Goal: Task Accomplishment & Management: Manage account settings

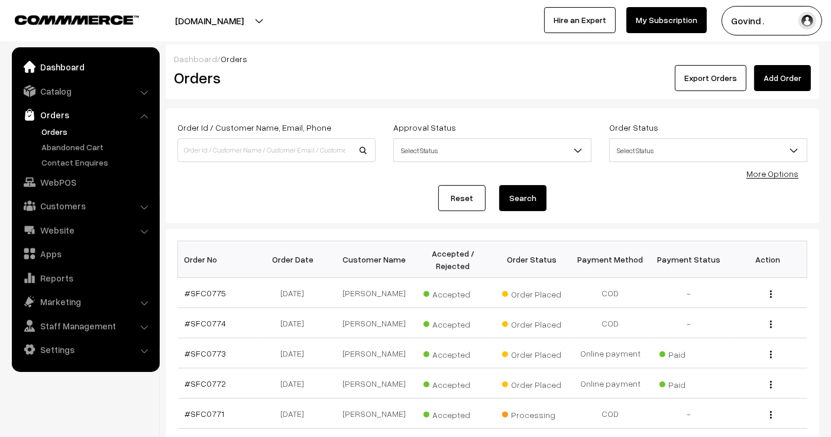
click at [59, 59] on link "Dashboard" at bounding box center [85, 66] width 141 height 21
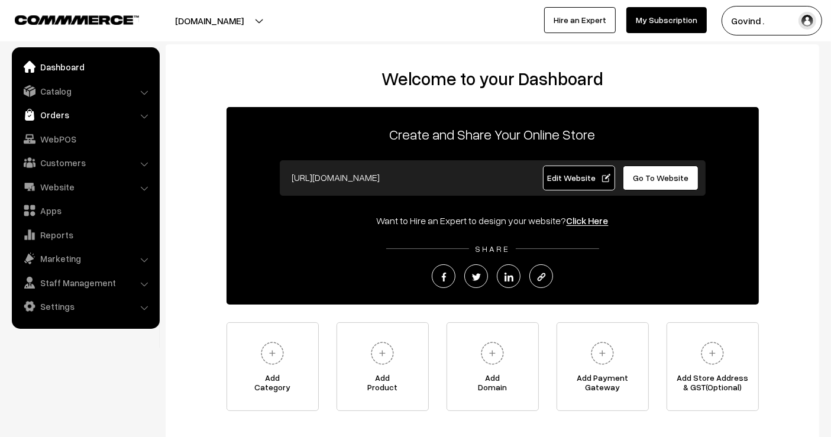
click at [66, 111] on link "Orders" at bounding box center [85, 114] width 141 height 21
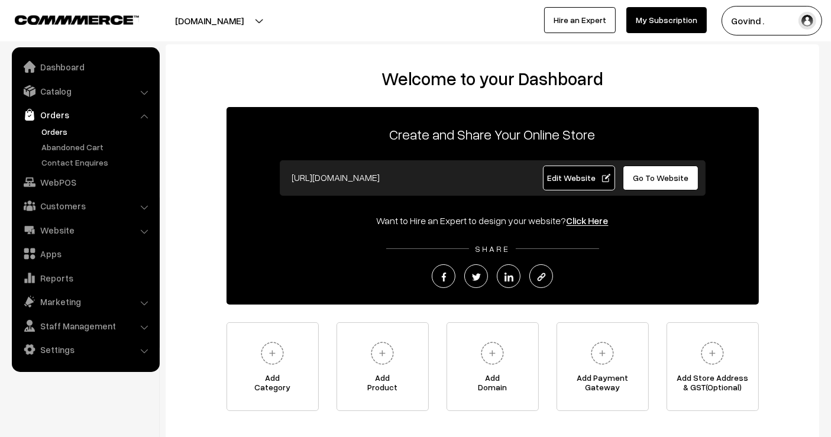
click at [56, 130] on link "Orders" at bounding box center [96, 131] width 117 height 12
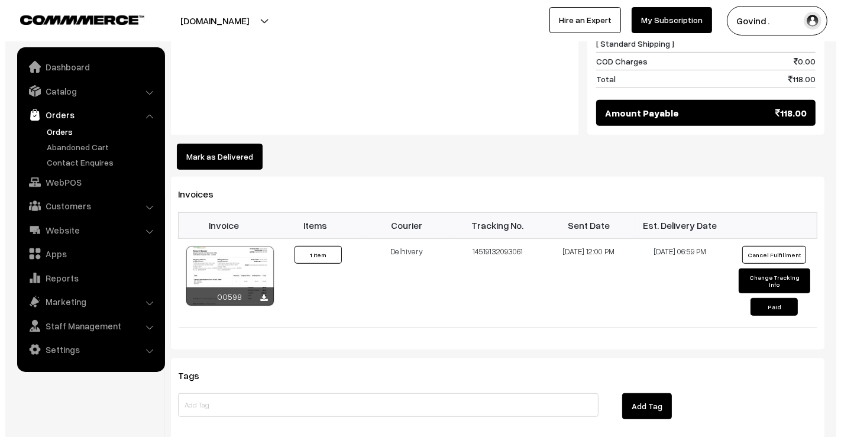
scroll to position [612, 0]
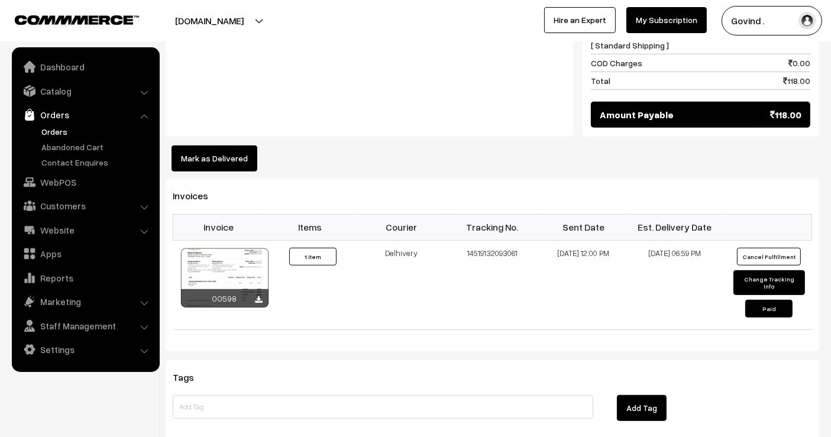
click at [220, 157] on button "Mark as Delivered" at bounding box center [215, 159] width 86 height 26
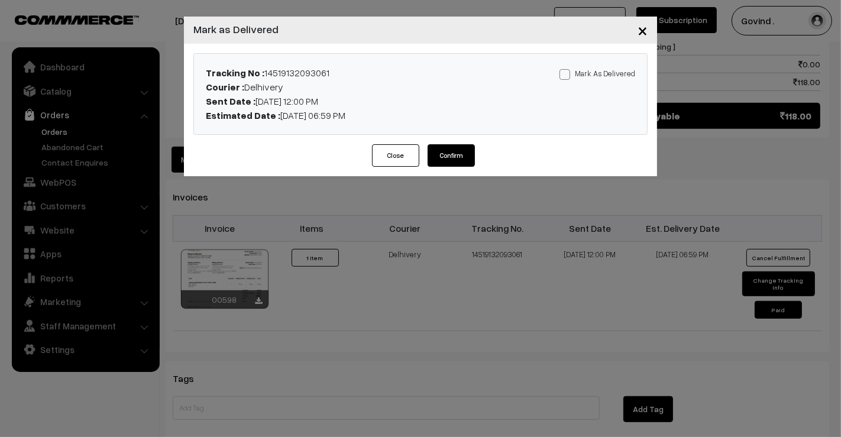
click at [570, 73] on span at bounding box center [565, 74] width 11 height 11
click at [567, 73] on input "Mark As Delivered" at bounding box center [564, 73] width 8 height 8
checkbox input "true"
click at [457, 151] on button "Confirm" at bounding box center [451, 155] width 47 height 22
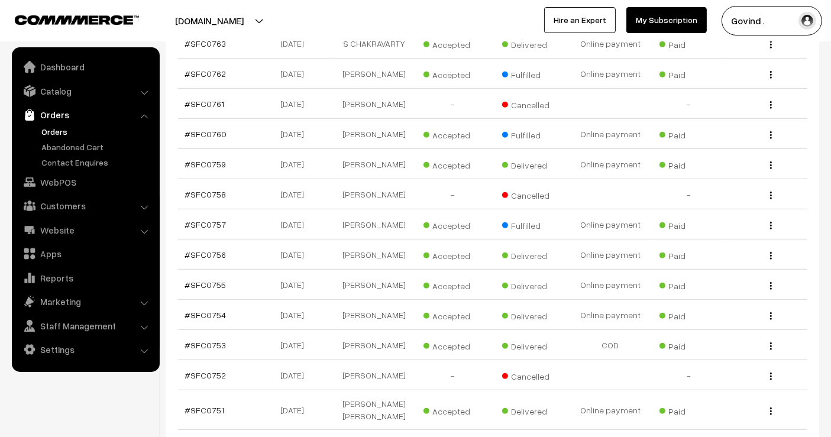
scroll to position [621, 0]
click at [771, 137] on img "button" at bounding box center [771, 135] width 2 height 8
click at [716, 148] on link "View" at bounding box center [718, 152] width 101 height 26
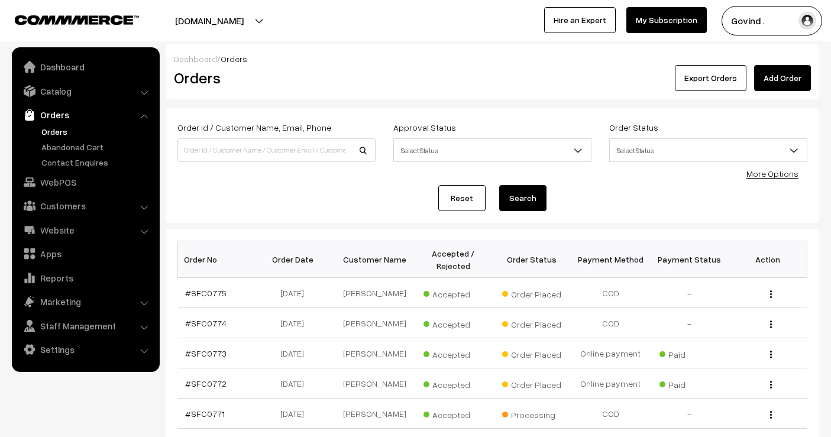
scroll to position [621, 0]
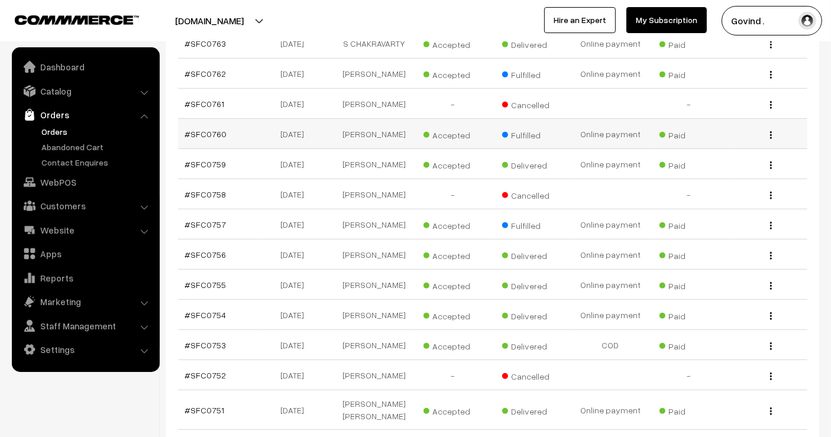
click at [771, 137] on img "button" at bounding box center [771, 135] width 2 height 8
click at [744, 147] on link "View" at bounding box center [718, 152] width 101 height 26
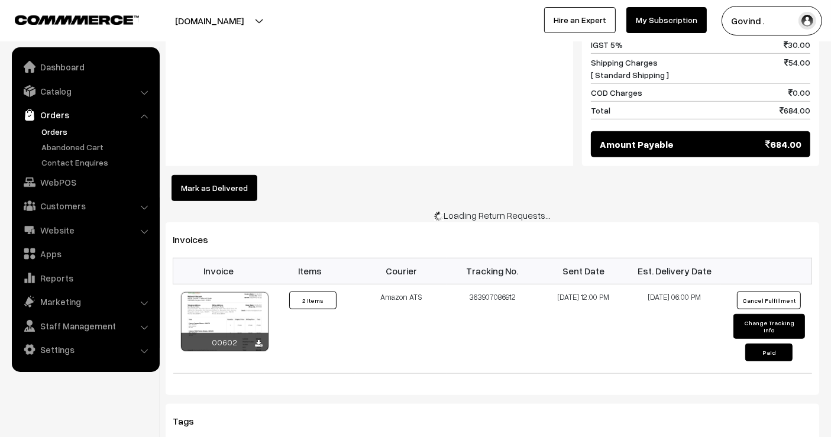
scroll to position [679, 0]
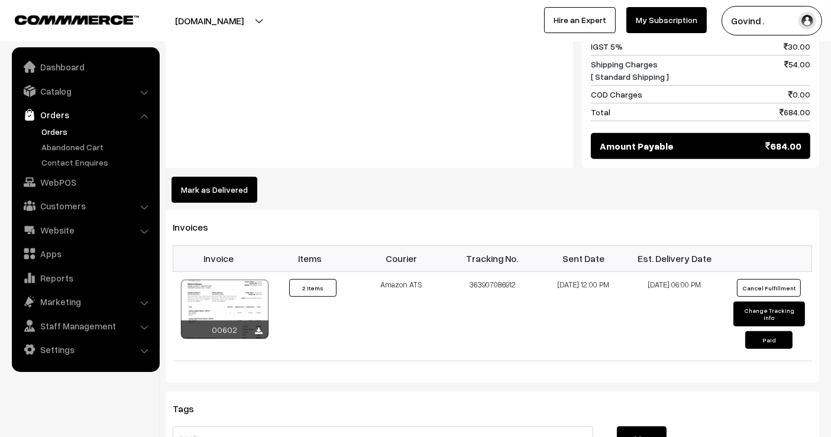
click at [214, 177] on button "Mark as Delivered" at bounding box center [215, 190] width 86 height 26
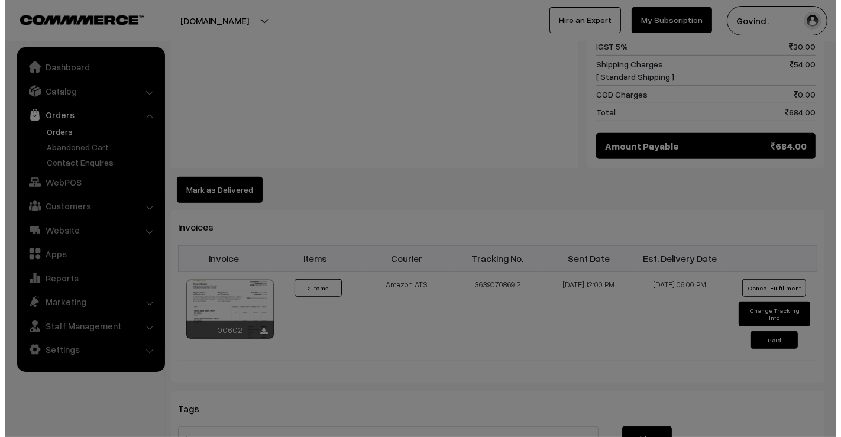
scroll to position [681, 0]
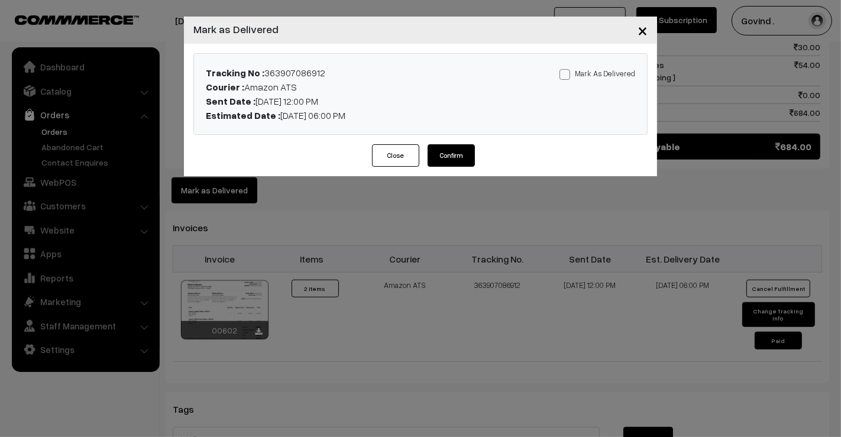
click at [561, 76] on div "Mark As Delivered Mark As Paid" at bounding box center [569, 94] width 149 height 57
click at [568, 76] on span at bounding box center [565, 74] width 11 height 11
click at [567, 76] on input "Mark As Delivered" at bounding box center [564, 73] width 8 height 8
checkbox input "true"
click at [451, 154] on button "Confirm" at bounding box center [451, 155] width 47 height 22
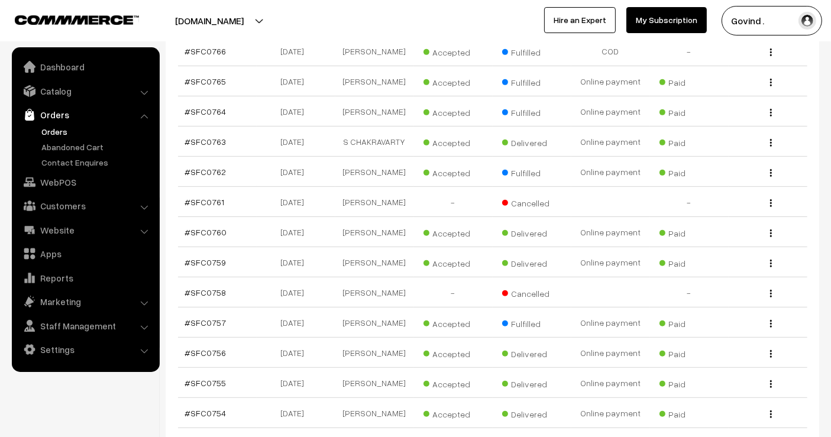
scroll to position [515, 0]
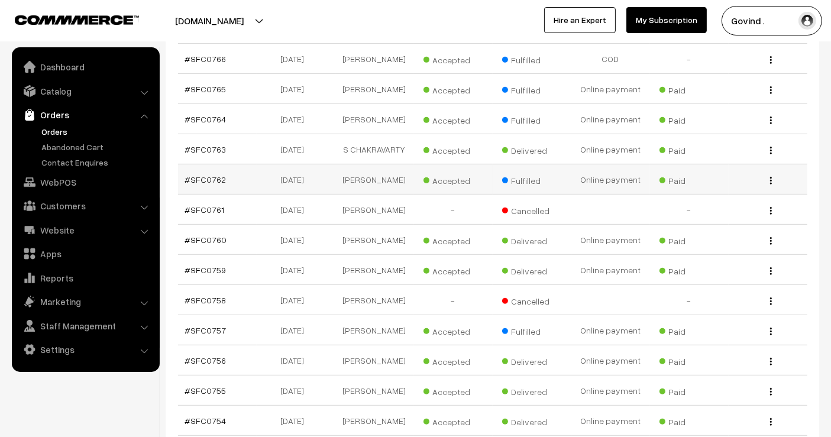
click at [770, 177] on img "button" at bounding box center [771, 181] width 2 height 8
click at [726, 190] on link "View" at bounding box center [718, 198] width 101 height 26
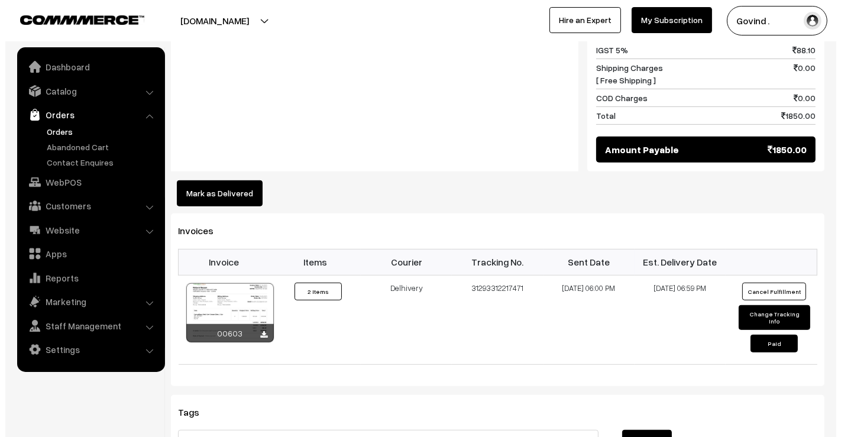
scroll to position [596, 0]
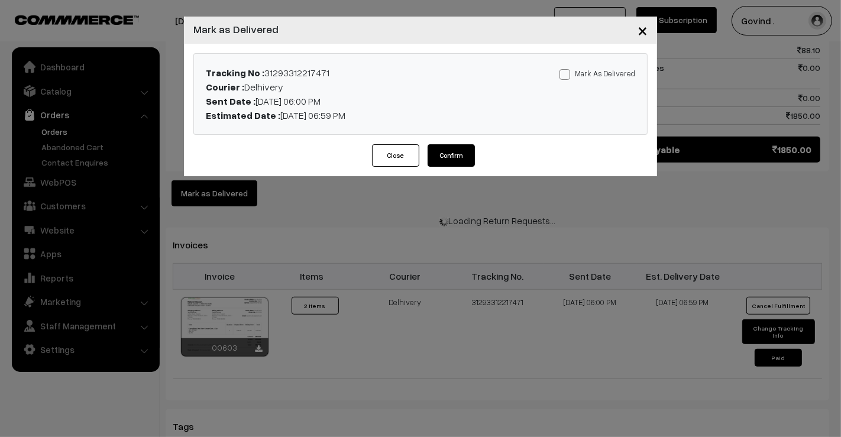
click at [569, 72] on span at bounding box center [565, 74] width 11 height 11
click at [567, 72] on input "Mark As Delivered" at bounding box center [564, 73] width 8 height 8
checkbox input "true"
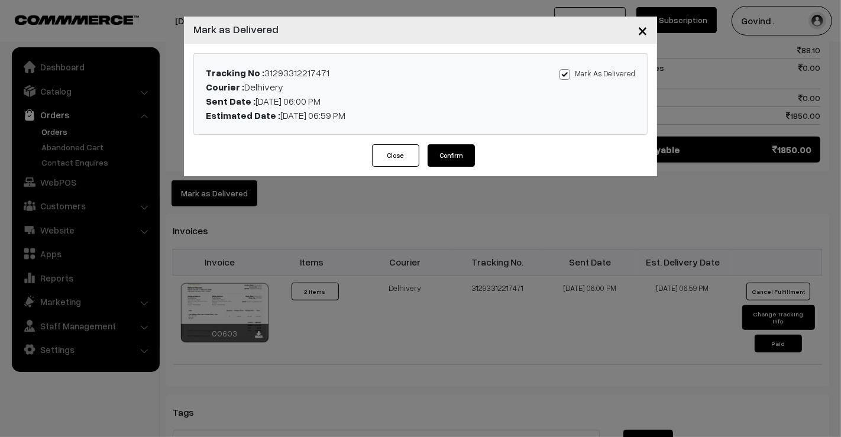
click at [447, 151] on button "Confirm" at bounding box center [451, 155] width 47 height 22
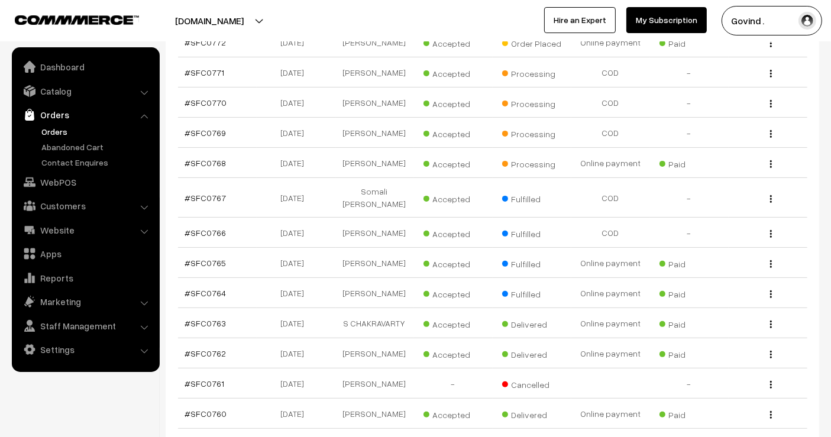
scroll to position [349, 0]
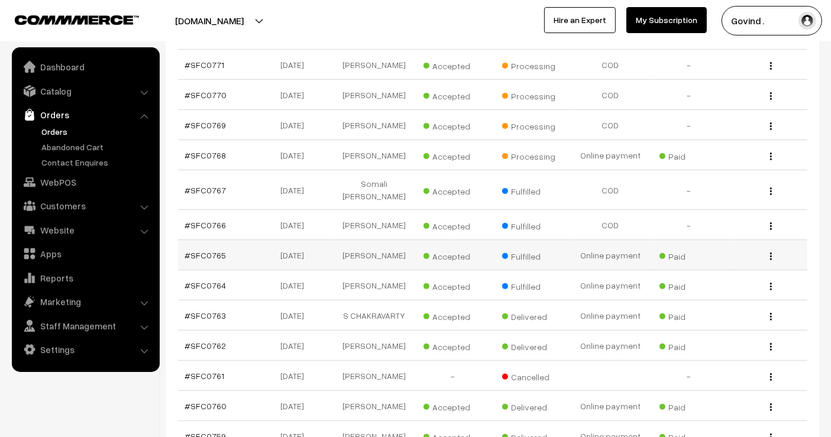
click at [770, 253] on img "button" at bounding box center [771, 257] width 2 height 8
click at [716, 270] on link "View" at bounding box center [718, 273] width 101 height 26
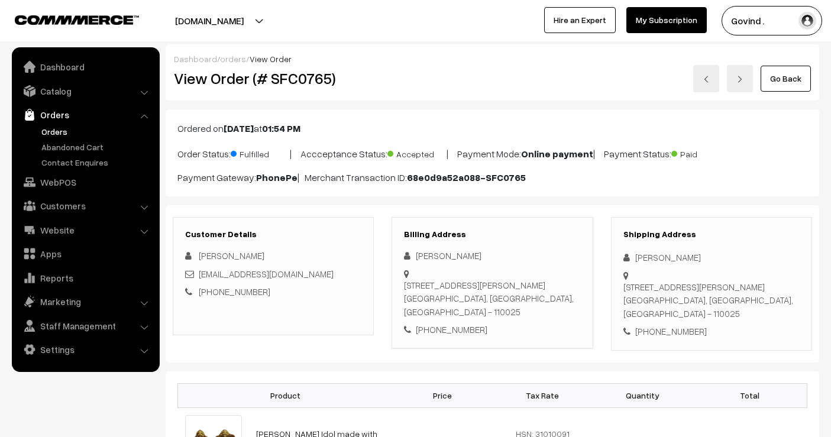
scroll to position [718, 0]
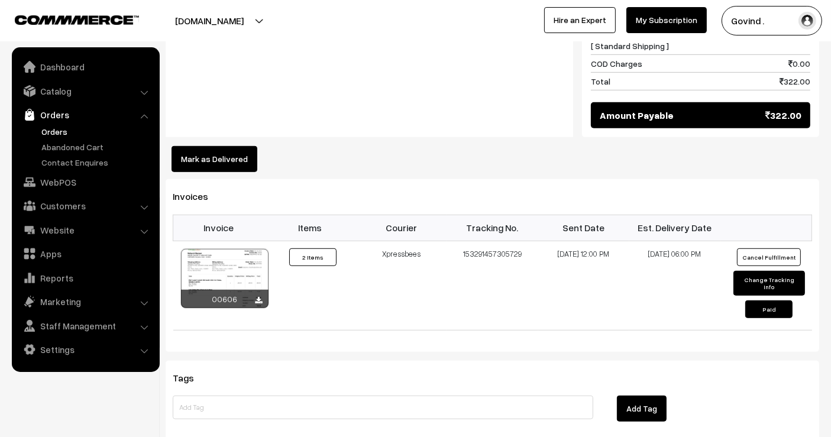
click at [221, 146] on button "Mark as Delivered" at bounding box center [215, 159] width 86 height 26
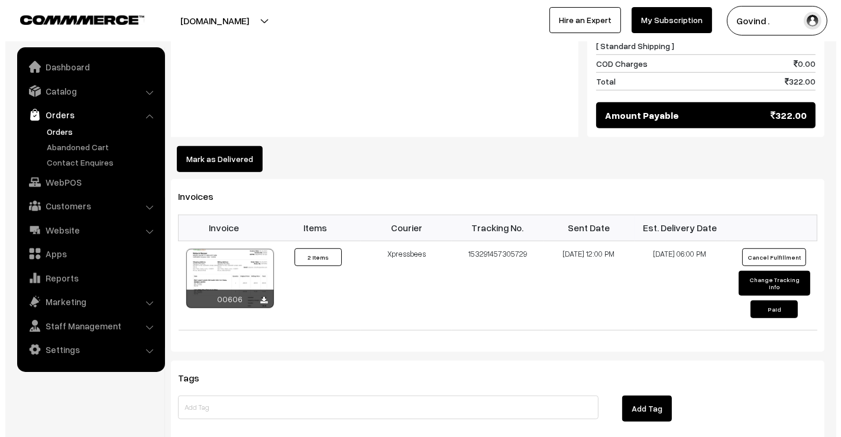
scroll to position [721, 0]
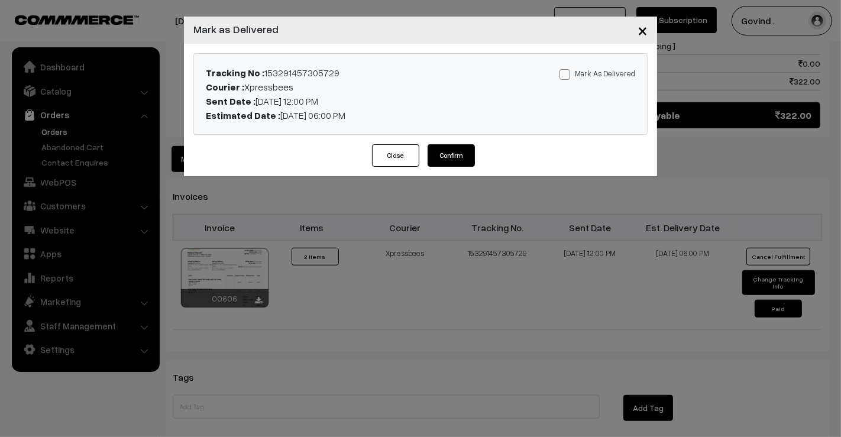
click at [568, 73] on span at bounding box center [565, 74] width 11 height 11
click at [567, 73] on input "Mark As Delivered" at bounding box center [564, 73] width 8 height 8
checkbox input "true"
click at [448, 164] on button "Confirm" at bounding box center [451, 155] width 47 height 22
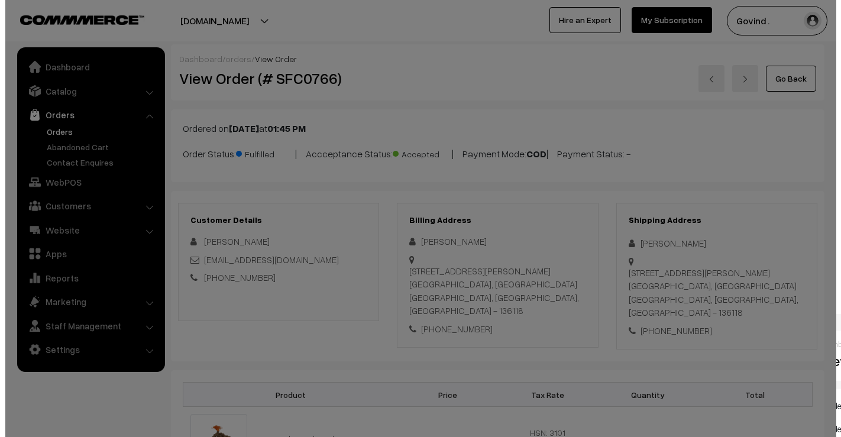
scroll to position [625, 0]
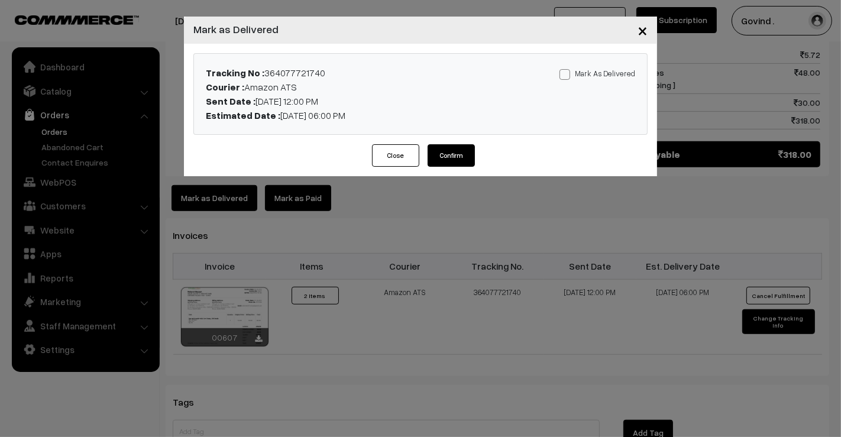
click at [568, 72] on span at bounding box center [565, 74] width 11 height 11
click at [567, 72] on input "Mark As Delivered" at bounding box center [564, 73] width 8 height 8
checkbox input "true"
click at [450, 153] on button "Confirm" at bounding box center [451, 155] width 47 height 22
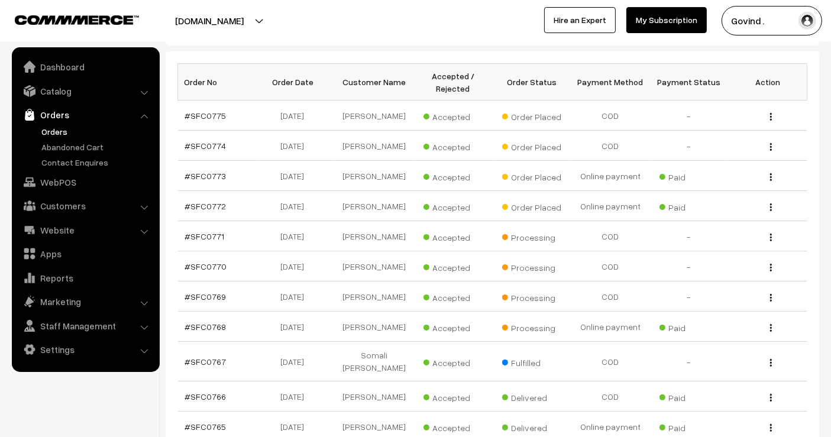
scroll to position [315, 0]
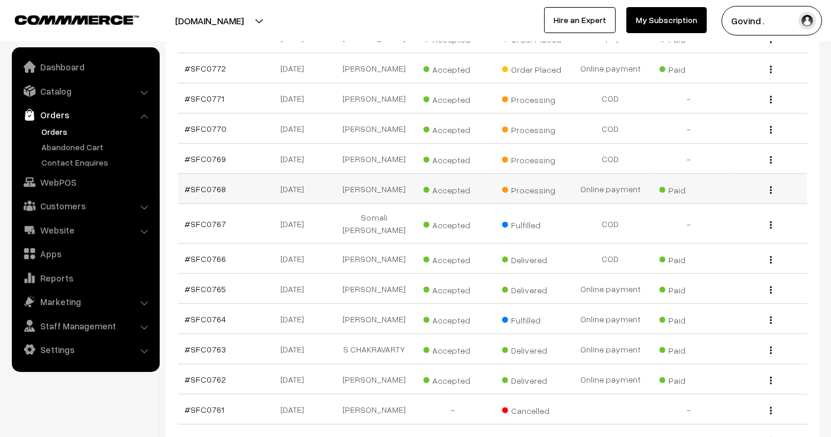
click at [773, 188] on div "View" at bounding box center [768, 189] width 64 height 12
click at [771, 188] on img "button" at bounding box center [771, 190] width 2 height 8
click at [713, 202] on link "View" at bounding box center [718, 207] width 101 height 26
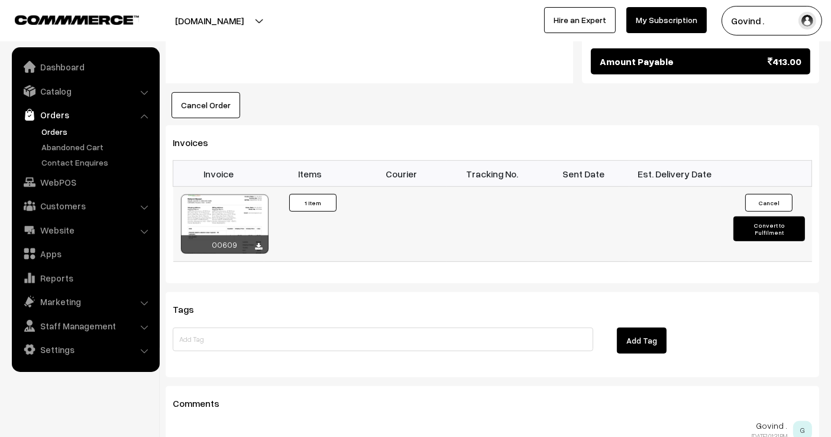
click at [755, 216] on button "Convert to Fulfilment" at bounding box center [768, 228] width 71 height 25
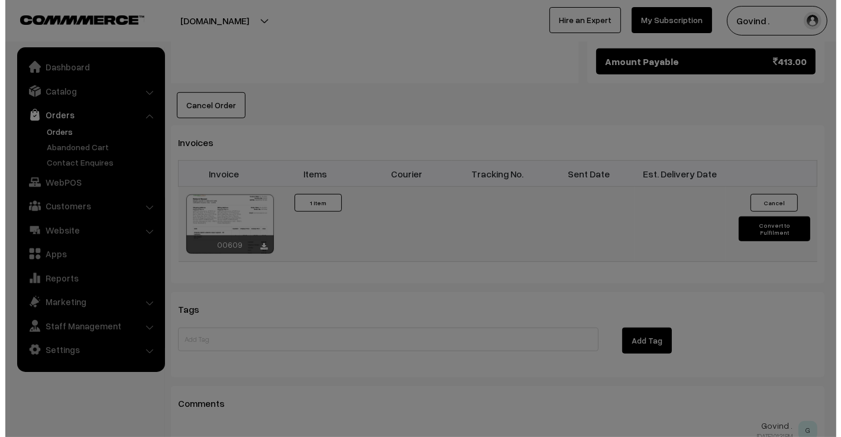
scroll to position [751, 0]
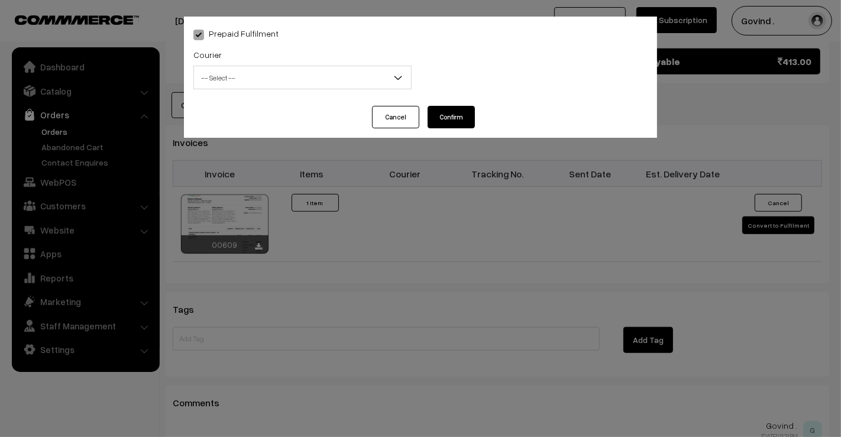
click at [313, 77] on span "-- Select --" at bounding box center [302, 77] width 217 height 21
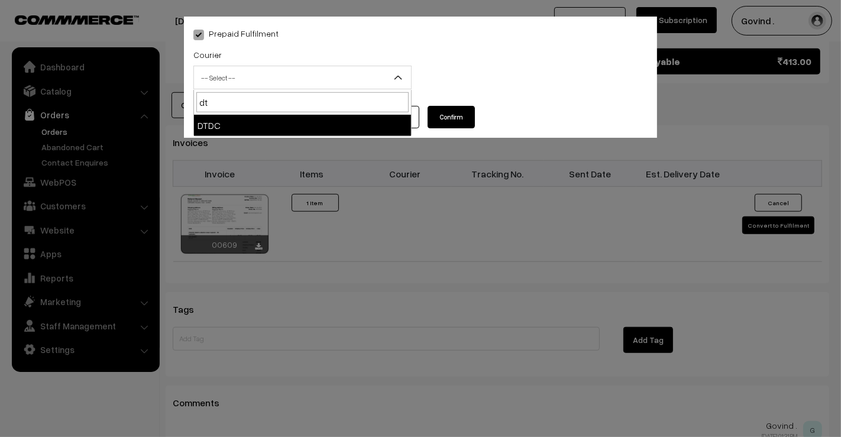
type input "dt"
select select "13"
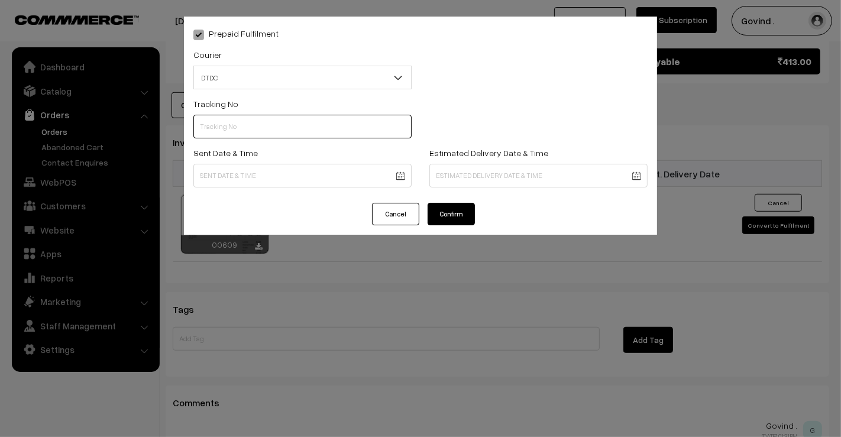
click at [276, 121] on input "text" at bounding box center [302, 127] width 218 height 24
paste input "7D120183858"
type input "7D120183858"
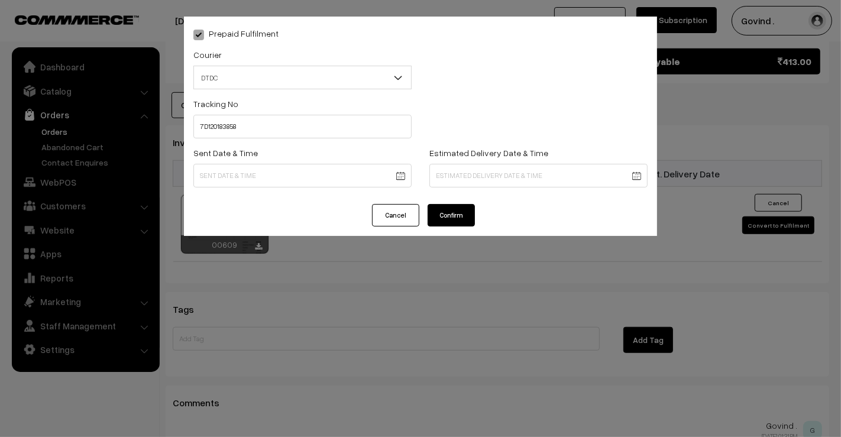
click at [267, 195] on div "Prepaid Fulfilment Courier -- Select -- Shiprocket Xpressbees Delhivery Self Pi…" at bounding box center [420, 111] width 473 height 188
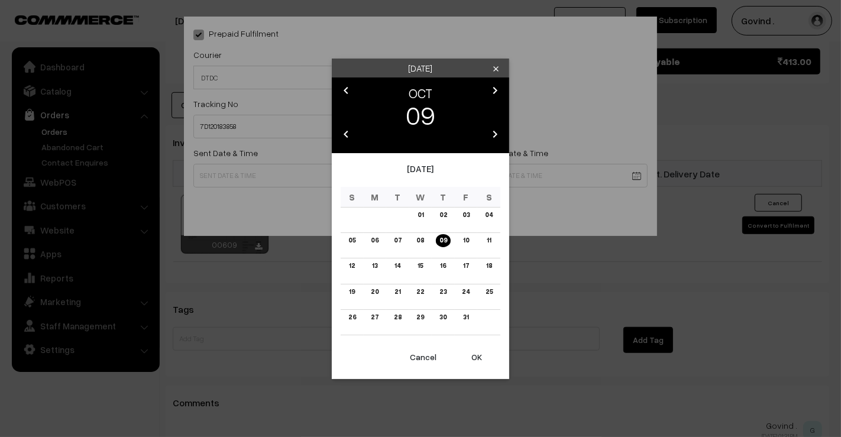
click at [405, 241] on td "07" at bounding box center [397, 245] width 23 height 25
click at [398, 241] on link "07" at bounding box center [397, 240] width 15 height 12
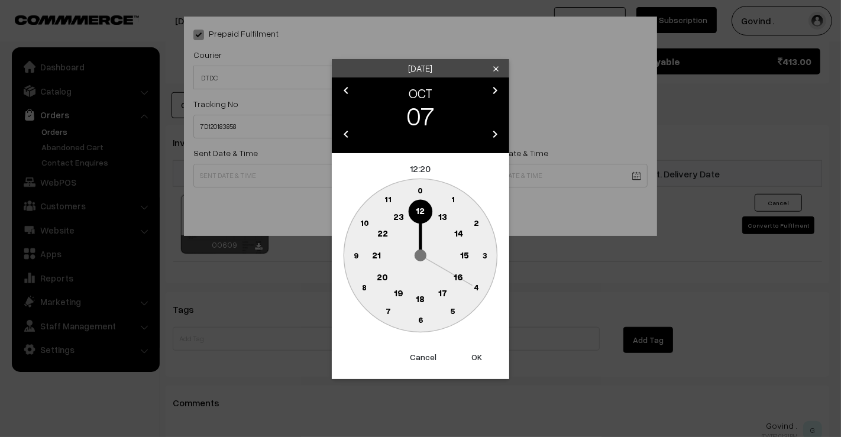
click at [419, 213] on text "12" at bounding box center [420, 210] width 9 height 11
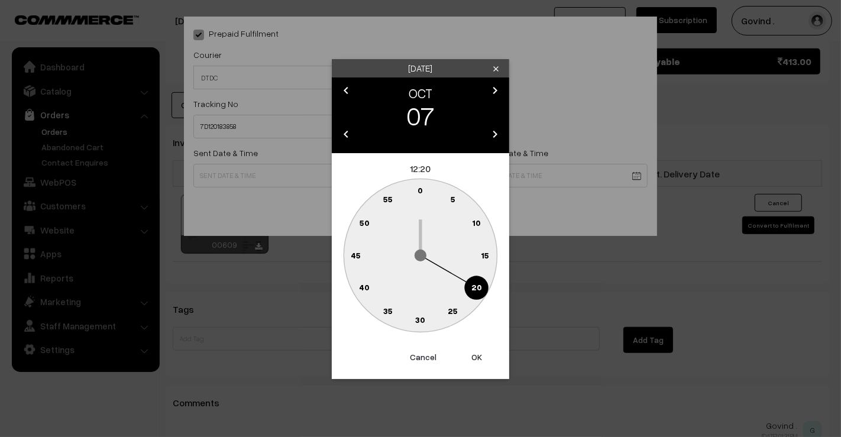
click at [422, 193] on text "0" at bounding box center [420, 190] width 5 height 10
type input "07-10-2025 12:00"
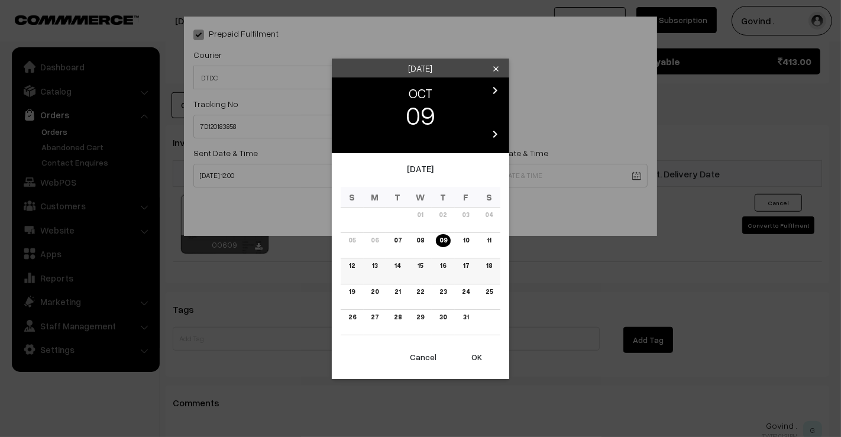
click at [374, 267] on link "13" at bounding box center [375, 266] width 12 height 12
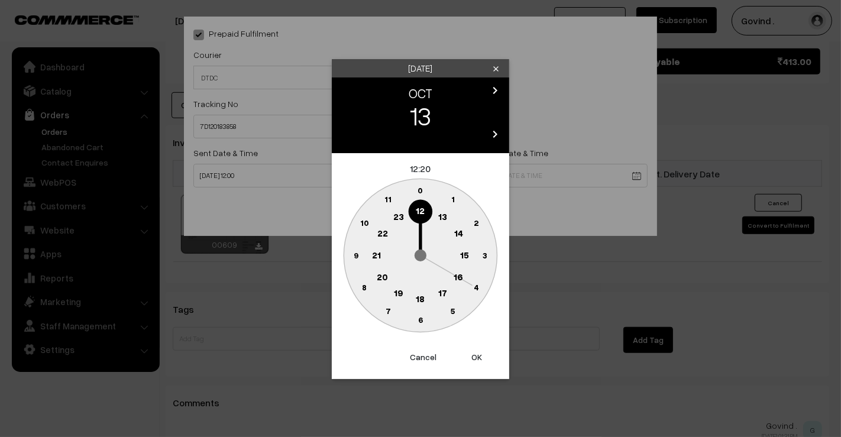
click at [422, 299] on text "18" at bounding box center [420, 298] width 9 height 11
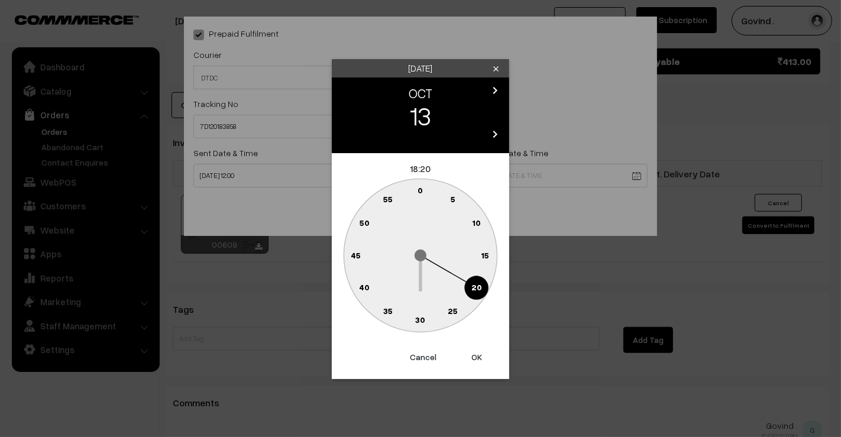
click at [419, 191] on text "0" at bounding box center [420, 190] width 5 height 10
type input "13-10-2025 18:00"
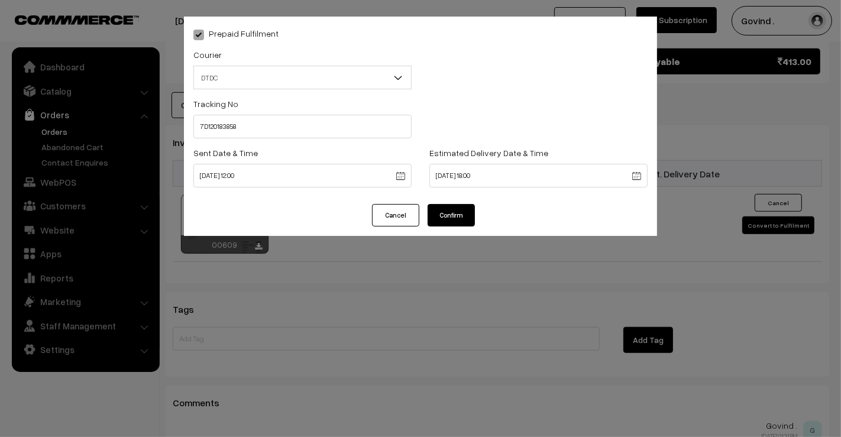
click at [454, 216] on button "Confirm" at bounding box center [451, 215] width 47 height 22
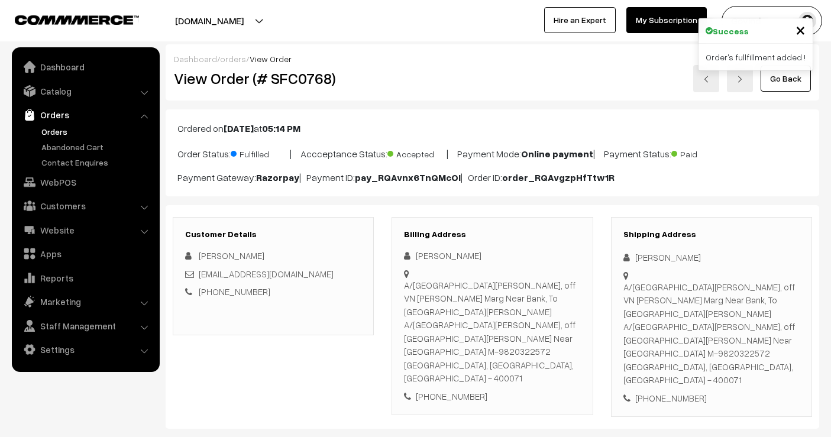
scroll to position [748, 0]
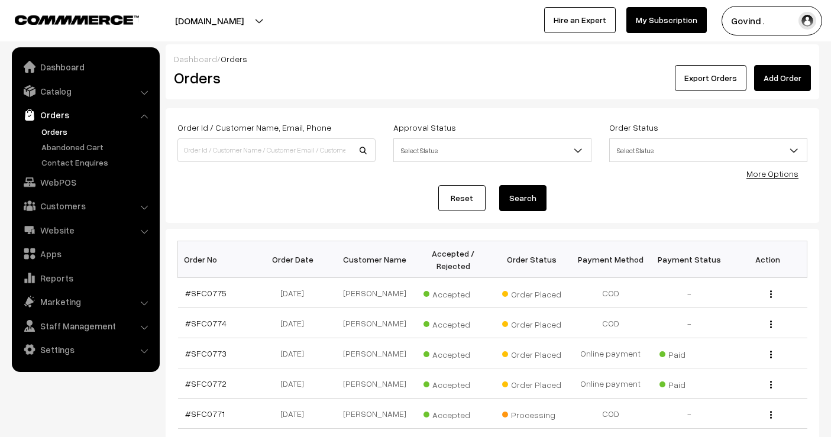
scroll to position [315, 0]
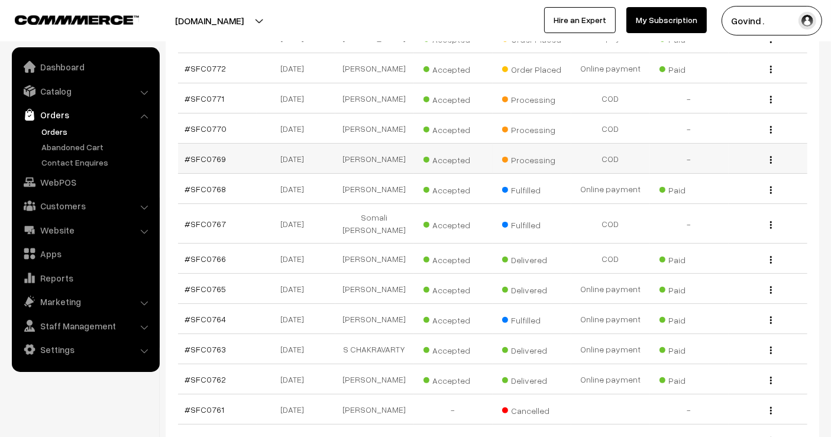
click at [770, 156] on img "button" at bounding box center [771, 160] width 2 height 8
click at [715, 174] on link "View" at bounding box center [718, 177] width 101 height 26
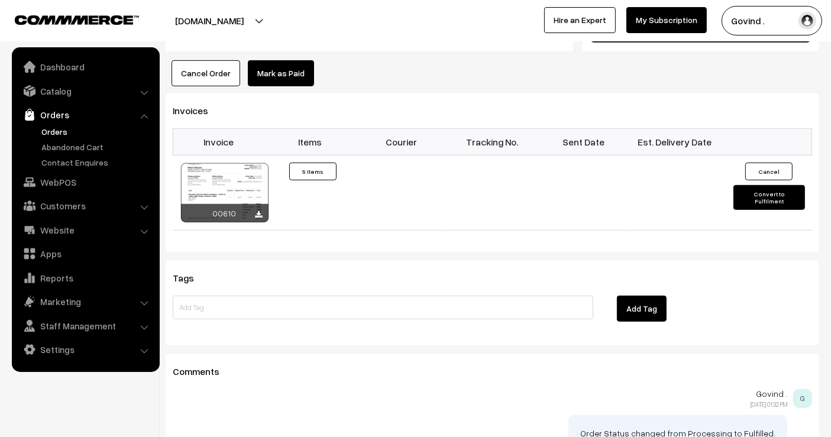
scroll to position [678, 0]
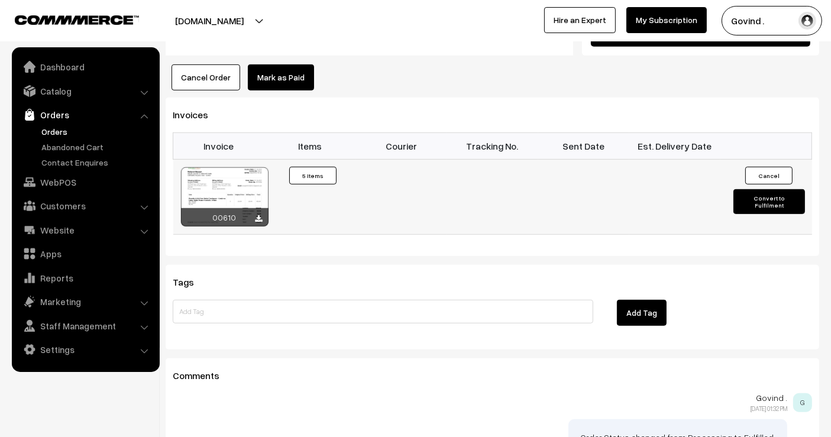
click at [748, 189] on button "Convert to Fulfilment" at bounding box center [768, 201] width 71 height 25
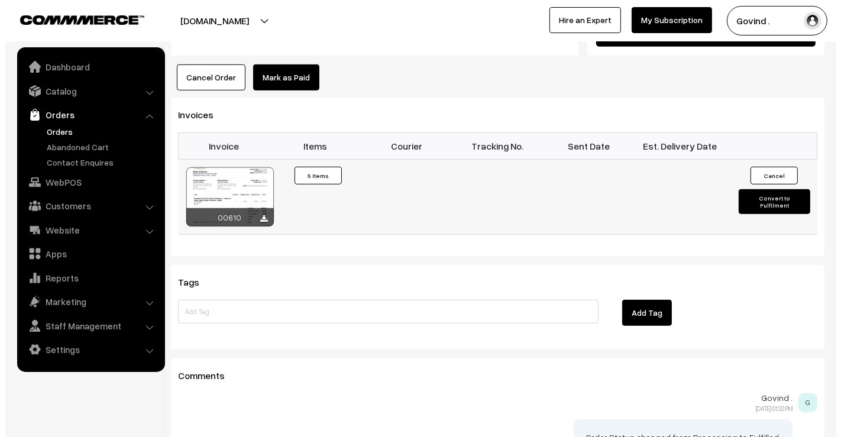
scroll to position [680, 0]
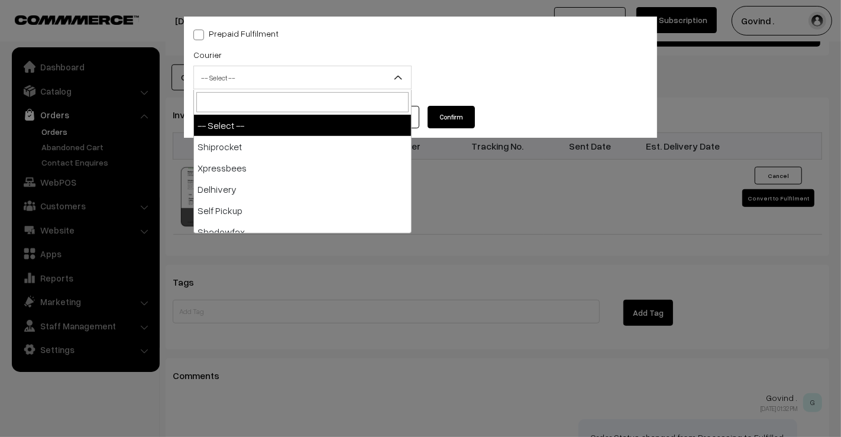
click at [322, 82] on span "-- Select --" at bounding box center [302, 77] width 217 height 21
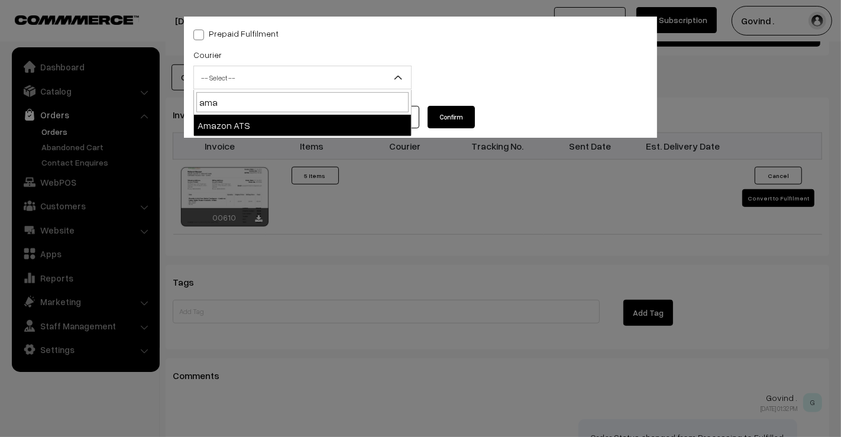
type input "ama"
select select "8"
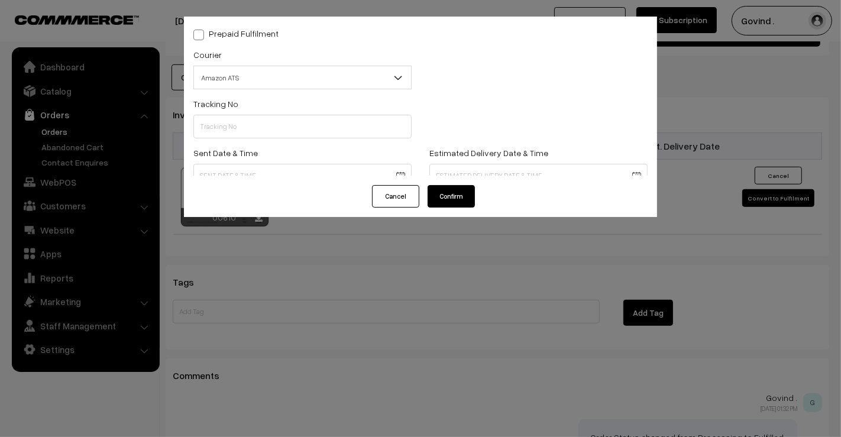
click at [273, 114] on div "Tracking No" at bounding box center [302, 117] width 218 height 42
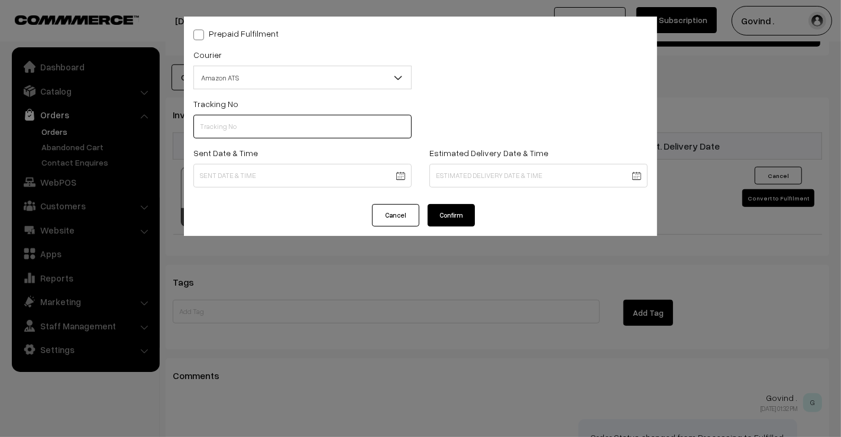
click at [250, 133] on input "text" at bounding box center [302, 127] width 218 height 24
paste input "364147333286"
type input "364147333286"
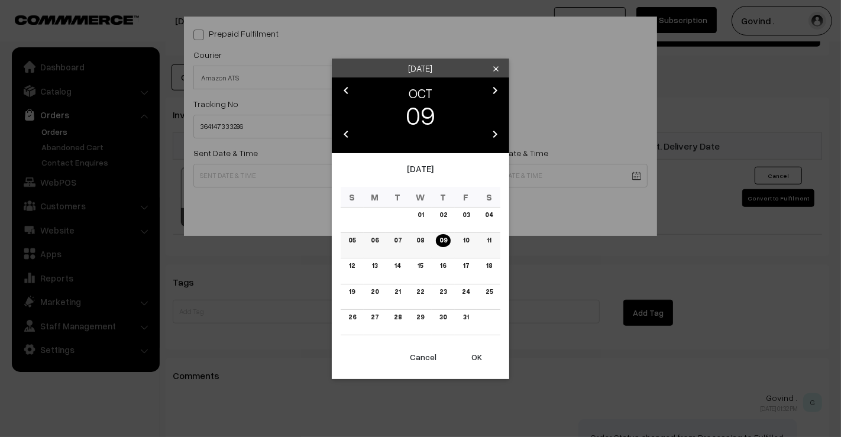
click at [419, 241] on link "08" at bounding box center [420, 240] width 15 height 12
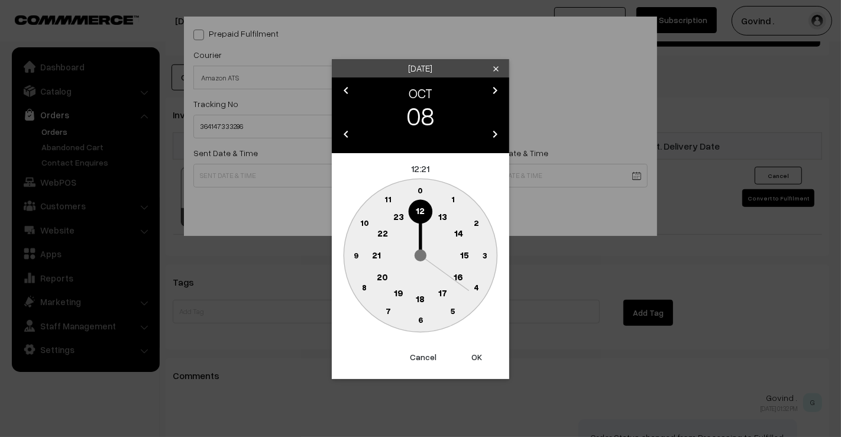
click at [419, 208] on text "12" at bounding box center [420, 210] width 9 height 11
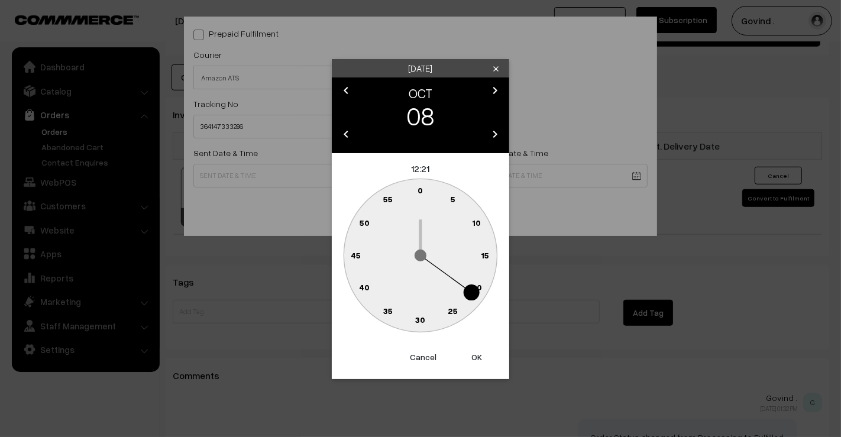
click at [421, 192] on text "0" at bounding box center [420, 190] width 5 height 10
type input "08-10-2025 12:00"
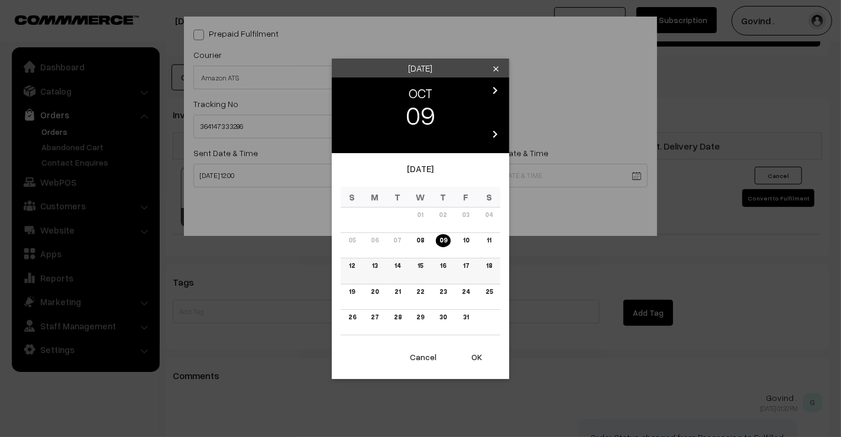
click at [396, 268] on link "14" at bounding box center [397, 266] width 13 height 12
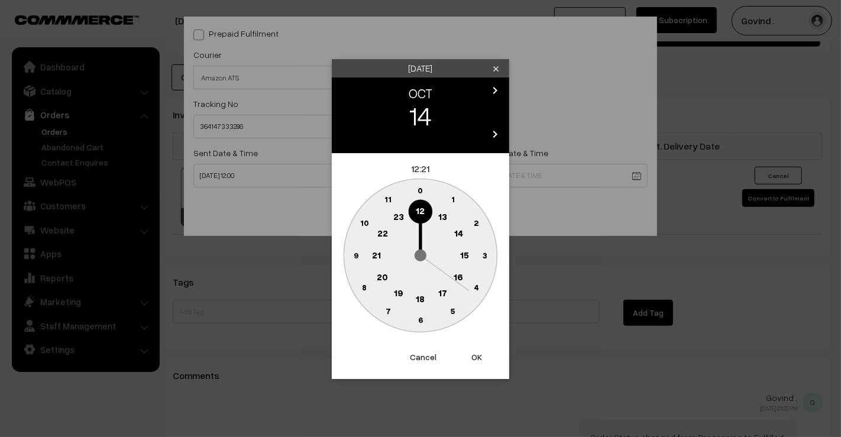
click at [417, 293] on text "18" at bounding box center [420, 298] width 9 height 11
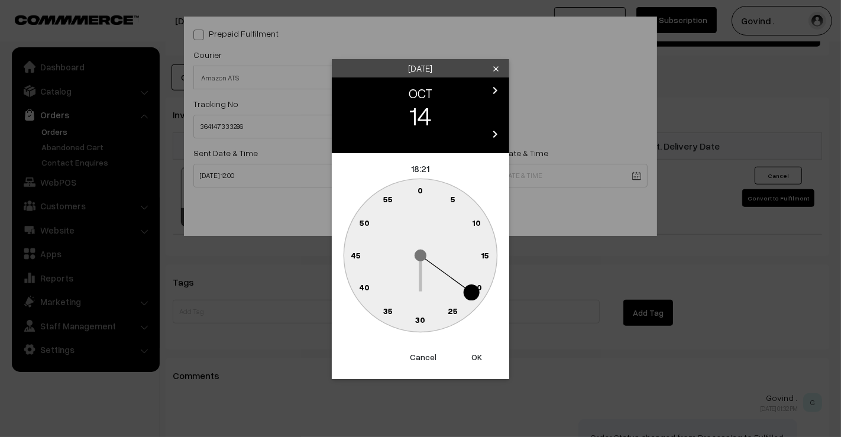
click at [420, 189] on text "0" at bounding box center [420, 190] width 5 height 10
type input "14-10-2025 18:00"
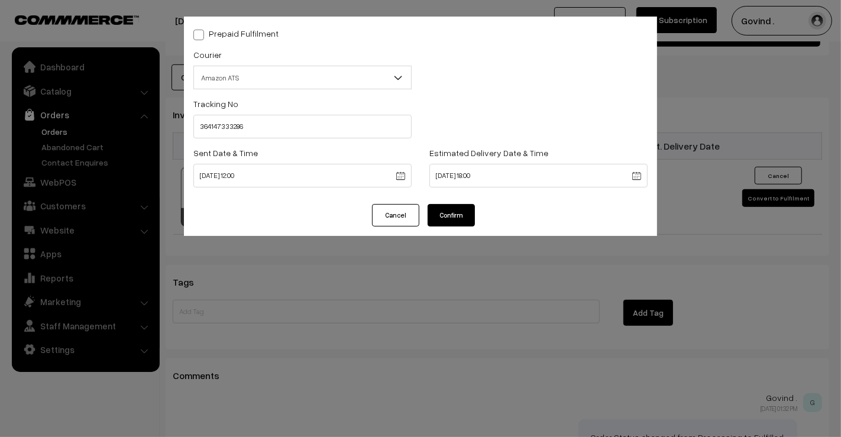
click at [437, 219] on button "Confirm" at bounding box center [451, 215] width 47 height 22
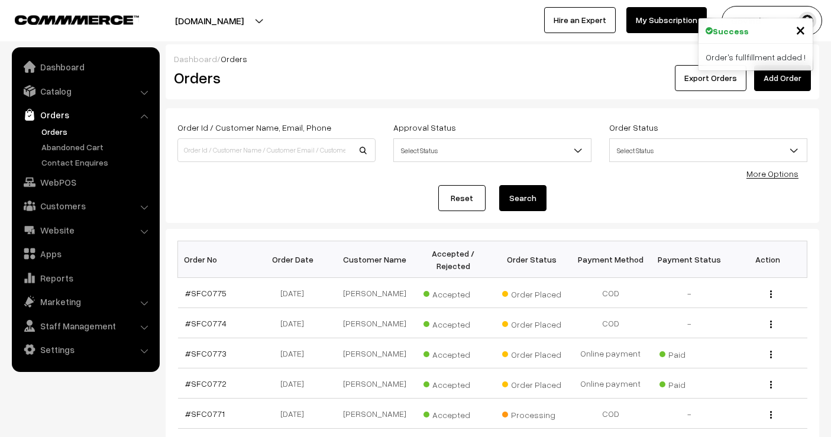
select select "100"
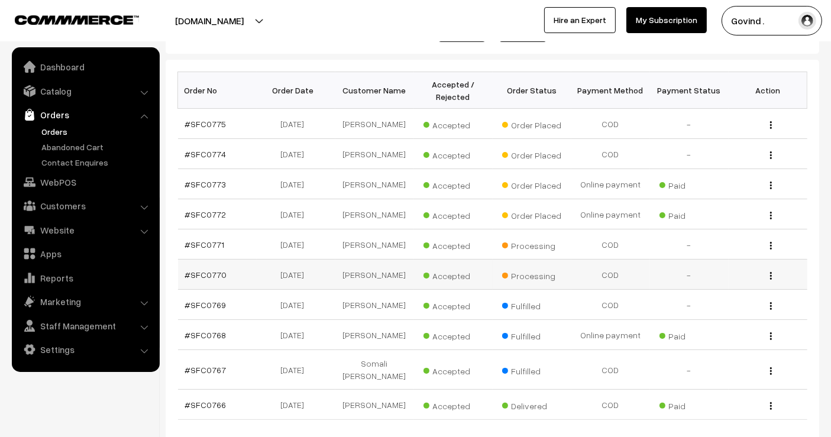
click at [771, 273] on img "button" at bounding box center [771, 276] width 2 height 8
click at [697, 283] on link "View" at bounding box center [718, 293] width 101 height 26
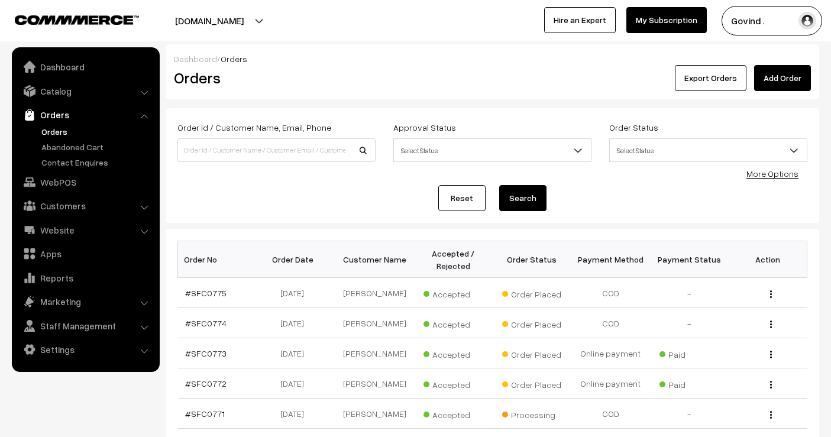
select select "100"
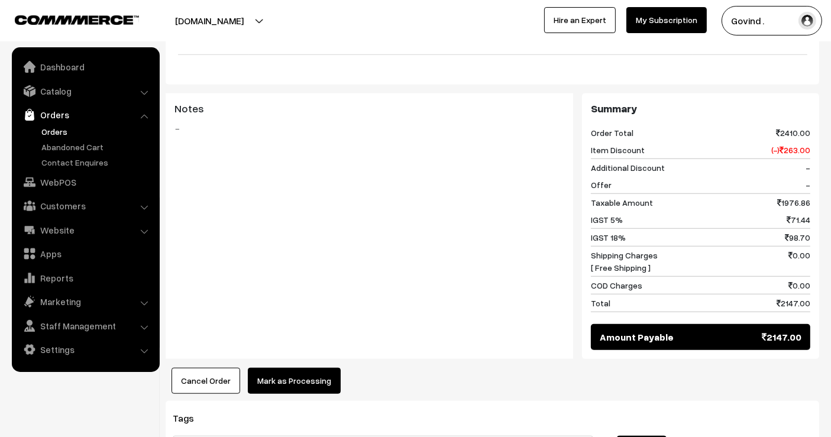
scroll to position [988, 0]
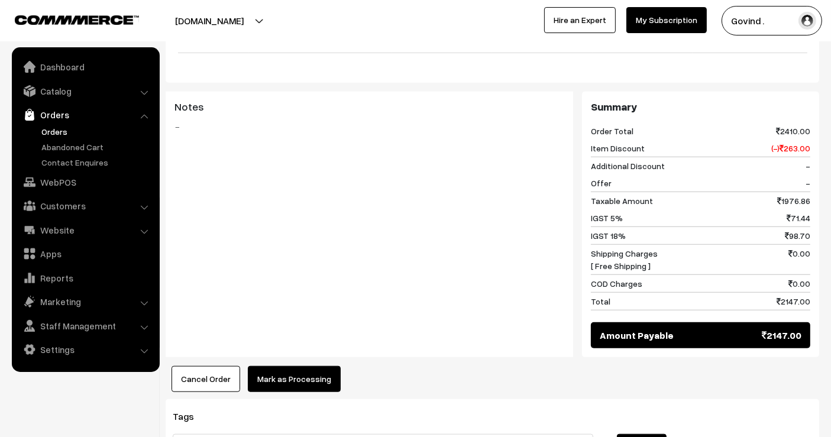
click at [302, 366] on button "Mark as Processing" at bounding box center [294, 379] width 93 height 26
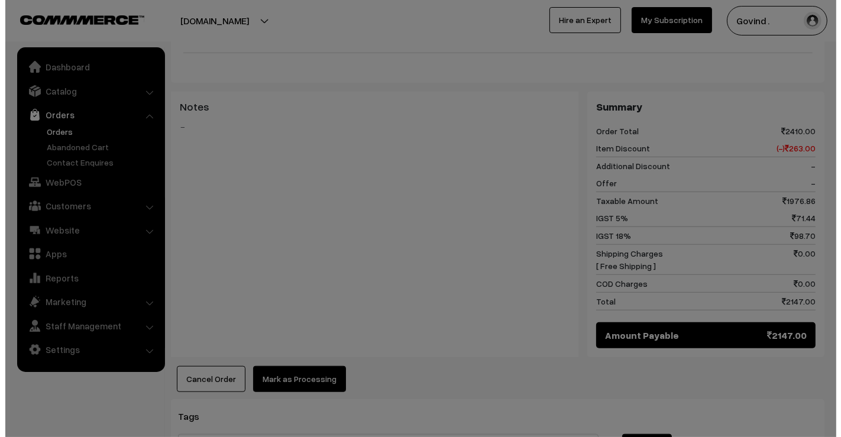
scroll to position [992, 0]
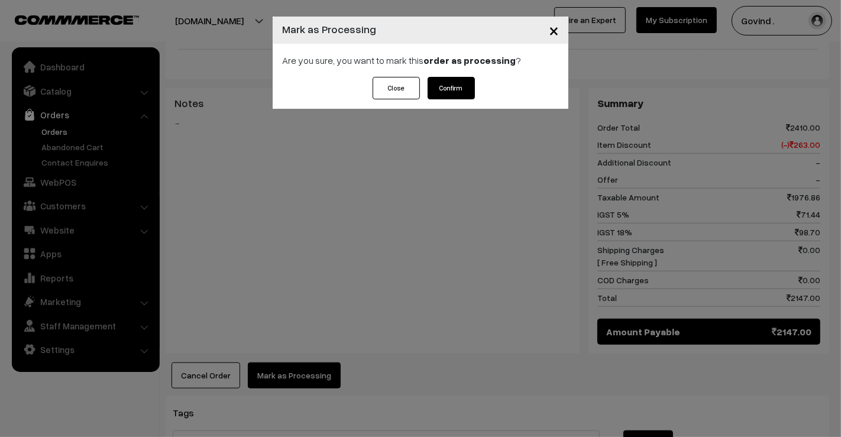
click at [458, 76] on div "Are you sure, you want to mark this order as processing ?" at bounding box center [421, 60] width 296 height 33
click at [458, 88] on button "Confirm" at bounding box center [451, 88] width 47 height 22
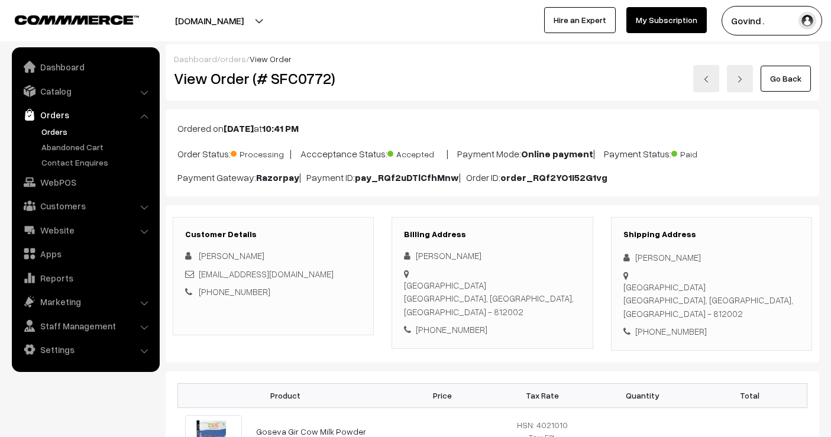
scroll to position [983, 0]
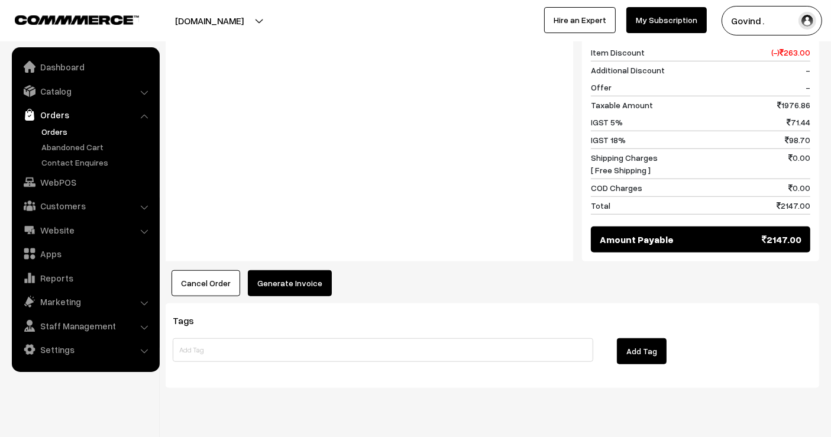
click at [277, 270] on button "Generate Invoice" at bounding box center [290, 283] width 84 height 26
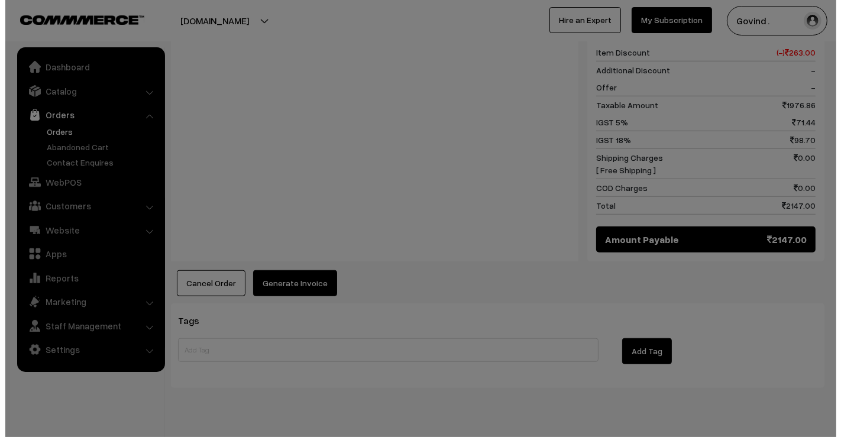
scroll to position [992, 0]
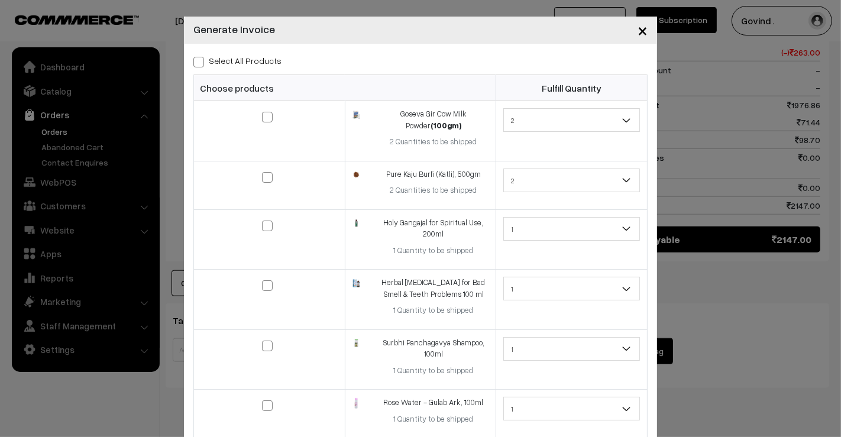
click at [198, 63] on span at bounding box center [198, 62] width 11 height 11
click at [198, 63] on input "Select All Products" at bounding box center [197, 60] width 8 height 8
checkbox input "true"
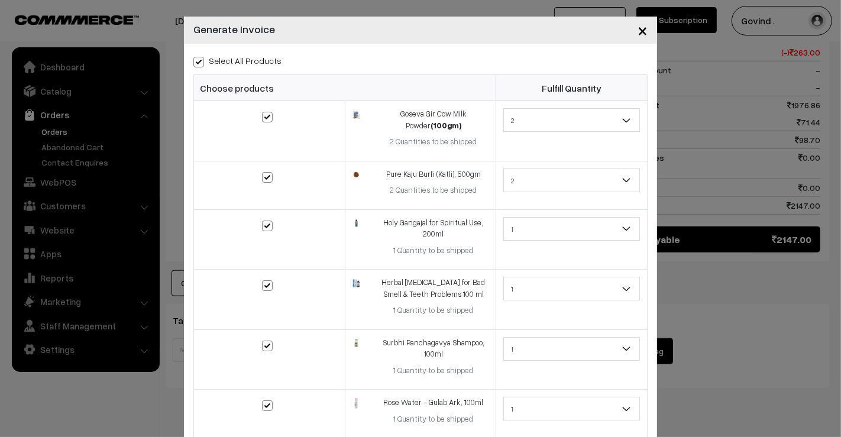
checkbox input "true"
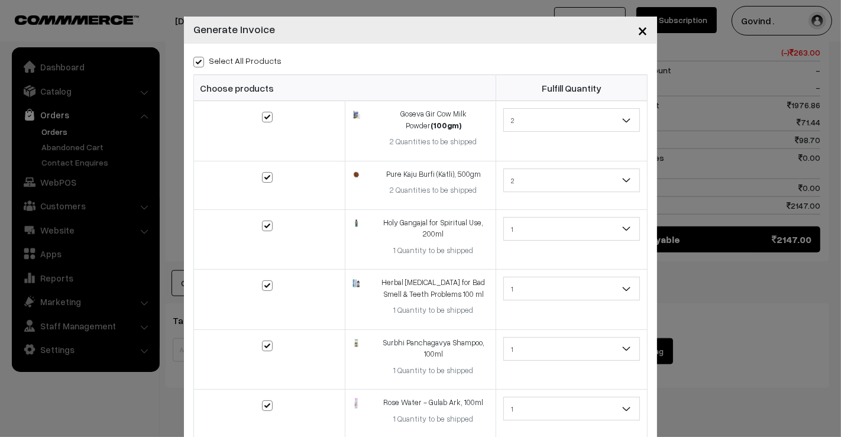
scroll to position [159, 0]
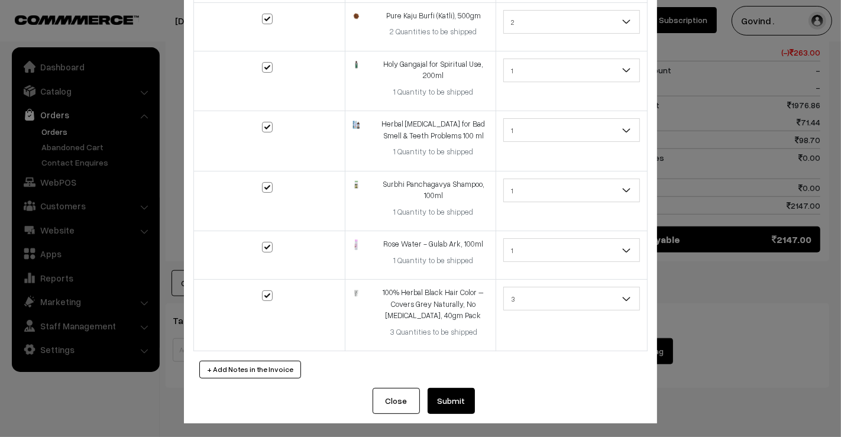
click at [457, 403] on button "Submit" at bounding box center [451, 401] width 47 height 26
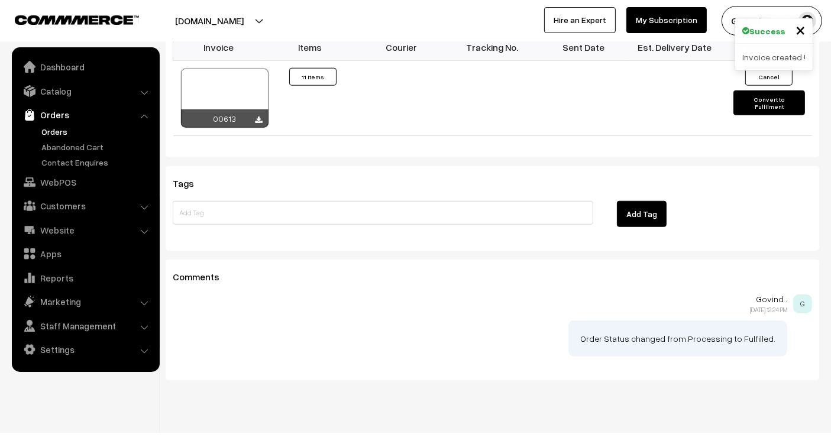
scroll to position [1048, 0]
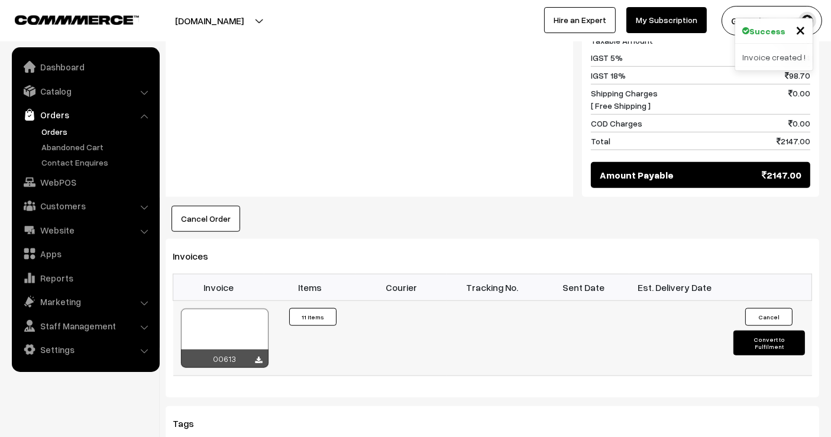
click at [770, 328] on td "Cancel Convert to Fulfilment" at bounding box center [765, 337] width 91 height 75
click at [765, 331] on button "Convert to Fulfilment" at bounding box center [768, 343] width 71 height 25
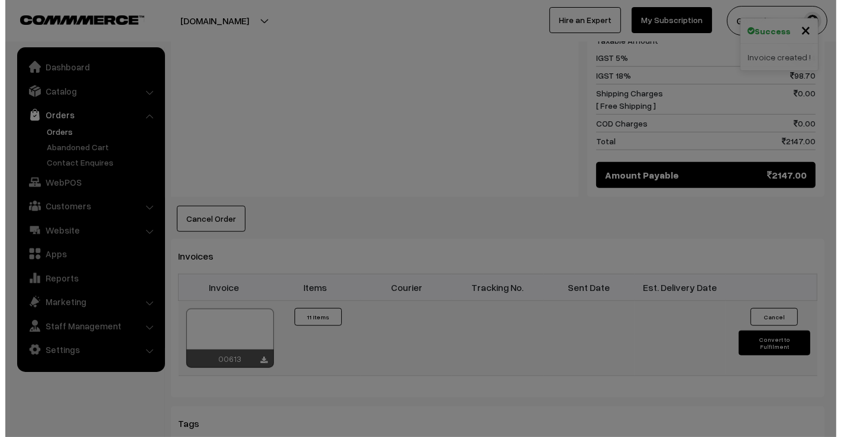
scroll to position [1056, 0]
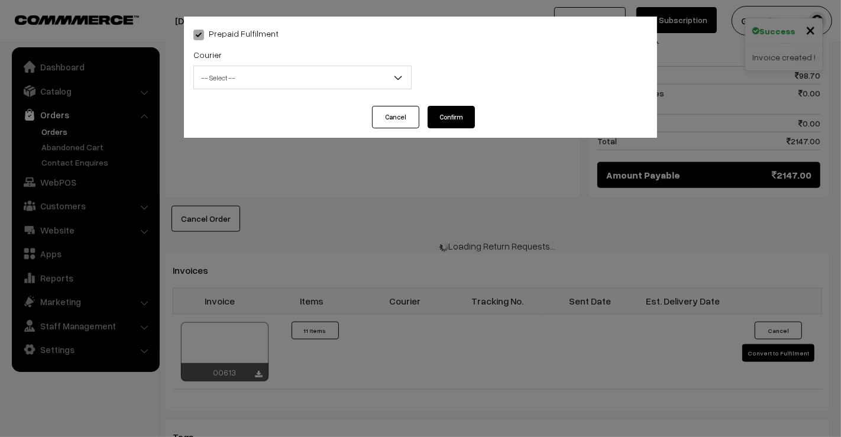
click at [308, 78] on span "-- Select --" at bounding box center [302, 77] width 217 height 21
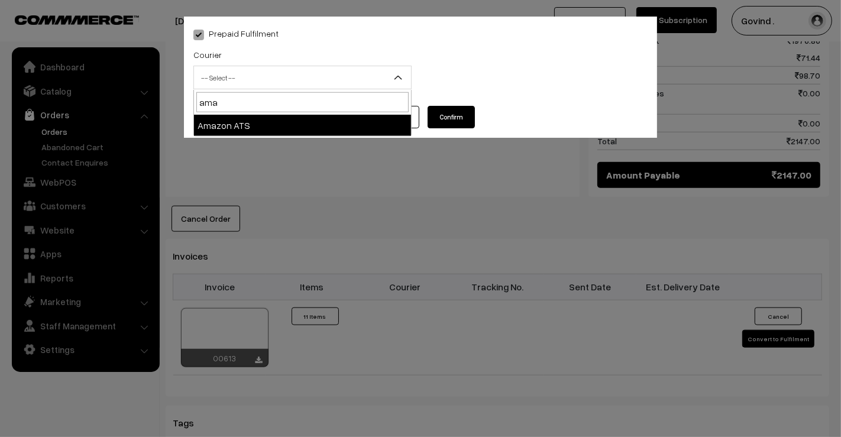
type input "ama"
select select "8"
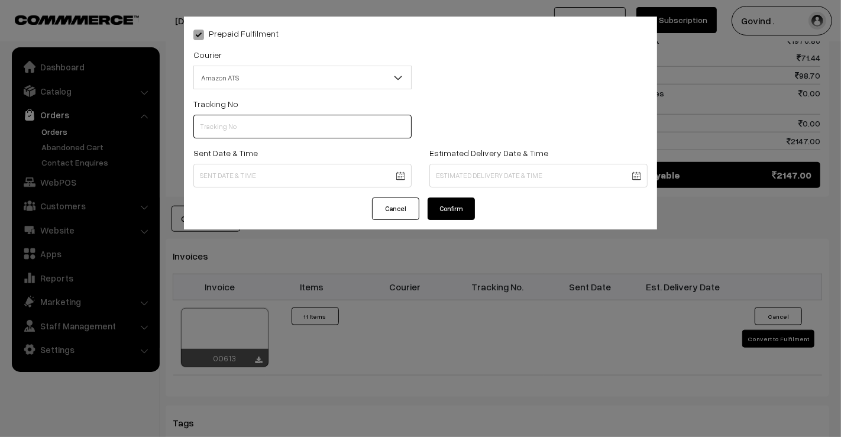
click at [253, 118] on input "text" at bounding box center [302, 127] width 218 height 24
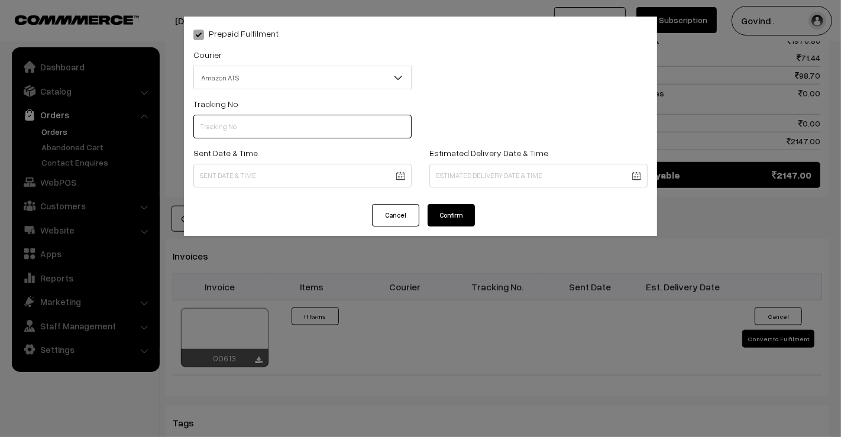
paste input "364147480676"
type input "364147480676"
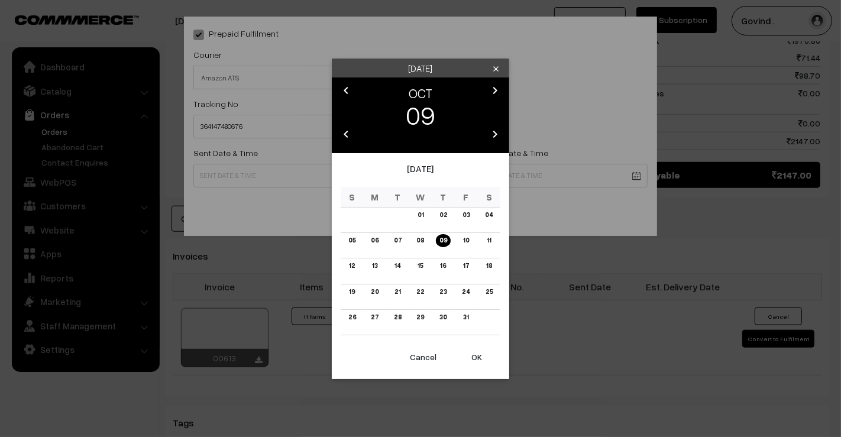
click at [418, 239] on link "08" at bounding box center [420, 240] width 15 height 12
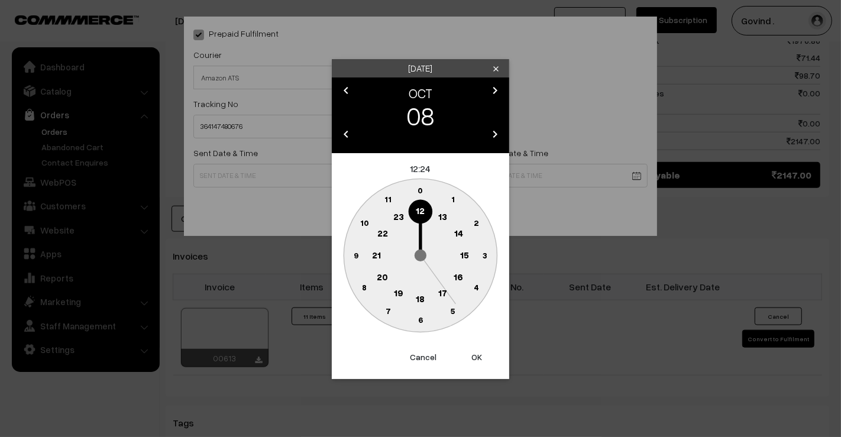
click at [419, 206] on text "12" at bounding box center [420, 210] width 9 height 11
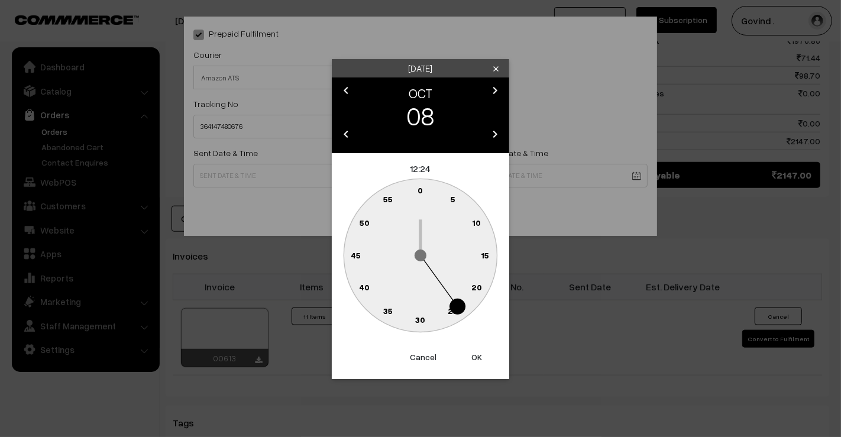
click at [421, 193] on text "0" at bounding box center [420, 190] width 5 height 10
type input "08-10-2025 12:00"
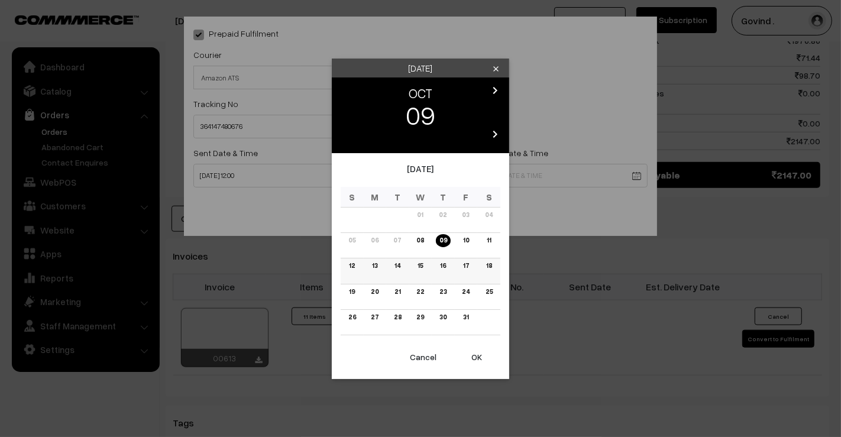
click at [418, 270] on link "15" at bounding box center [420, 266] width 12 height 12
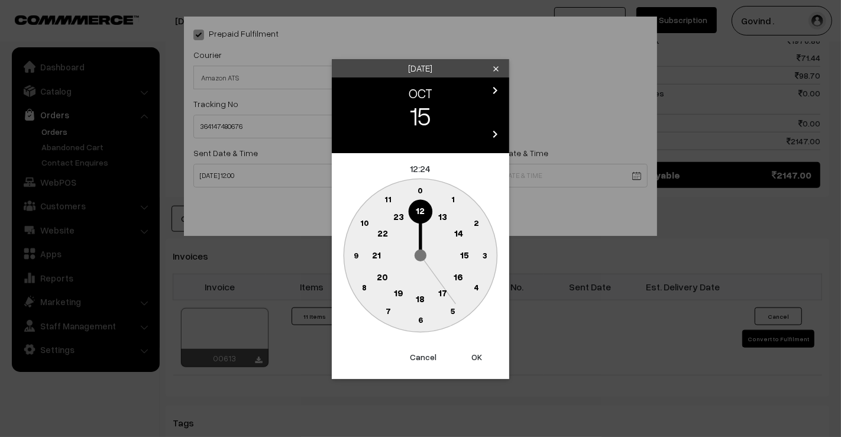
click at [422, 303] on text "18" at bounding box center [420, 298] width 9 height 11
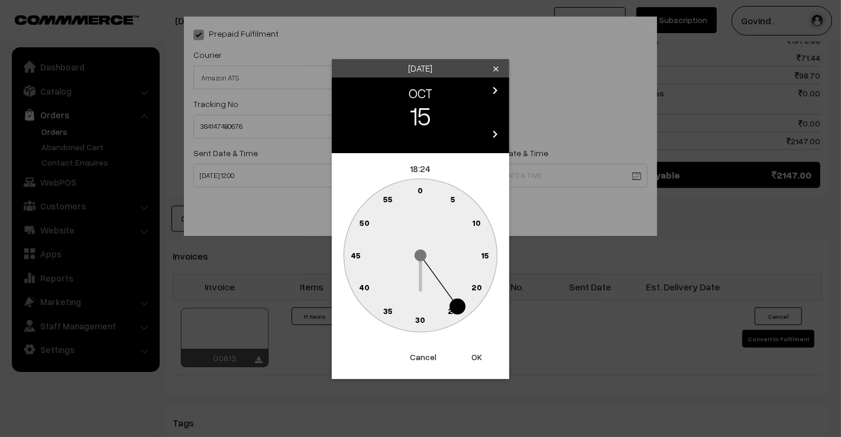
click at [419, 189] on text "0" at bounding box center [420, 190] width 5 height 10
type input "15-10-2025 18:00"
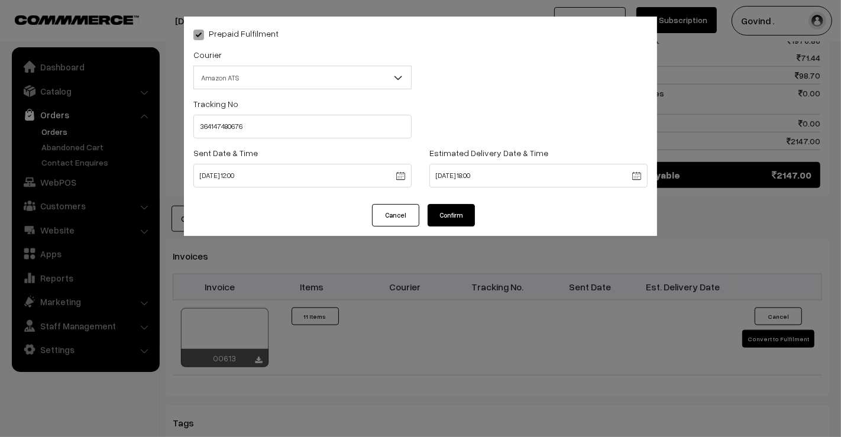
click at [444, 206] on button "Confirm" at bounding box center [451, 215] width 47 height 22
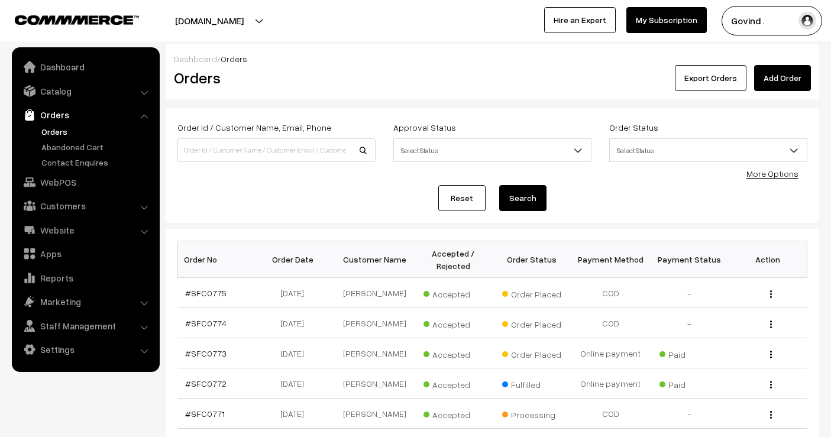
select select "100"
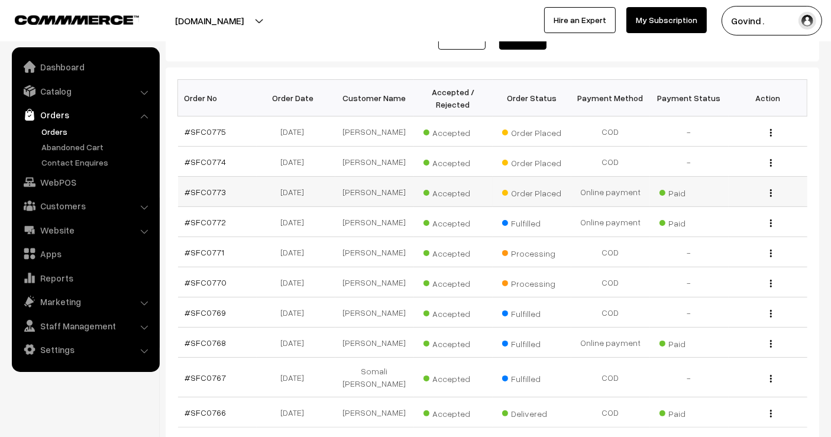
click at [771, 190] on img "button" at bounding box center [771, 193] width 2 height 8
click at [729, 204] on link "View" at bounding box center [718, 210] width 101 height 26
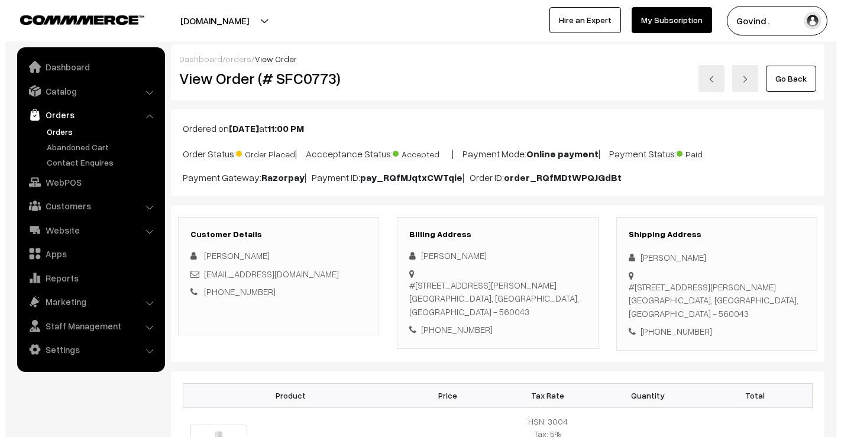
scroll to position [613, 0]
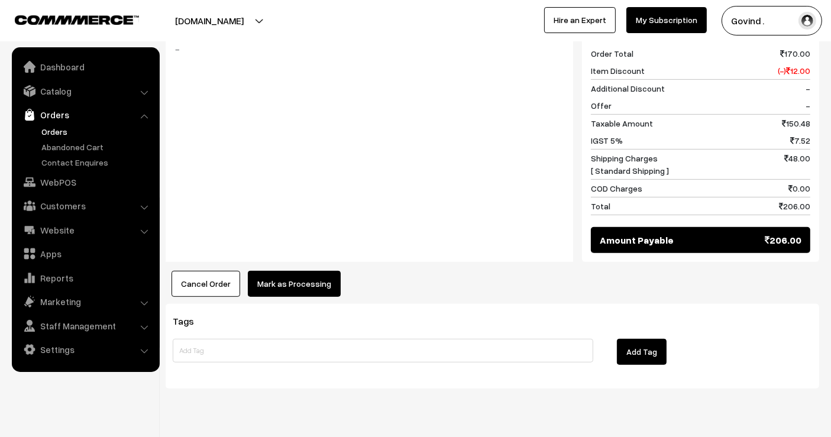
click at [328, 271] on button "Mark as Processing" at bounding box center [294, 284] width 93 height 26
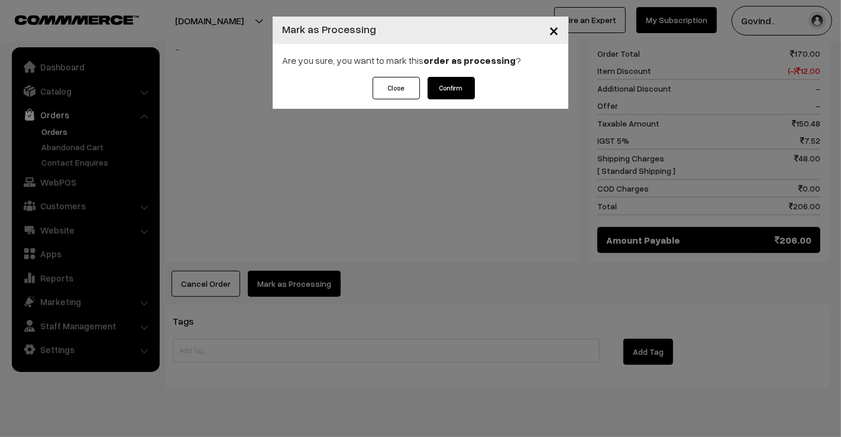
click at [443, 83] on button "Confirm" at bounding box center [451, 88] width 47 height 22
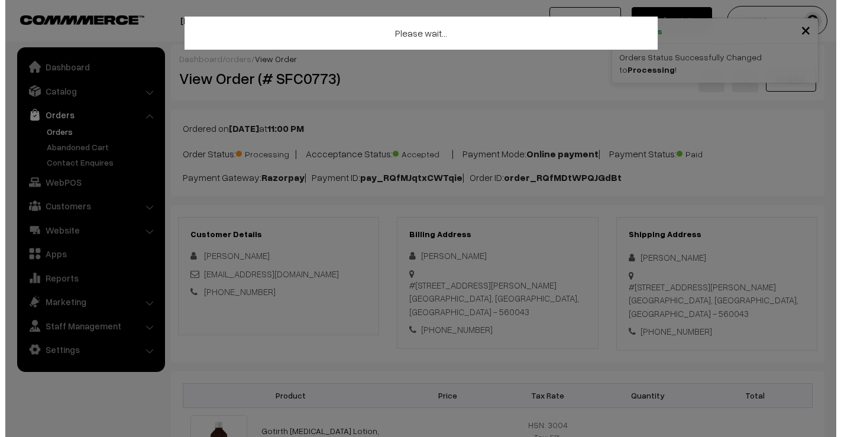
scroll to position [603, 0]
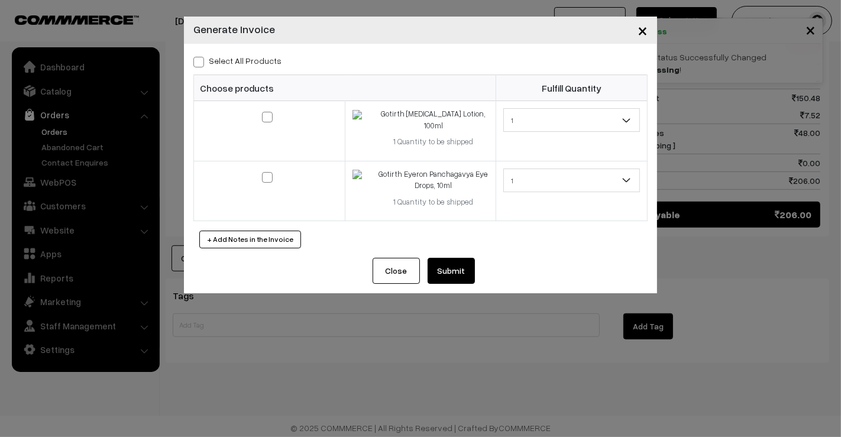
click at [199, 58] on span at bounding box center [198, 62] width 11 height 11
click at [199, 58] on input "Select All Products" at bounding box center [197, 60] width 8 height 8
checkbox input "true"
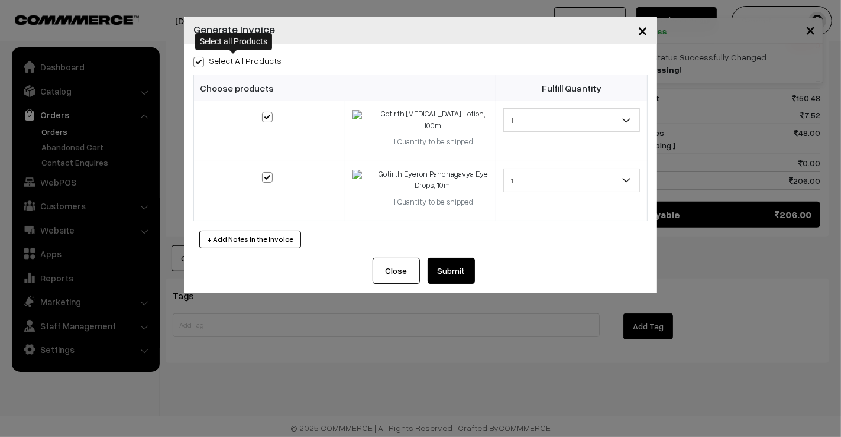
click at [453, 258] on button "Submit" at bounding box center [451, 271] width 47 height 26
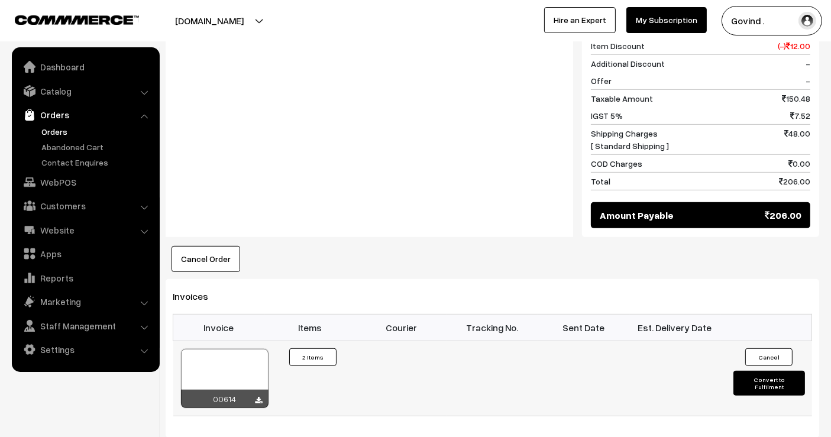
click at [752, 378] on button "Convert to Fulfilment" at bounding box center [768, 383] width 71 height 25
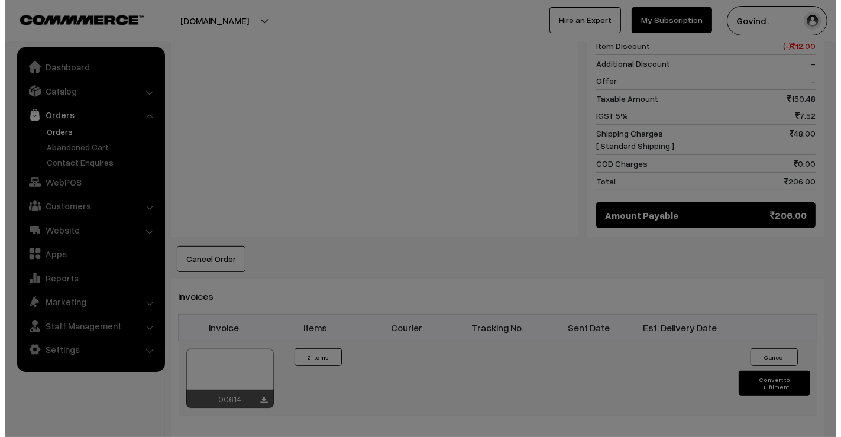
scroll to position [603, 0]
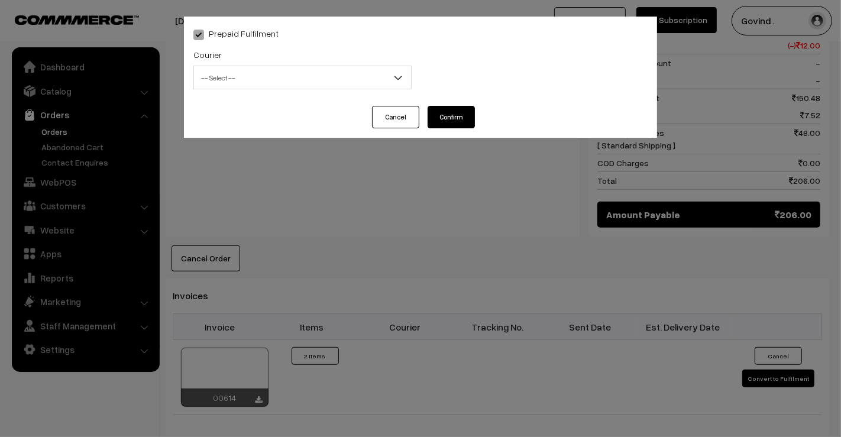
click at [309, 79] on span "-- Select --" at bounding box center [302, 77] width 217 height 21
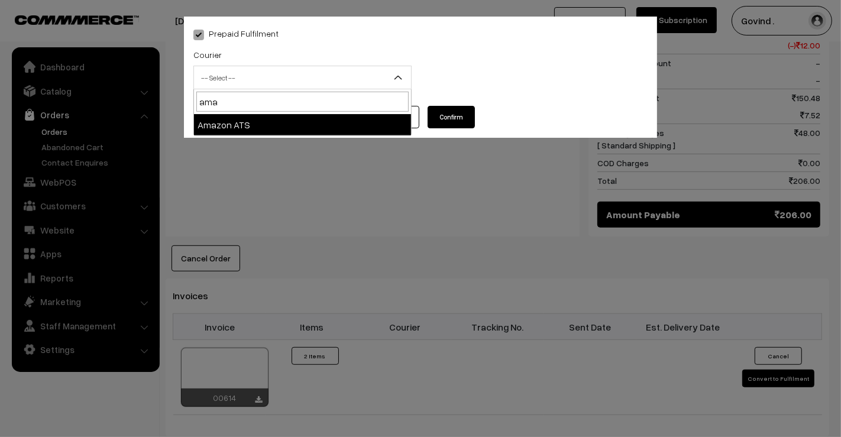
type input "ama"
select select "8"
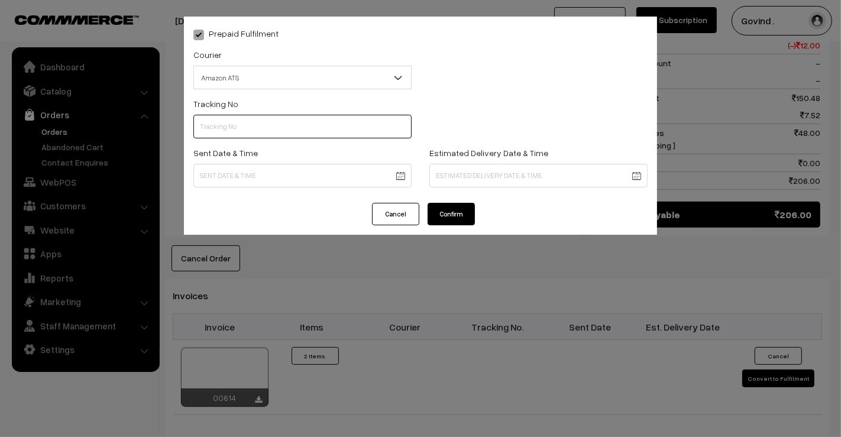
click at [269, 124] on input "text" at bounding box center [302, 127] width 218 height 24
paste input "364147672897"
type input "364147672897"
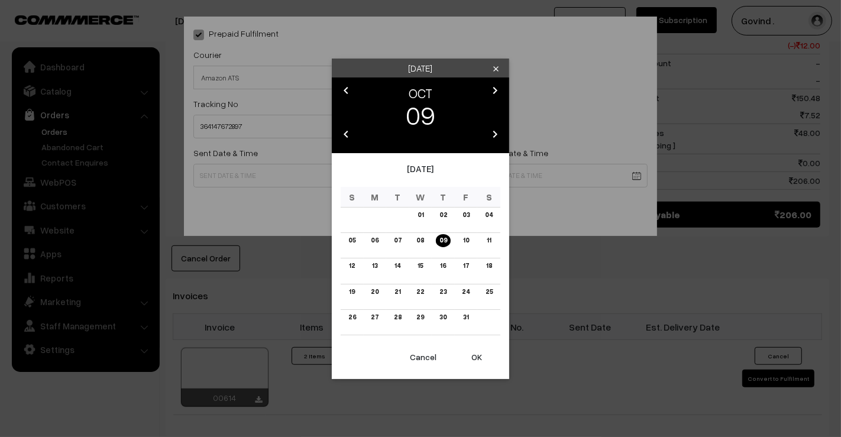
click at [251, 178] on body "Thank you for showing interest. Our team will call you shortly. Close shopforco…" at bounding box center [420, 67] width 841 height 1340
click at [418, 243] on link "08" at bounding box center [420, 240] width 15 height 12
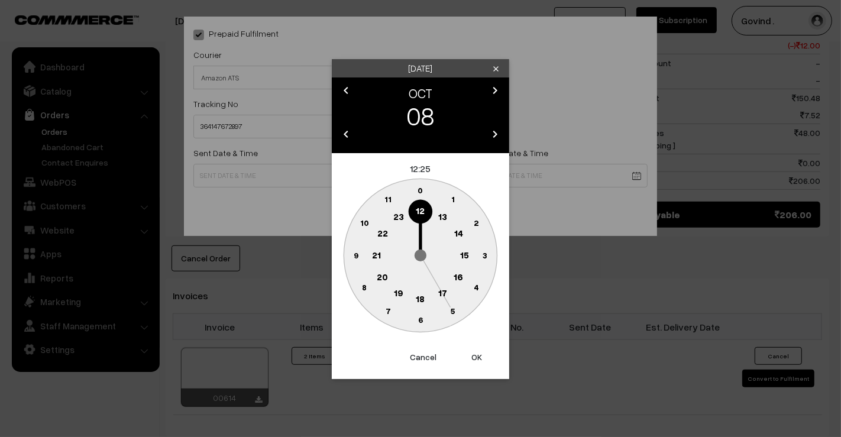
click at [418, 297] on text "18" at bounding box center [420, 298] width 9 height 11
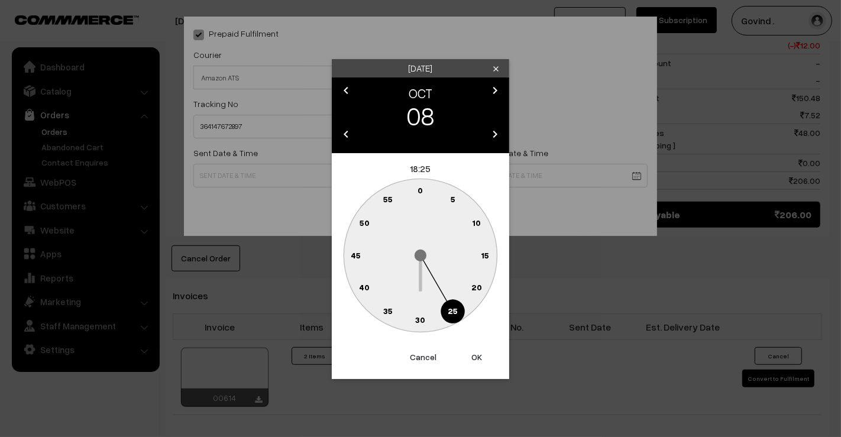
click at [421, 189] on text "0" at bounding box center [420, 190] width 5 height 10
type input "08-10-2025 18:00"
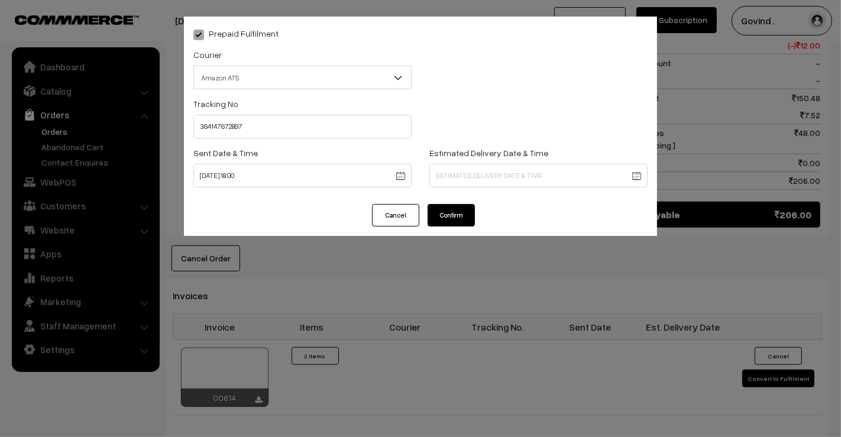
click at [464, 176] on body "Thank you for showing interest. Our team will call you shortly. Close shopforco…" at bounding box center [420, 67] width 841 height 1340
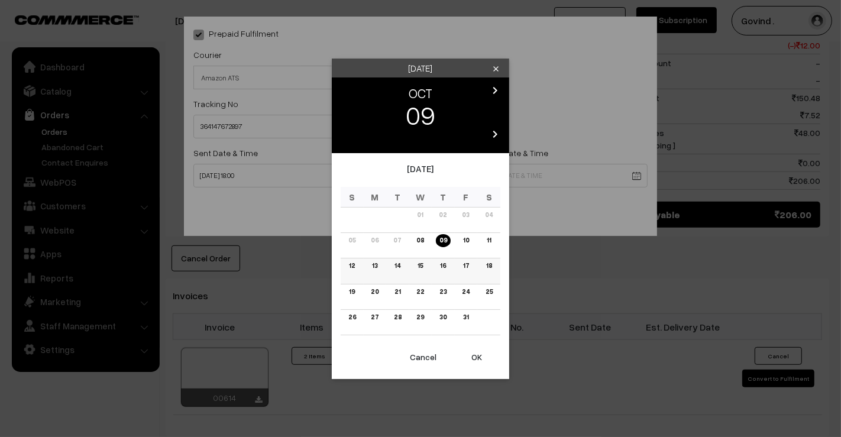
click at [395, 267] on link "14" at bounding box center [397, 266] width 13 height 12
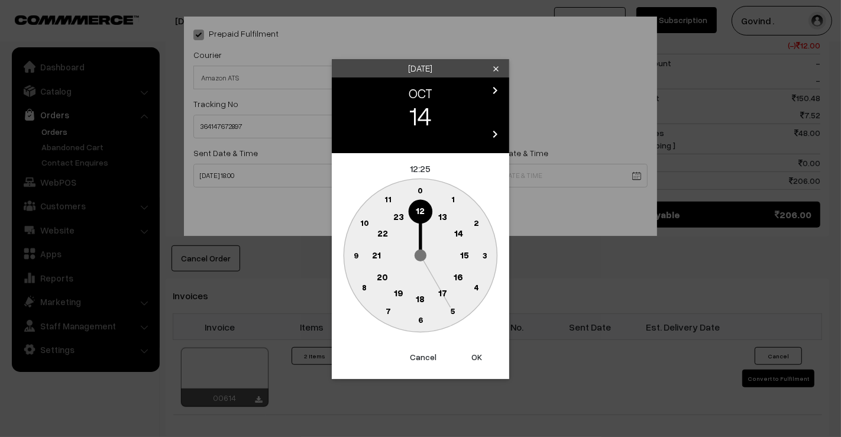
click at [421, 293] on text "18" at bounding box center [420, 298] width 9 height 11
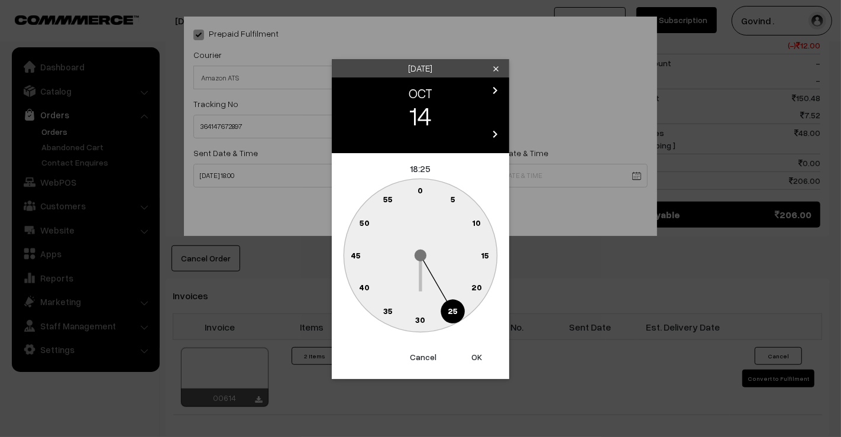
click at [421, 186] on text "0" at bounding box center [420, 190] width 5 height 10
type input "14-10-2025 18:00"
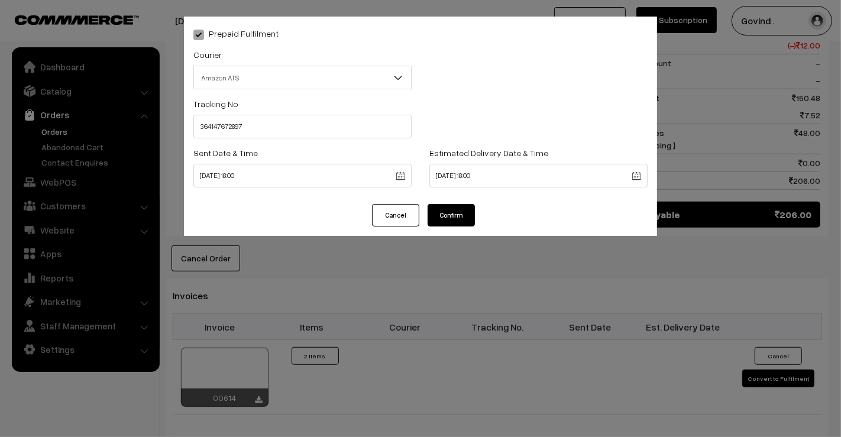
click at [447, 219] on button "Confirm" at bounding box center [451, 215] width 47 height 22
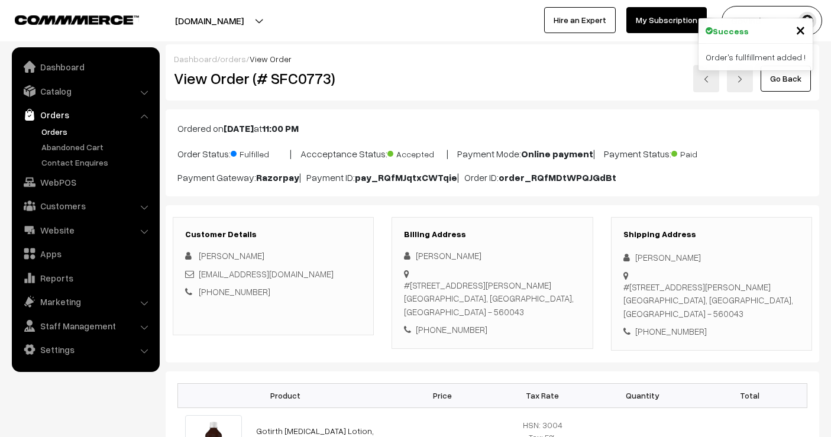
scroll to position [600, 0]
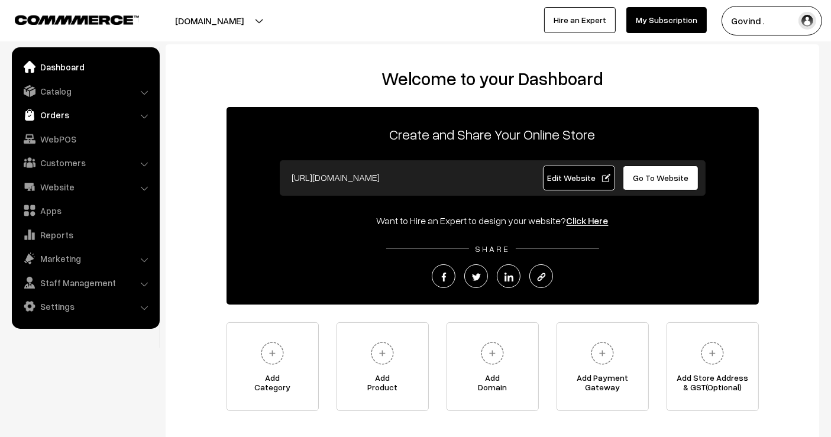
click at [71, 120] on link "Orders" at bounding box center [85, 114] width 141 height 21
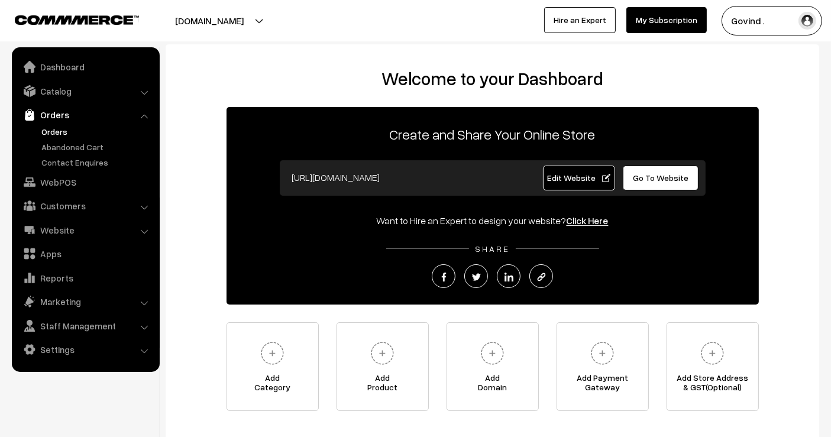
click at [46, 129] on link "Orders" at bounding box center [96, 131] width 117 height 12
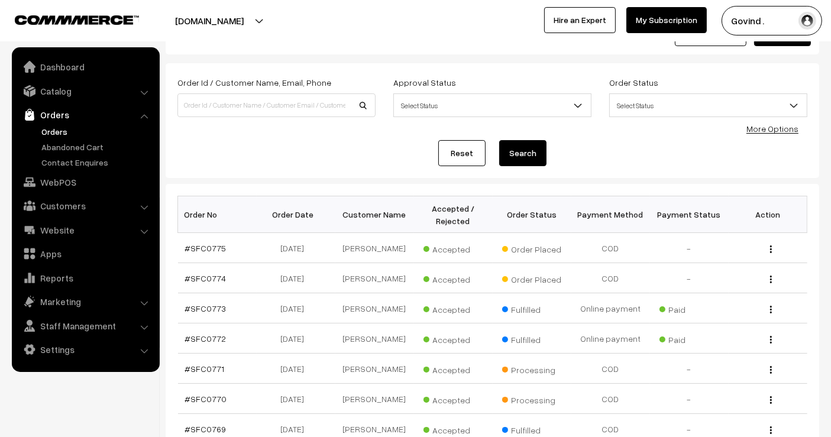
scroll to position [51, 0]
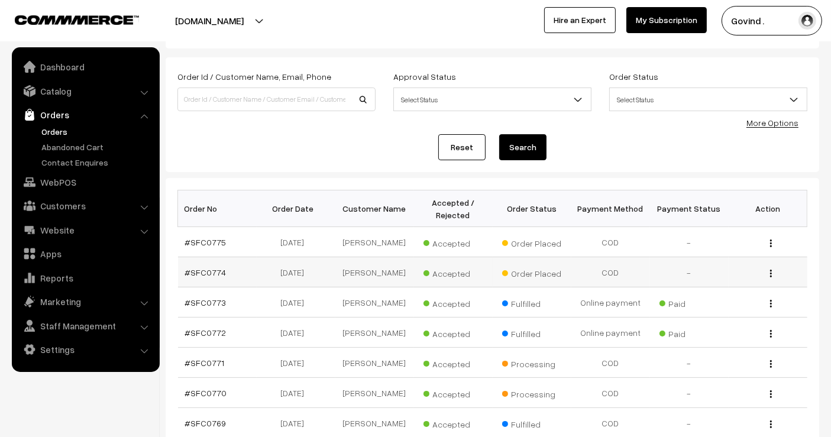
click at [771, 273] on img "button" at bounding box center [771, 274] width 2 height 8
click at [716, 286] on link "View" at bounding box center [718, 290] width 101 height 26
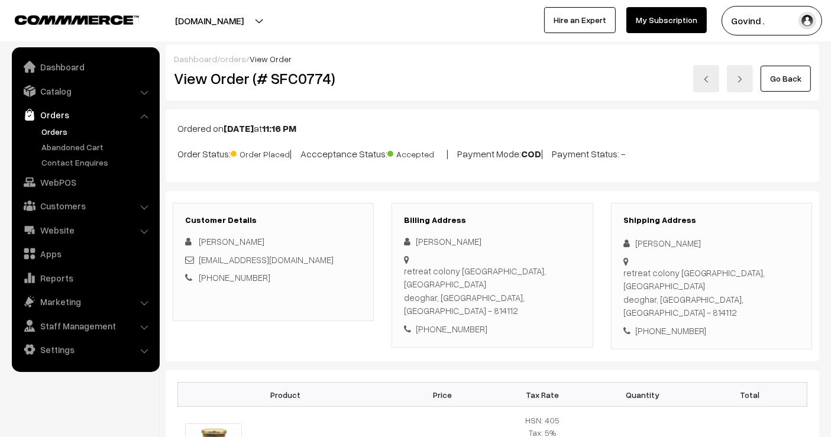
scroll to position [426, 0]
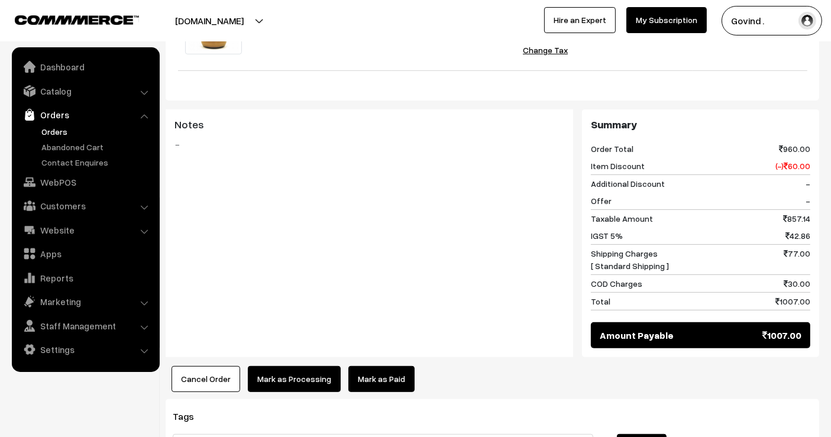
click at [287, 366] on button "Mark as Processing" at bounding box center [294, 379] width 93 height 26
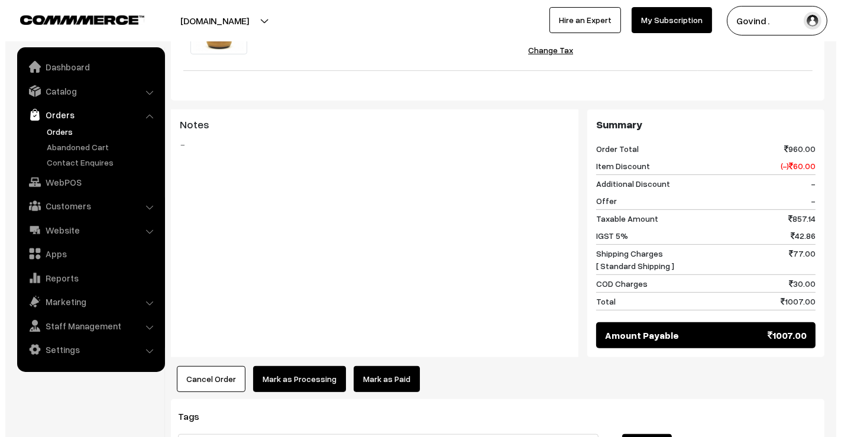
scroll to position [426, 0]
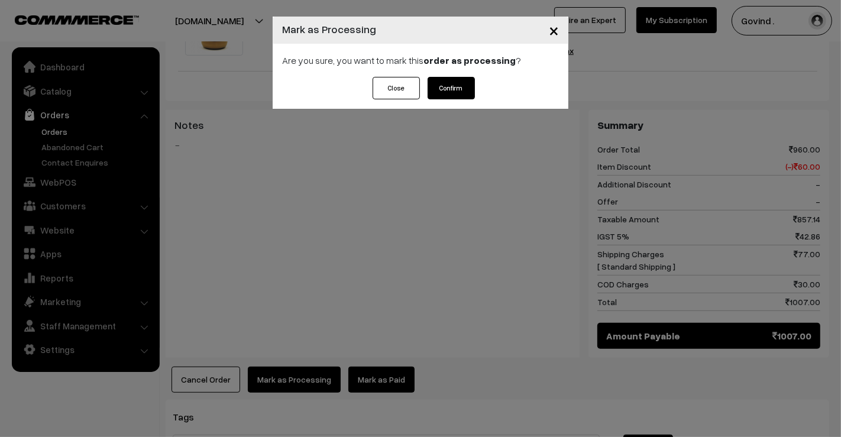
click at [453, 89] on button "Confirm" at bounding box center [451, 88] width 47 height 22
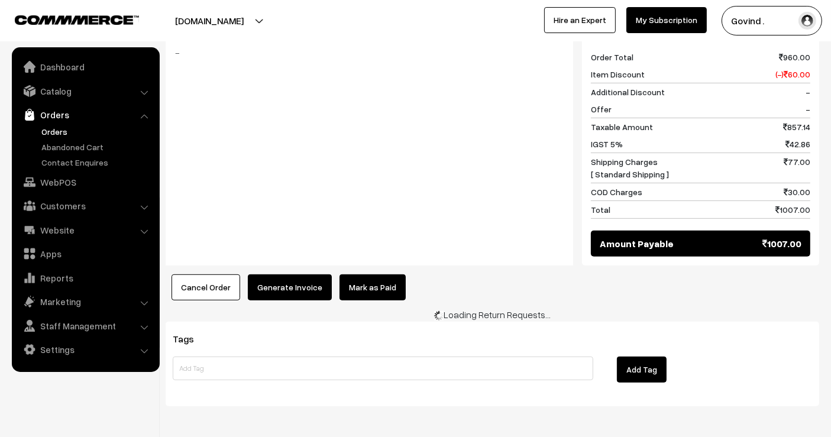
scroll to position [499, 0]
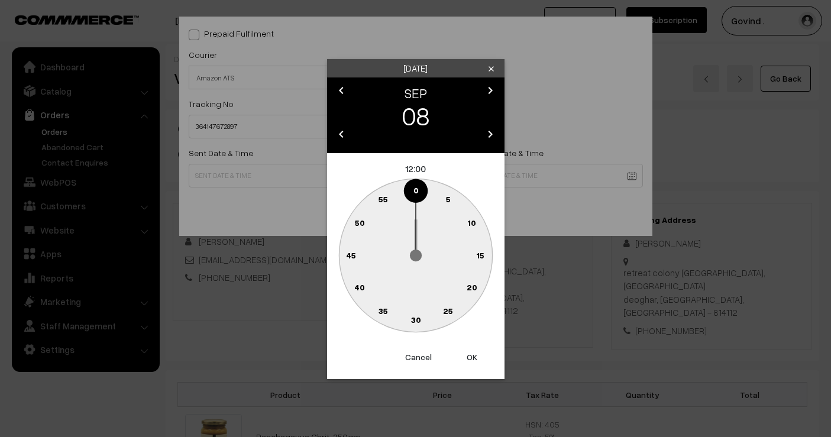
select select "8"
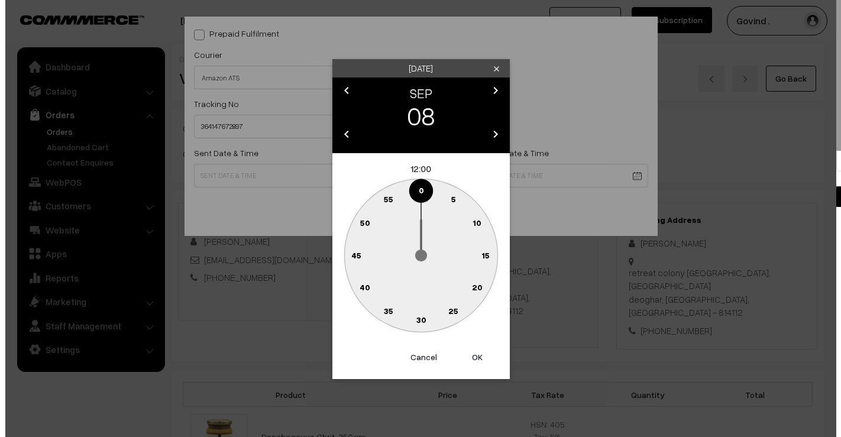
scroll to position [652, 0]
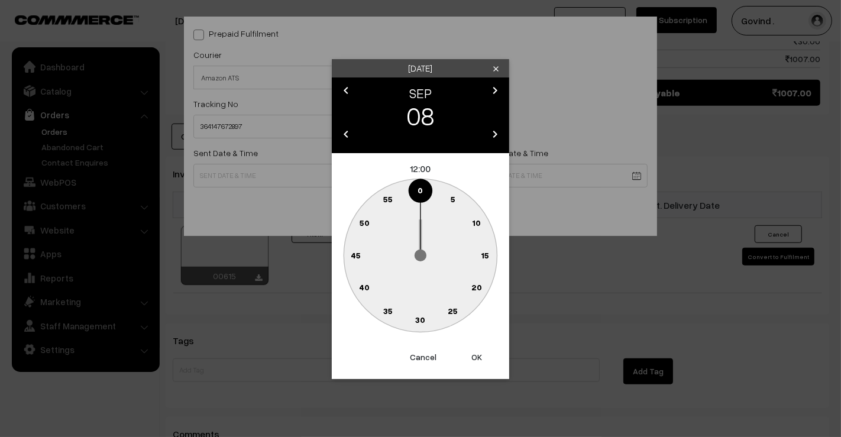
type input "08-09-2025 12:00"
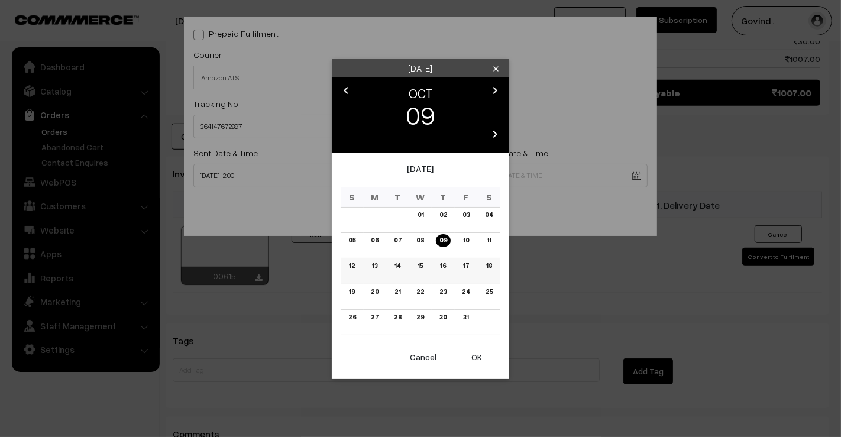
click at [419, 268] on link "15" at bounding box center [420, 266] width 12 height 12
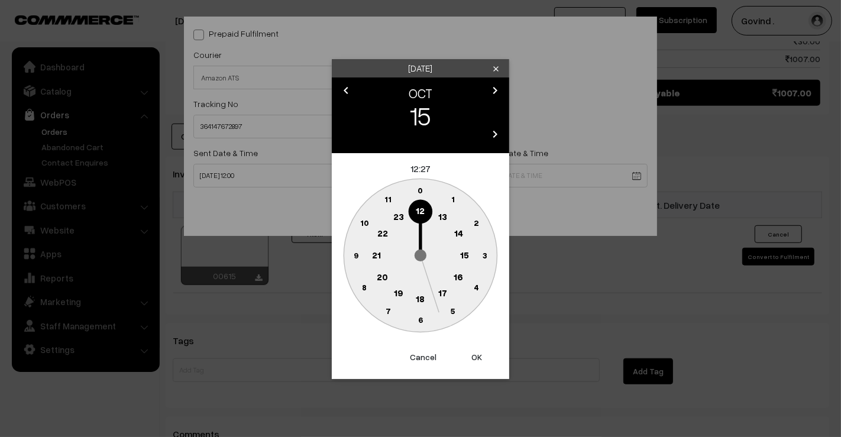
click at [421, 299] on text "18" at bounding box center [420, 298] width 9 height 11
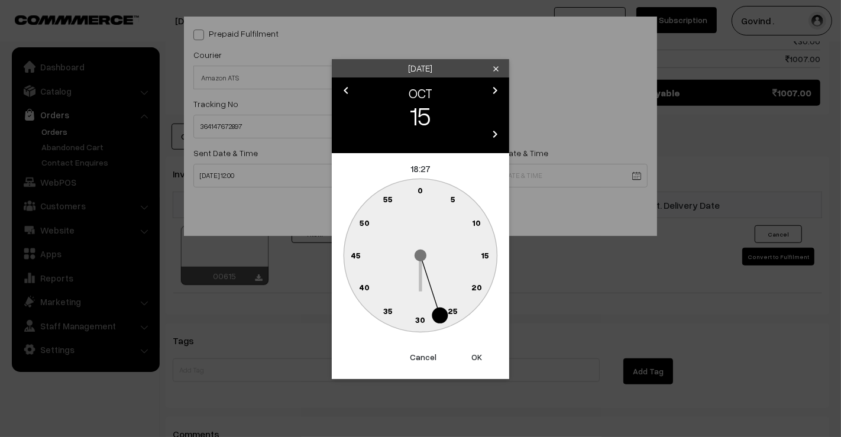
click at [422, 192] on text "0" at bounding box center [420, 190] width 5 height 10
type input "15-10-2025 18:00"
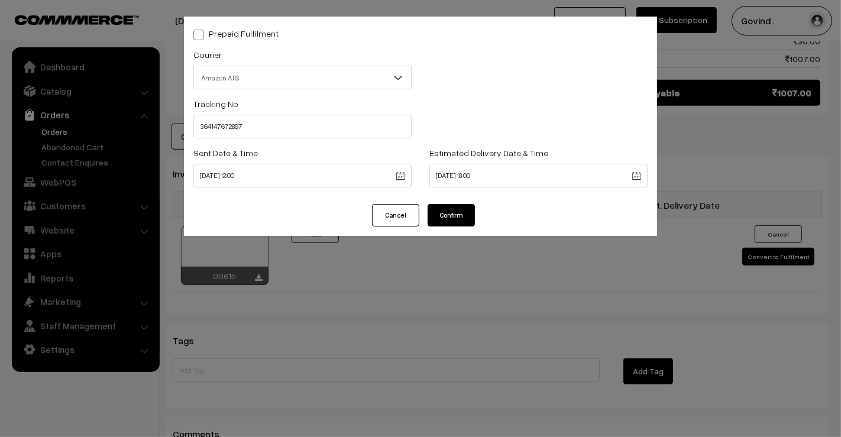
click at [438, 214] on button "Confirm" at bounding box center [451, 215] width 47 height 22
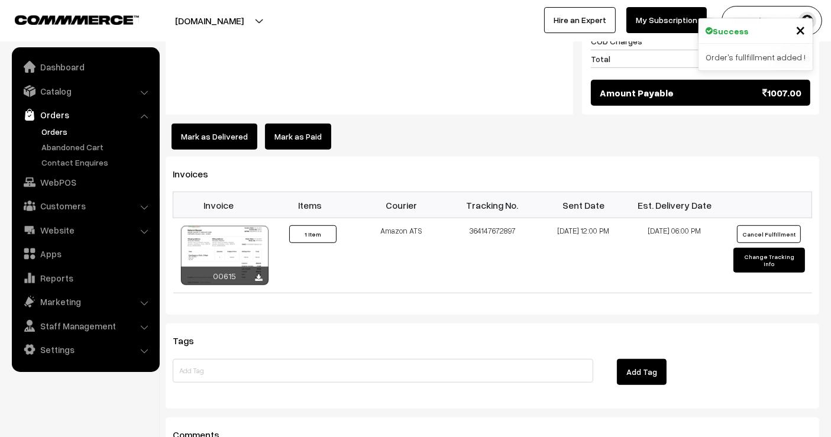
scroll to position [651, 0]
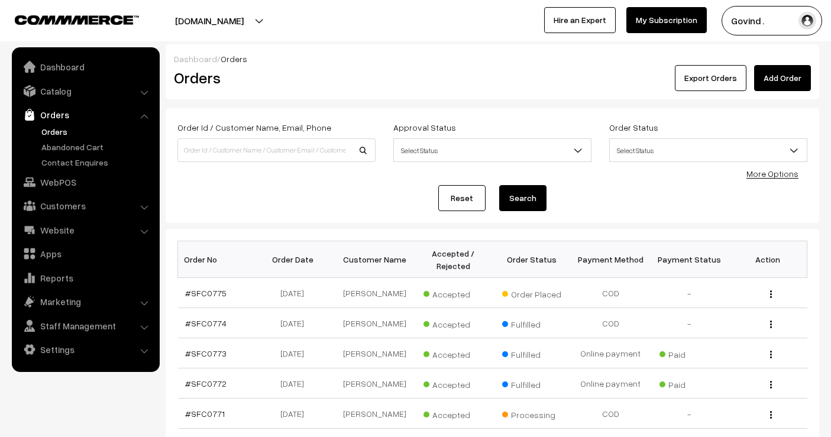
scroll to position [51, 0]
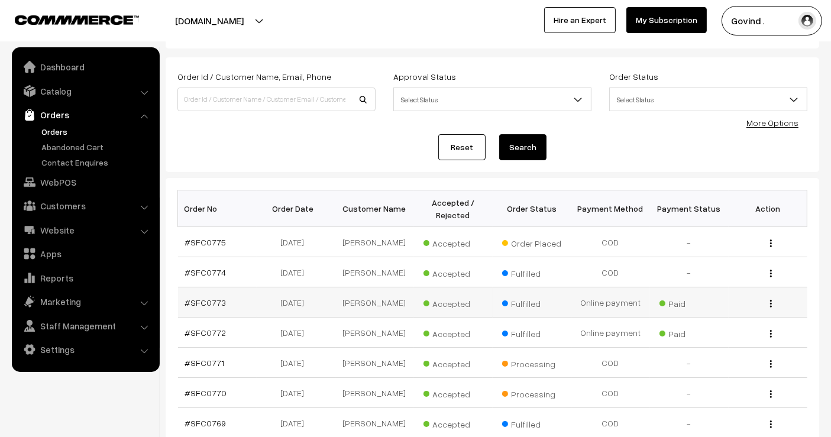
click at [770, 303] on button "button" at bounding box center [771, 303] width 3 height 9
click at [716, 315] on link "View" at bounding box center [718, 321] width 101 height 26
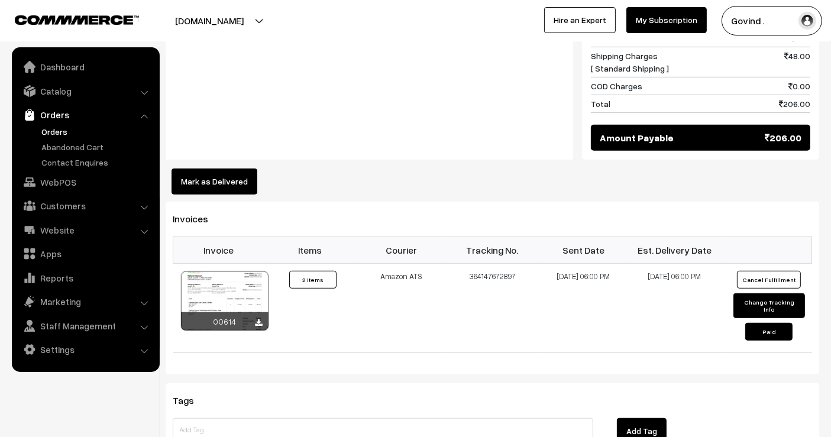
scroll to position [672, 0]
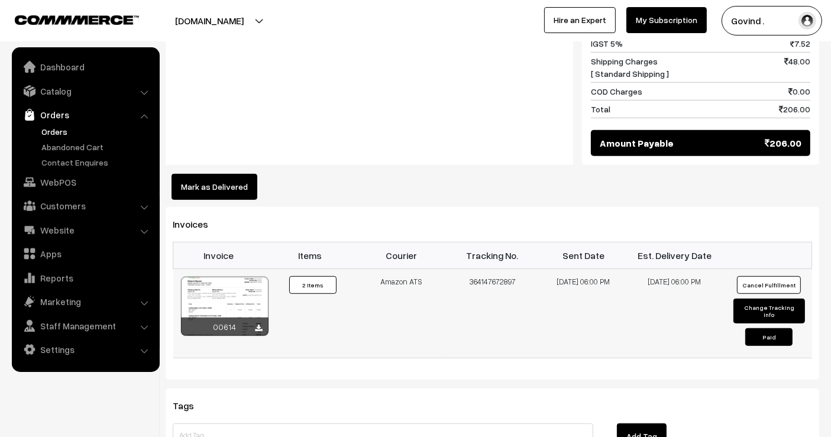
click at [765, 303] on button "Change Tracking Info" at bounding box center [768, 311] width 71 height 25
select select "8"
type input "364147672897"
type input "[DATE] 18:00"
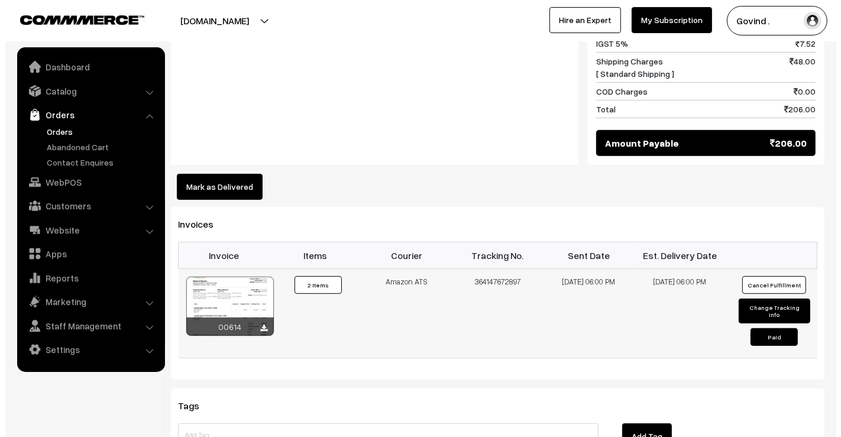
scroll to position [674, 0]
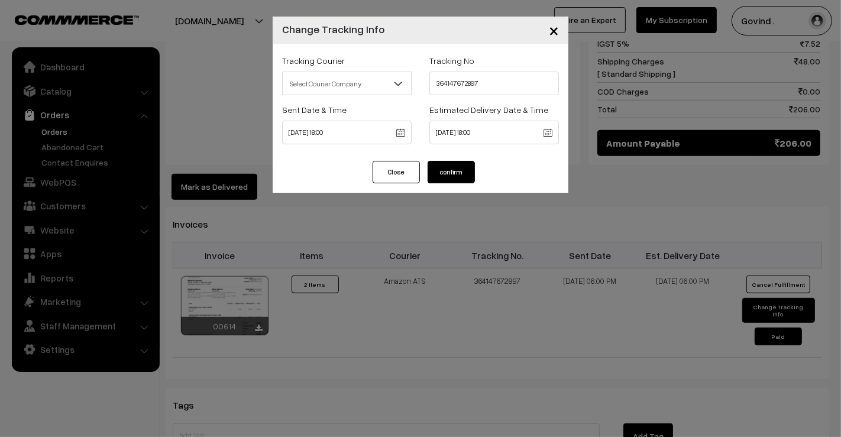
click at [382, 87] on span "Select Courier Company" at bounding box center [347, 83] width 128 height 21
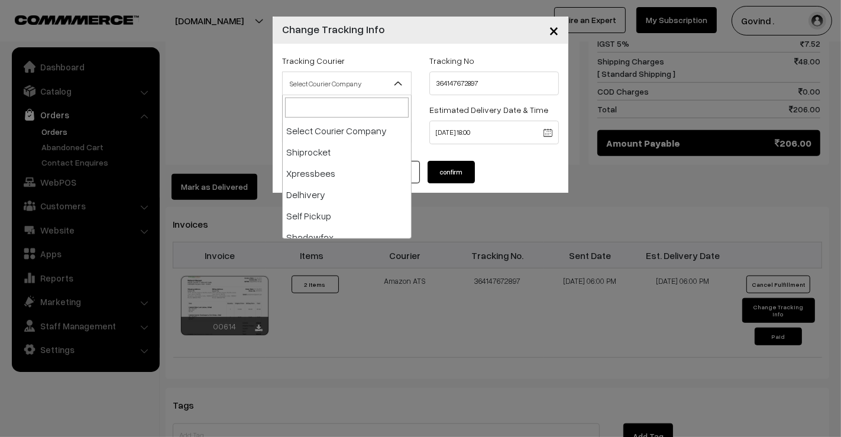
scroll to position [106, 0]
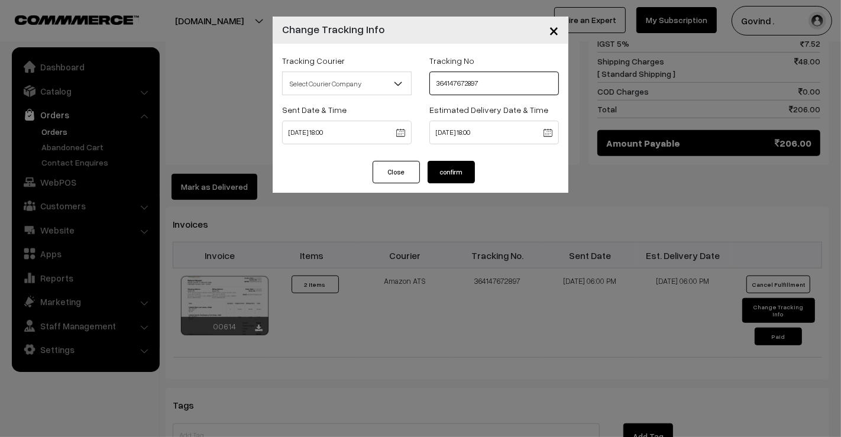
click at [462, 76] on input "364147672897" at bounding box center [494, 84] width 130 height 24
paste input "584152"
type input "364147584152"
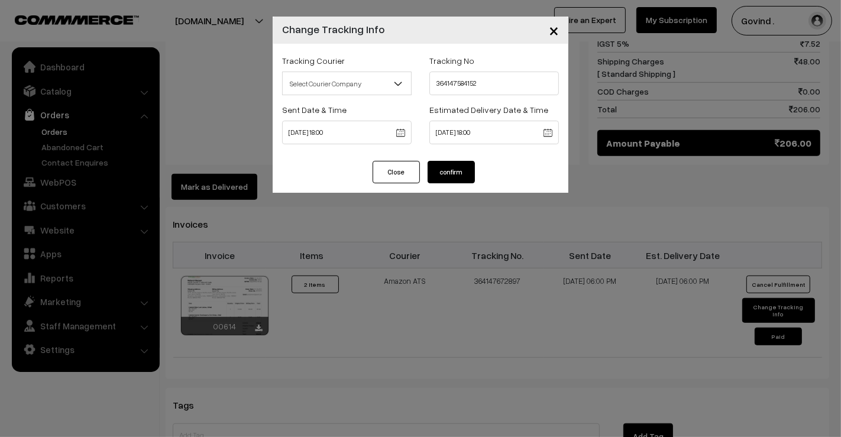
click at [463, 173] on button "confirm" at bounding box center [451, 172] width 47 height 22
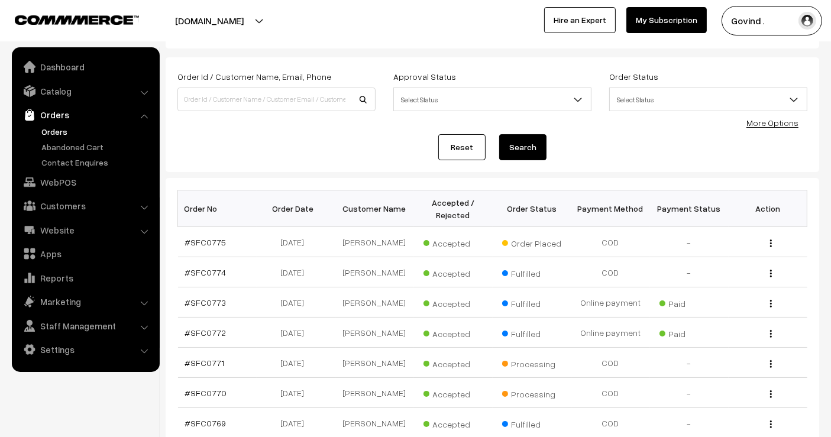
scroll to position [51, 0]
click at [769, 241] on div "View" at bounding box center [768, 242] width 64 height 12
click at [771, 240] on img "button" at bounding box center [771, 244] width 2 height 8
click at [727, 248] on link "View" at bounding box center [718, 260] width 101 height 26
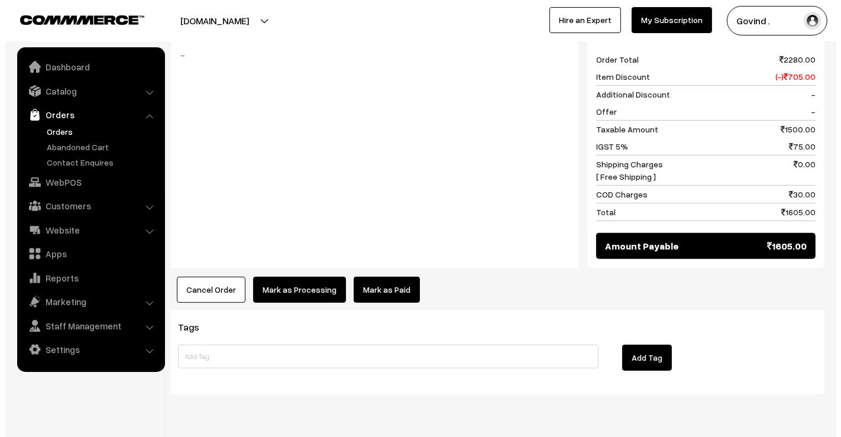
scroll to position [534, 0]
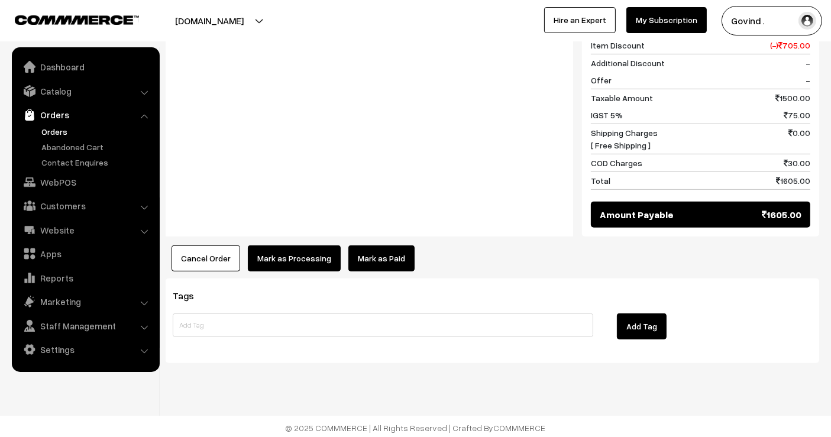
click at [297, 251] on button "Mark as Processing" at bounding box center [294, 258] width 93 height 26
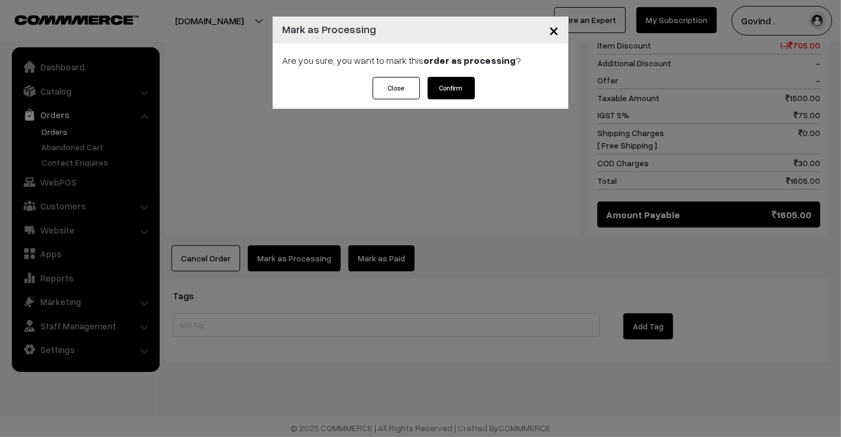
click at [470, 95] on button "Confirm" at bounding box center [451, 88] width 47 height 22
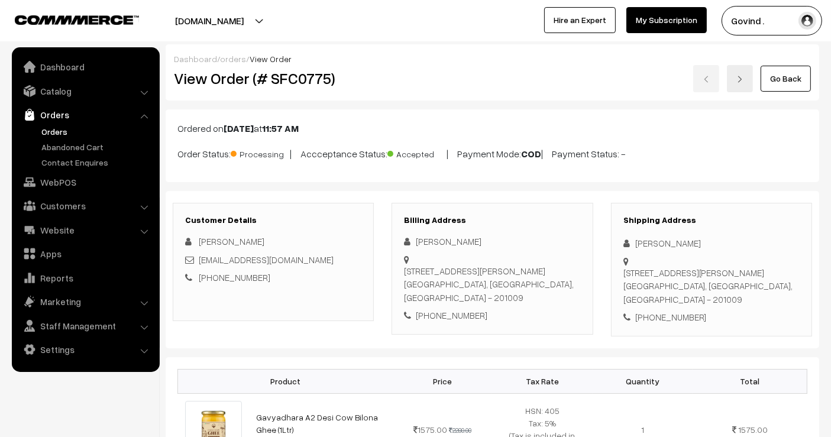
scroll to position [529, 0]
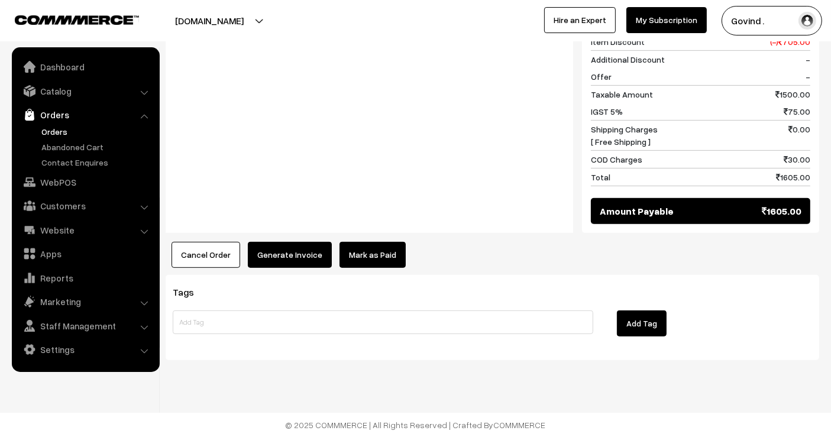
click at [287, 257] on button "Generate Invoice" at bounding box center [290, 255] width 84 height 26
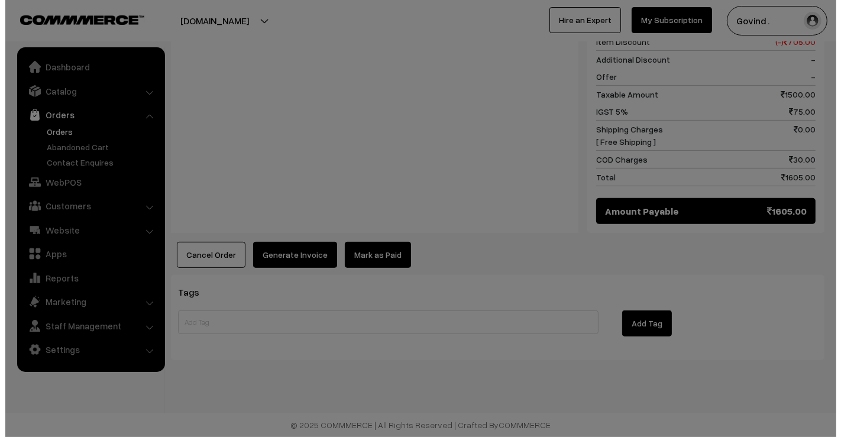
scroll to position [530, 0]
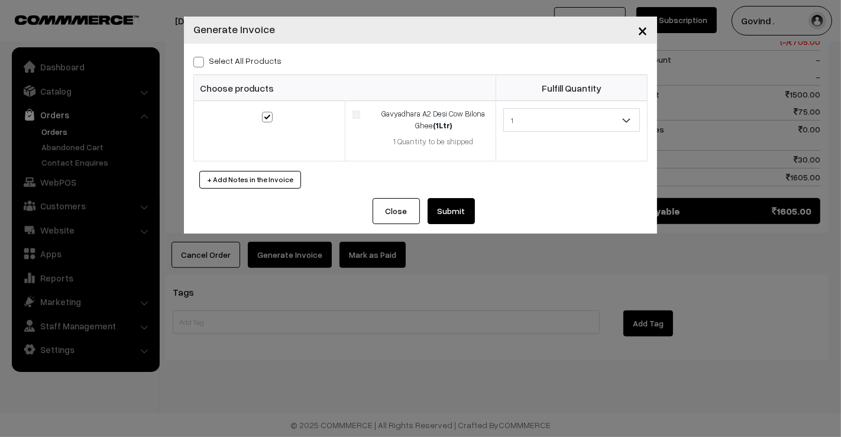
click at [199, 63] on span at bounding box center [198, 62] width 11 height 11
click at [199, 63] on input "Select All Products" at bounding box center [197, 60] width 8 height 8
checkbox input "true"
click at [451, 205] on button "Submit" at bounding box center [451, 211] width 47 height 26
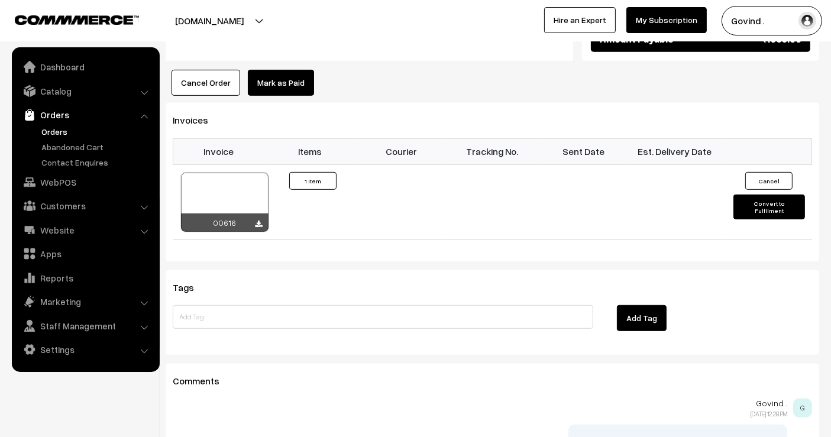
scroll to position [690, 0]
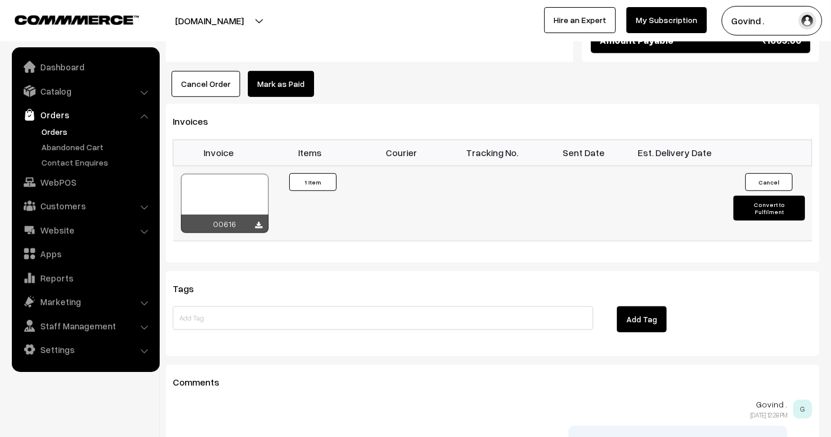
click at [744, 214] on button "Convert to Fulfilment" at bounding box center [768, 208] width 71 height 25
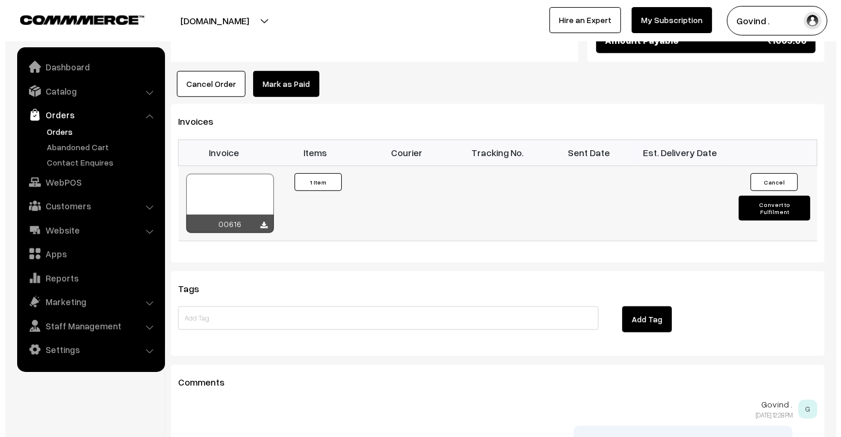
scroll to position [691, 0]
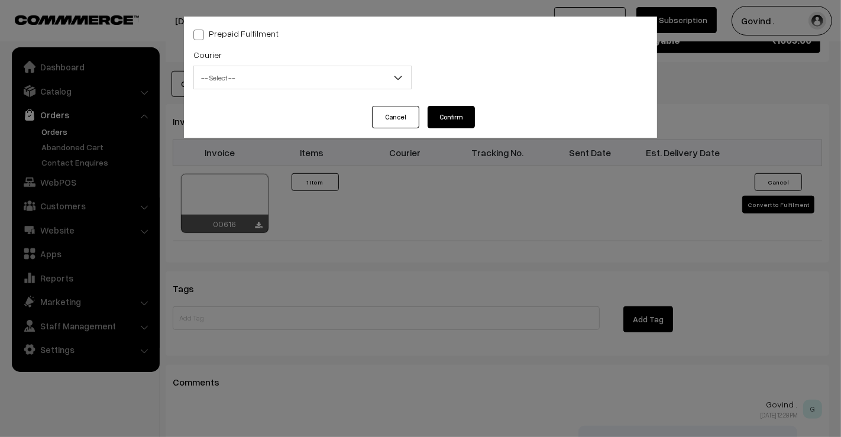
click at [303, 83] on span "-- Select --" at bounding box center [302, 77] width 217 height 21
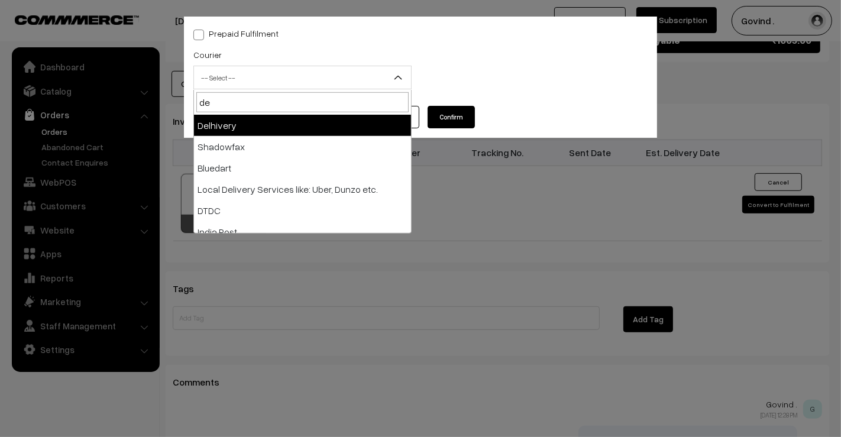
type input "del"
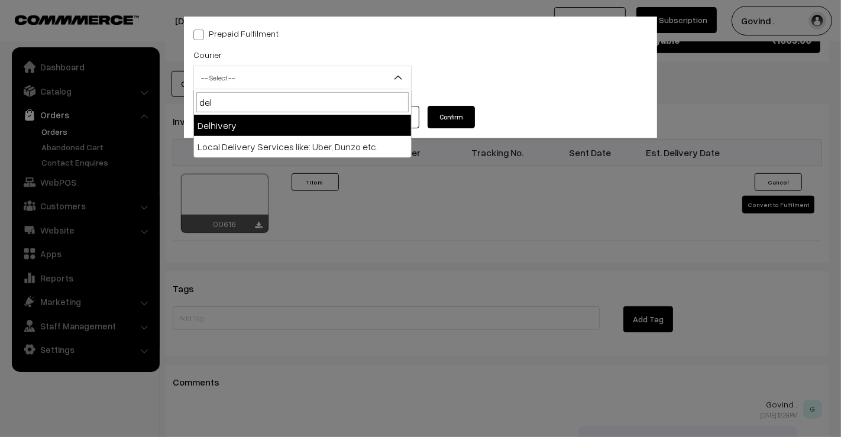
select select "4"
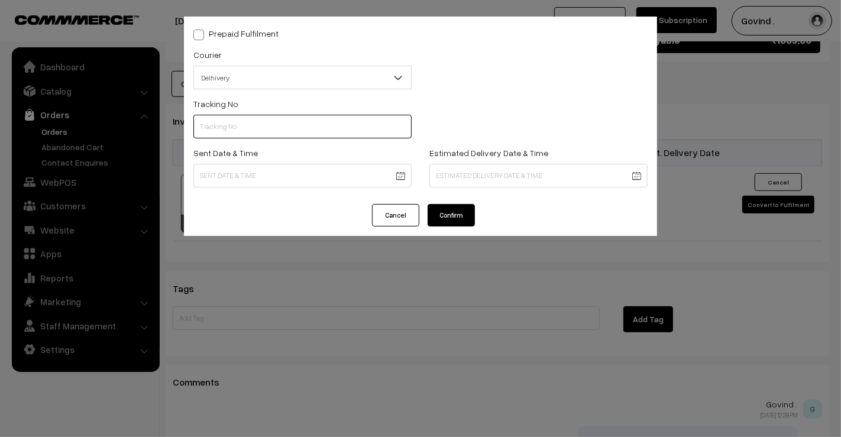
click at [248, 129] on input "text" at bounding box center [302, 127] width 218 height 24
paste input "31293312297783"
type input "31293312297783"
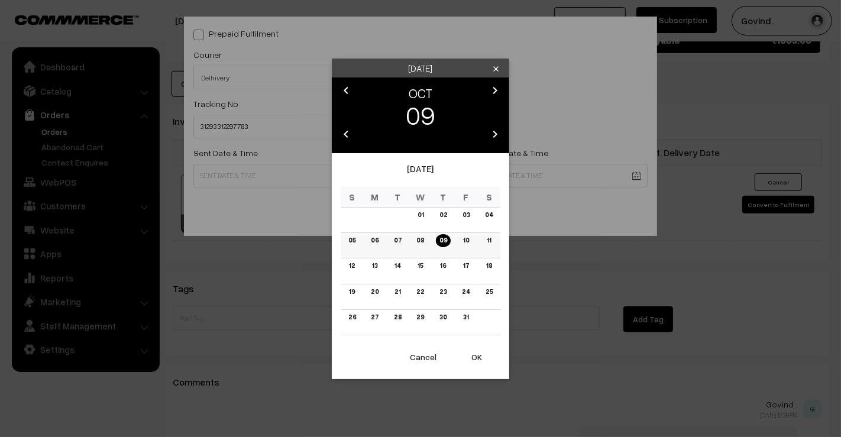
click at [444, 243] on link "09" at bounding box center [443, 240] width 15 height 12
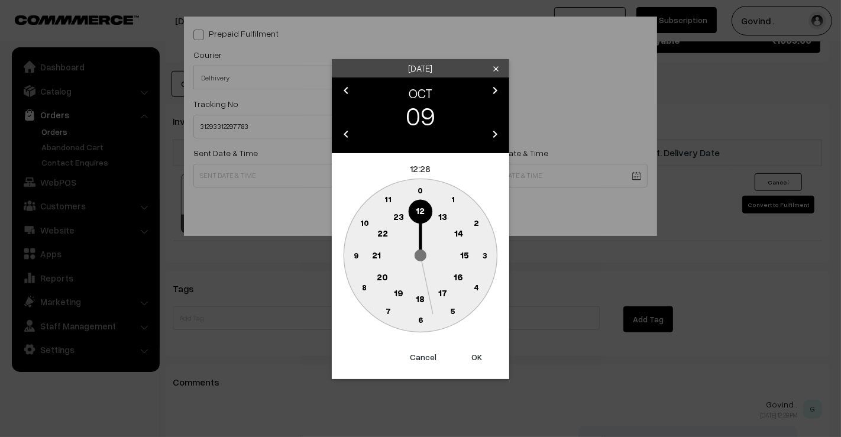
click at [421, 212] on text "12" at bounding box center [420, 210] width 9 height 11
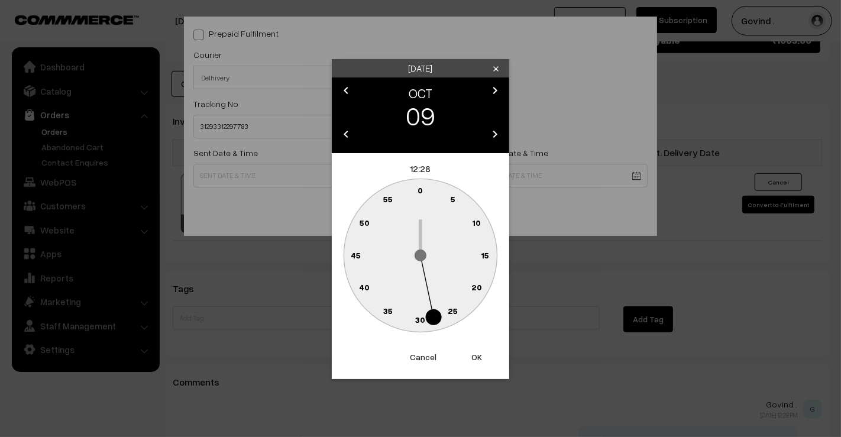
click at [421, 193] on text "0" at bounding box center [420, 190] width 5 height 10
type input "09-10-2025 12:00"
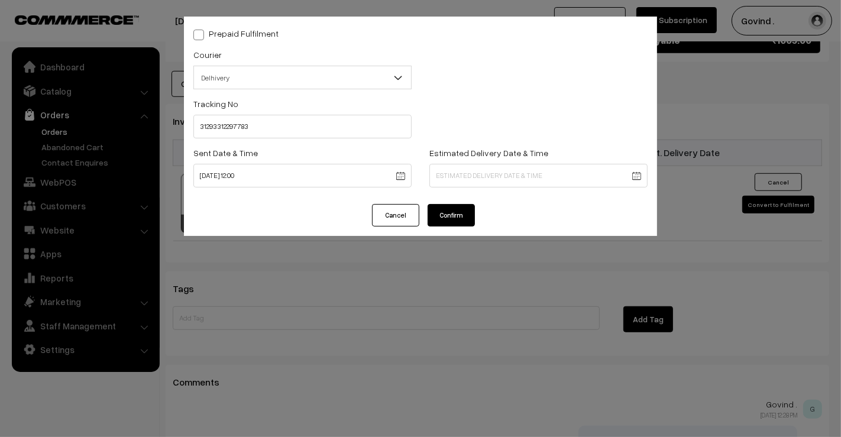
click at [479, 188] on div "Estimated Delivery Date & Time" at bounding box center [539, 170] width 236 height 49
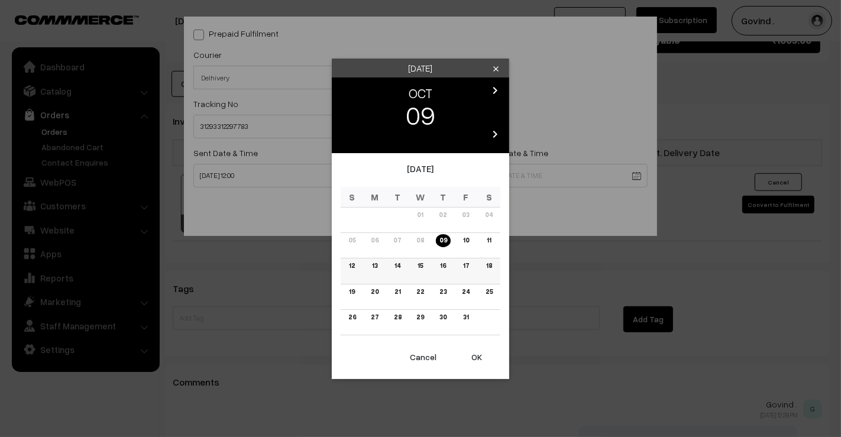
click at [395, 267] on link "14" at bounding box center [397, 266] width 13 height 12
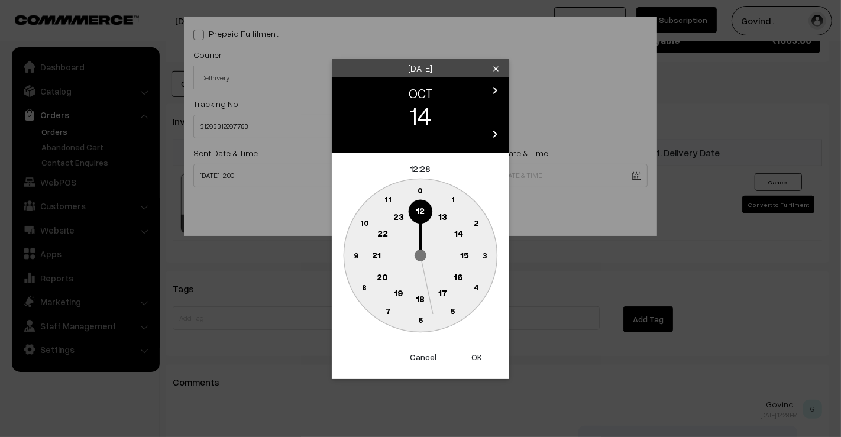
click at [421, 300] on text "18" at bounding box center [420, 298] width 9 height 11
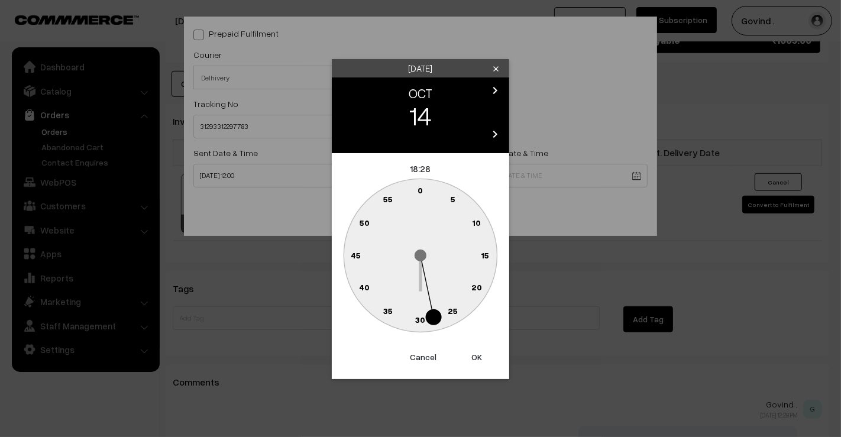
click at [423, 192] on circle at bounding box center [427, 193] width 16 height 16
type input "14-10-2025 18:01"
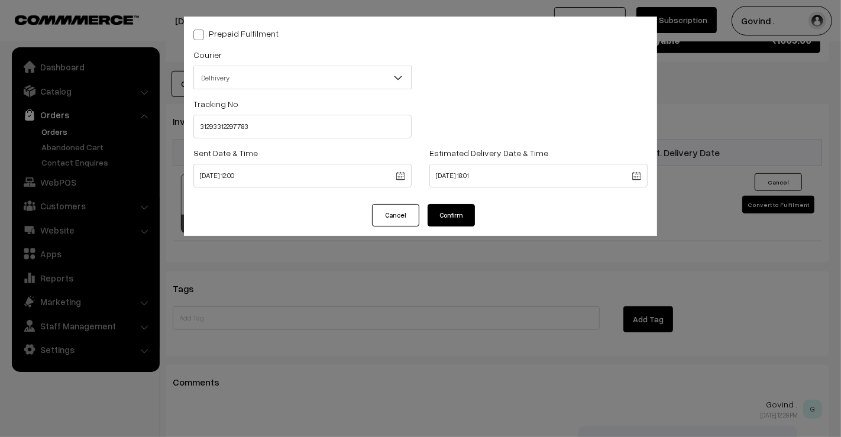
click at [450, 209] on button "Confirm" at bounding box center [451, 215] width 47 height 22
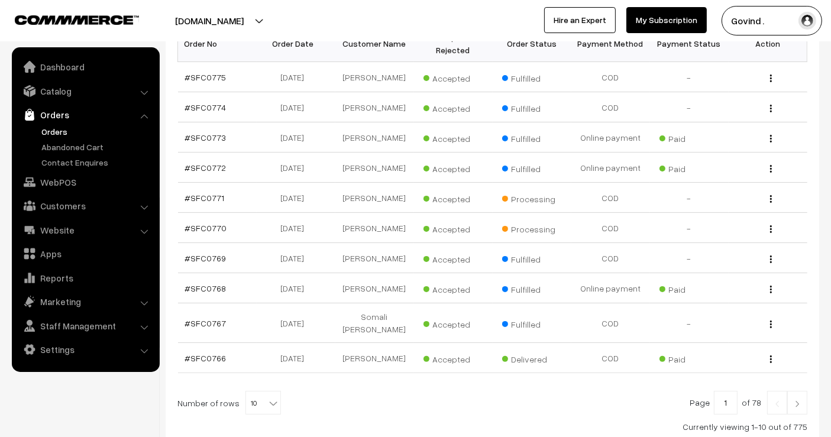
scroll to position [217, 0]
click at [770, 194] on img "button" at bounding box center [771, 198] width 2 height 8
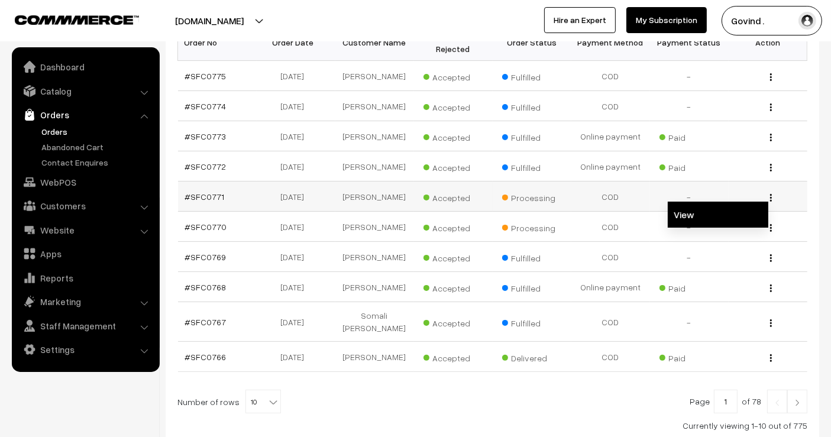
click at [720, 212] on link "View" at bounding box center [718, 215] width 101 height 26
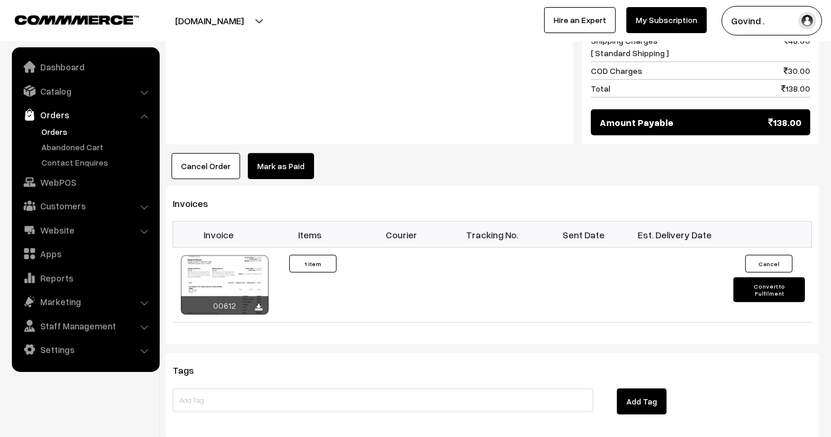
scroll to position [697, 0]
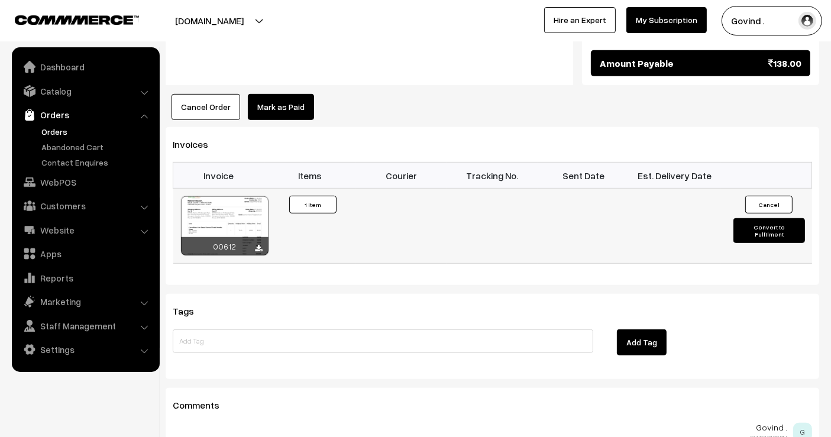
click at [760, 196] on button "Cancel" at bounding box center [768, 205] width 47 height 18
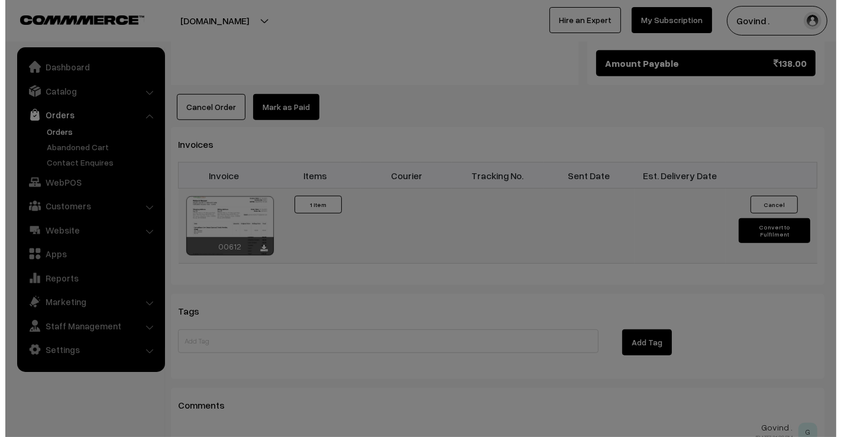
scroll to position [698, 0]
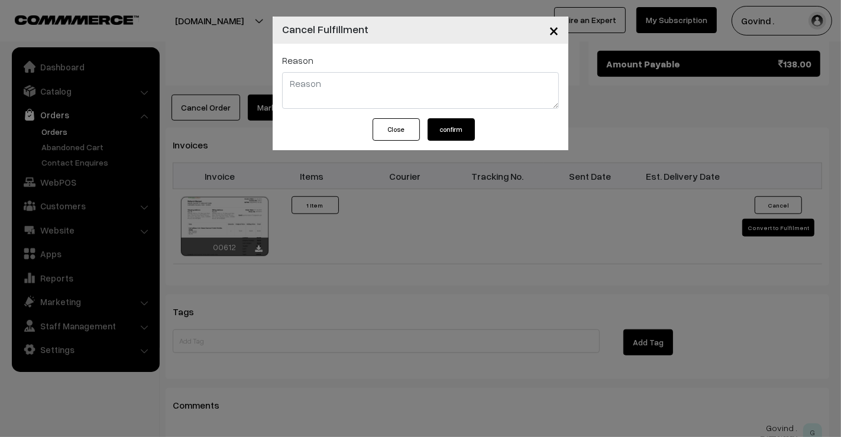
click at [395, 87] on textarea at bounding box center [420, 90] width 277 height 37
type textarea "Test order."
click at [447, 133] on button "confirm" at bounding box center [451, 129] width 47 height 22
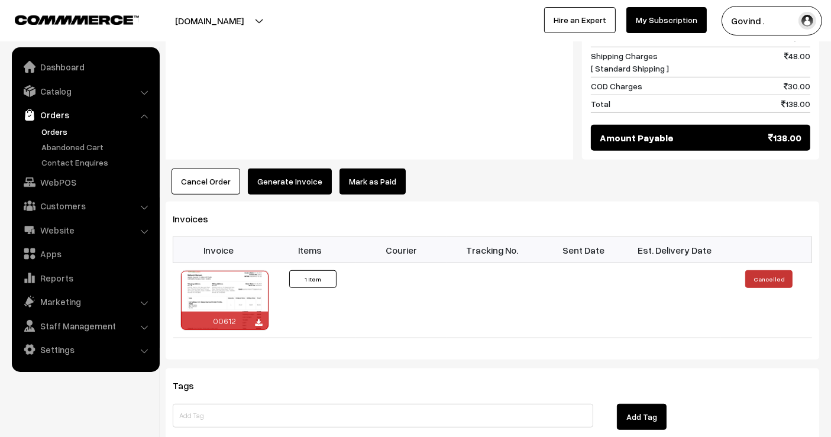
scroll to position [619, 0]
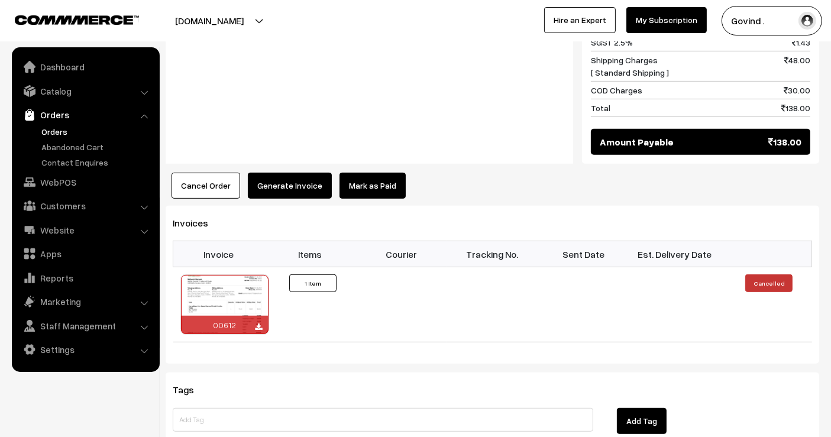
click at [205, 177] on button "Cancel Order" at bounding box center [206, 186] width 69 height 26
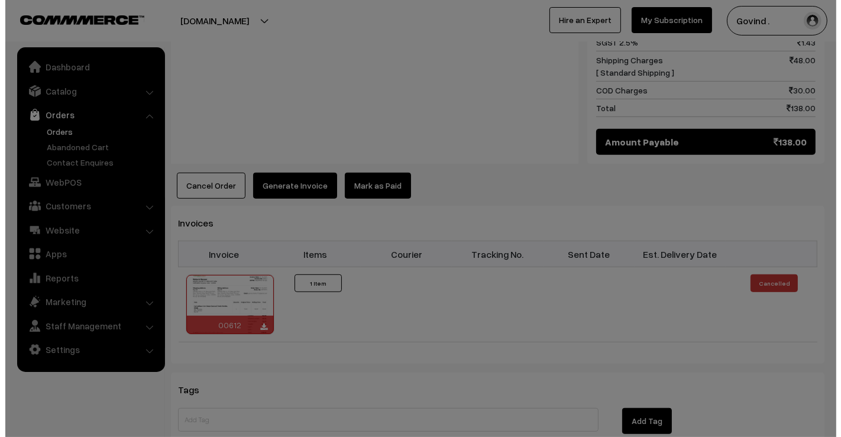
scroll to position [620, 0]
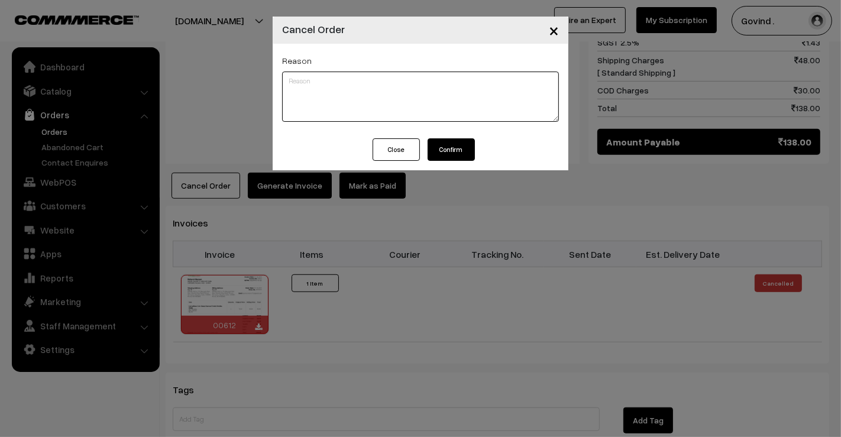
click at [402, 84] on textarea at bounding box center [420, 97] width 277 height 50
paste textarea "31293312297783"
type textarea "Test order."
click at [465, 156] on button "Confirm" at bounding box center [451, 149] width 47 height 22
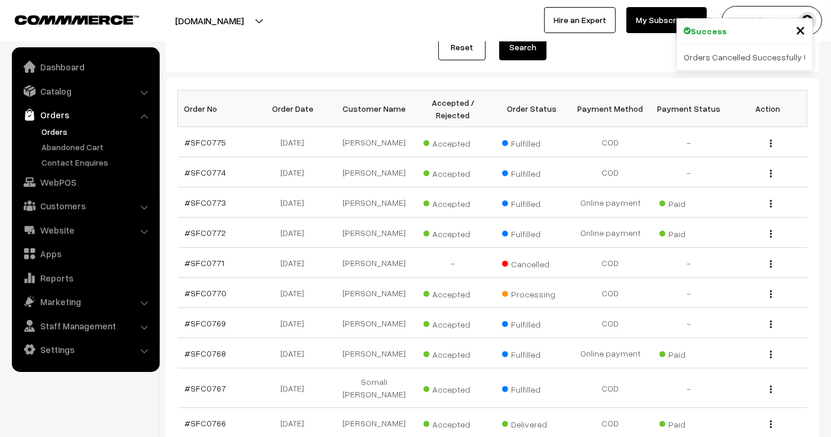
scroll to position [152, 0]
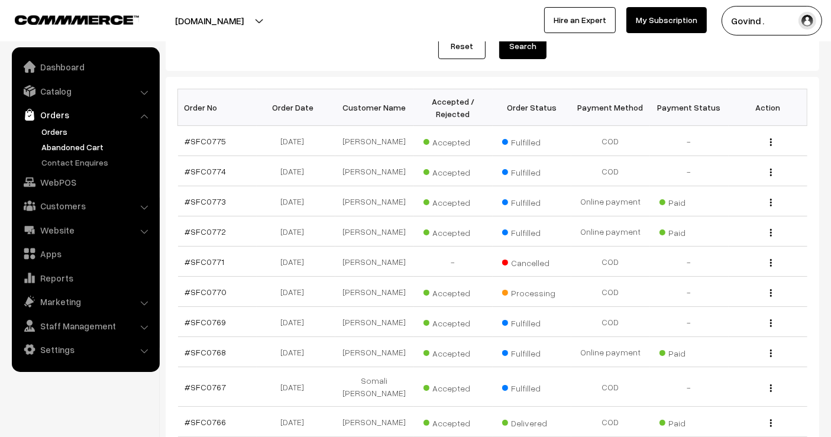
click at [74, 146] on link "Abandoned Cart" at bounding box center [96, 147] width 117 height 12
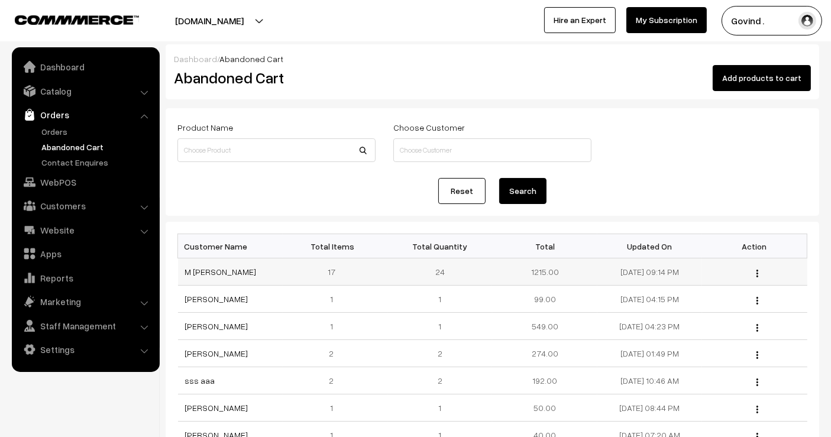
click at [757, 273] on img "button" at bounding box center [758, 274] width 2 height 8
click at [716, 282] on link "View" at bounding box center [704, 290] width 101 height 26
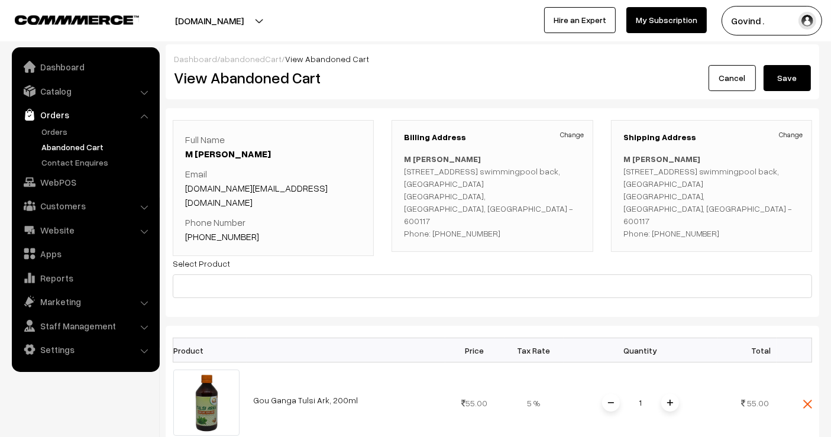
click at [738, 86] on link "Cancel" at bounding box center [732, 78] width 47 height 26
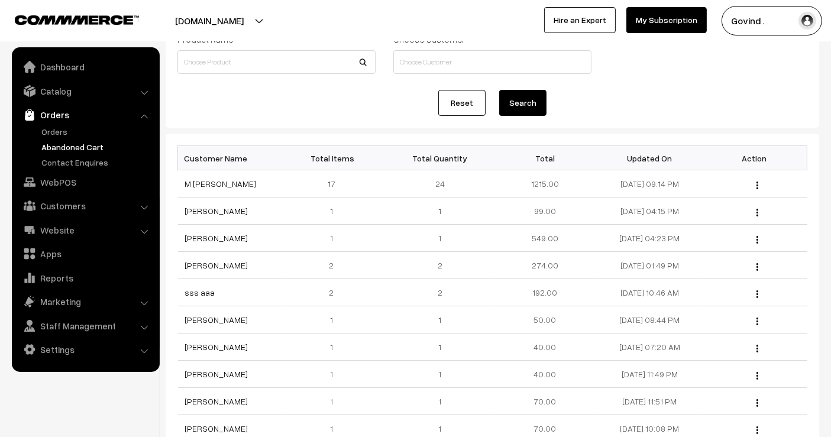
scroll to position [91, 0]
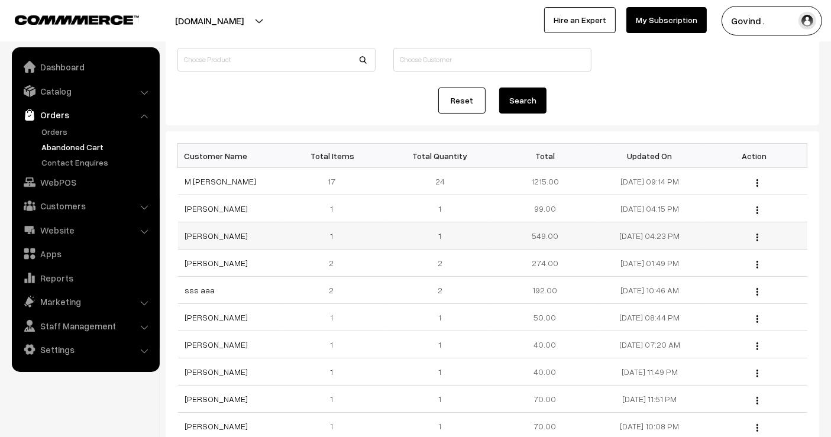
click at [758, 234] on button "button" at bounding box center [757, 236] width 3 height 9
click at [726, 247] on link "View" at bounding box center [704, 254] width 101 height 26
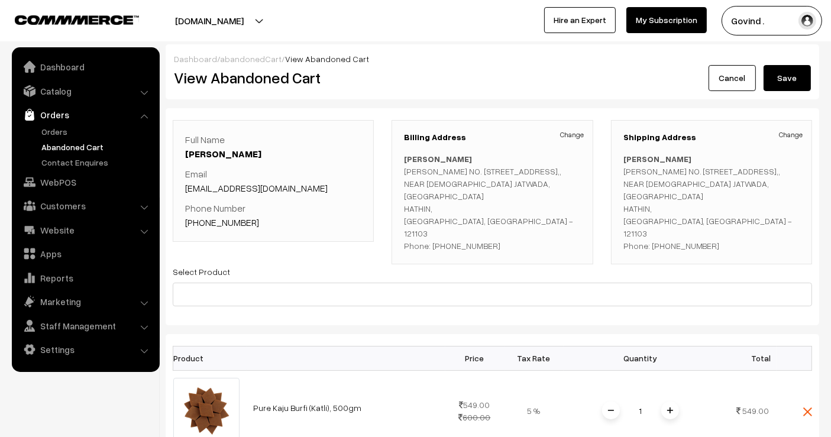
click at [735, 76] on link "Cancel" at bounding box center [732, 78] width 47 height 26
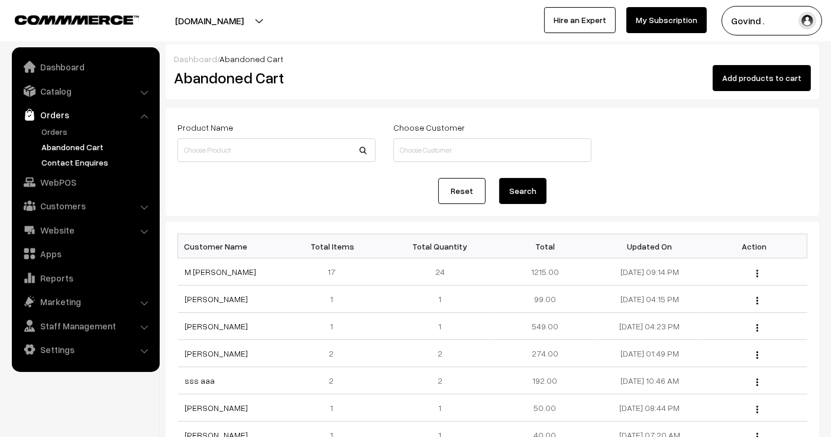
click at [77, 158] on link "Contact Enquires" at bounding box center [96, 162] width 117 height 12
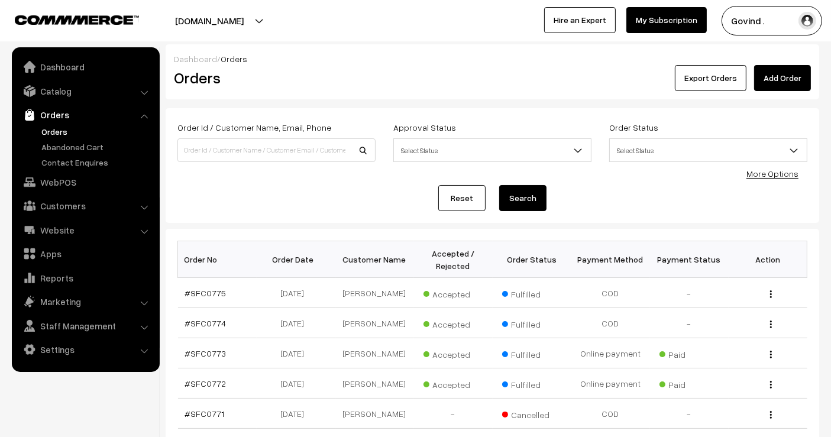
click at [63, 93] on link "Catalog" at bounding box center [85, 90] width 141 height 21
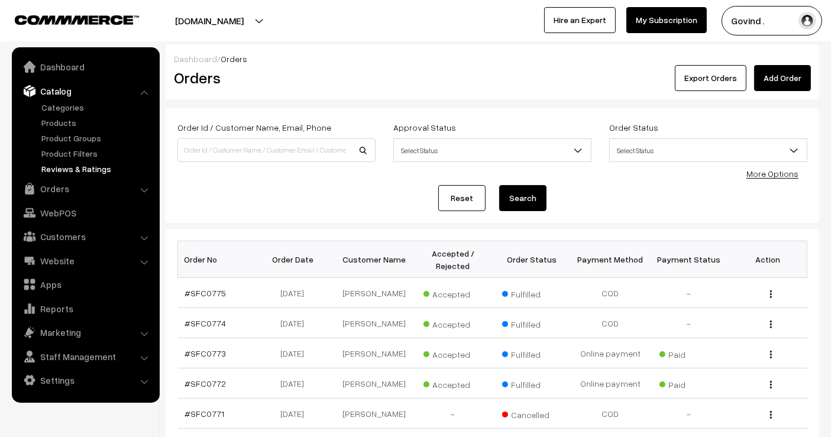
click at [64, 168] on link "Reviews & Ratings" at bounding box center [96, 169] width 117 height 12
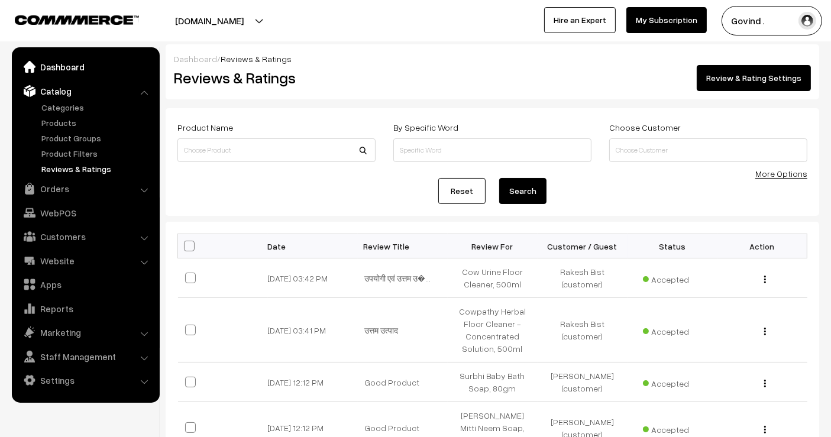
click at [62, 67] on link "Dashboard" at bounding box center [85, 66] width 141 height 21
